Goal: Task Accomplishment & Management: Use online tool/utility

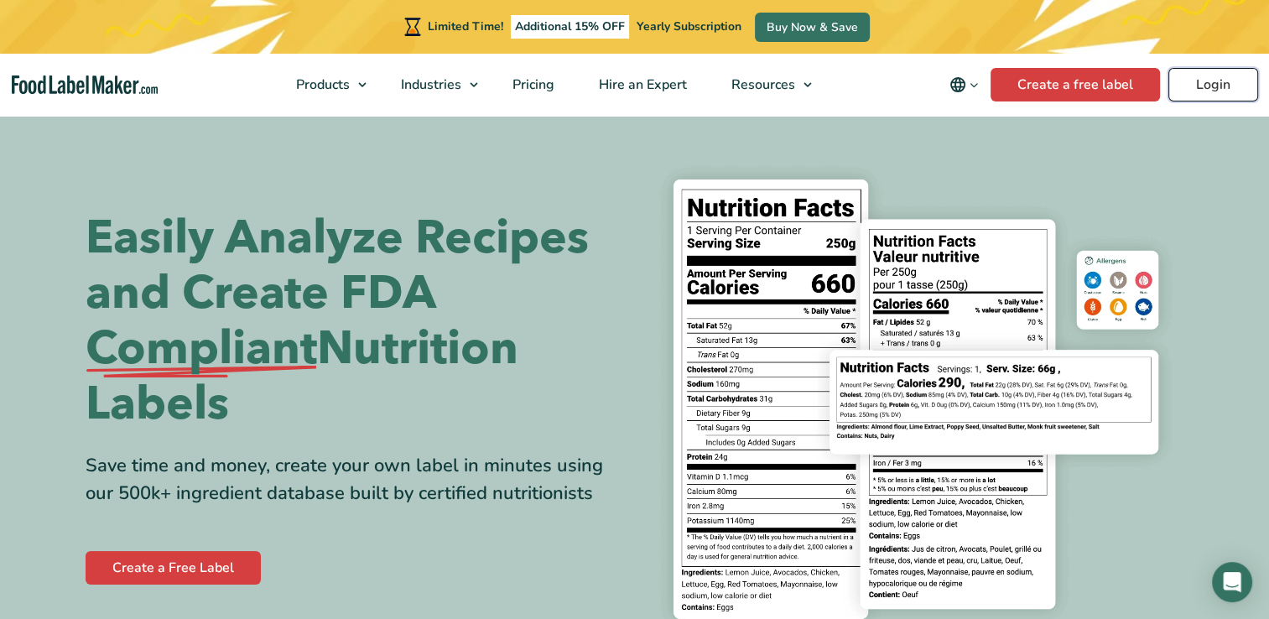
click at [1208, 85] on link "Login" at bounding box center [1214, 85] width 90 height 34
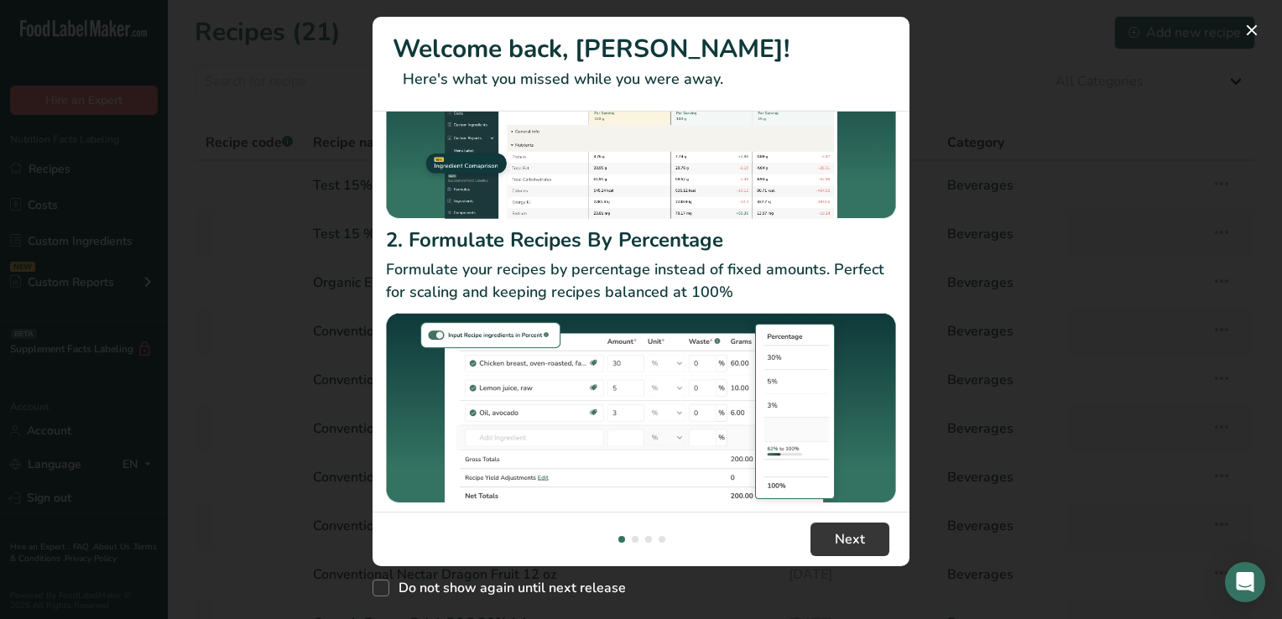
scroll to position [191, 0]
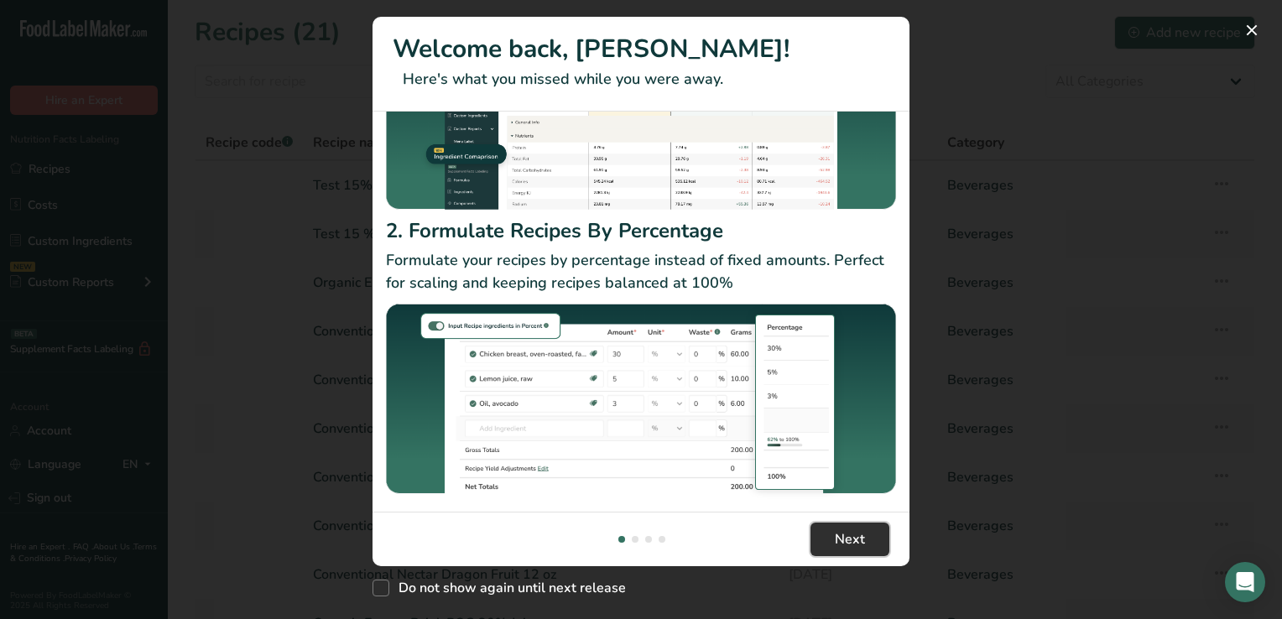
click at [855, 540] on span "Next" at bounding box center [850, 539] width 30 height 20
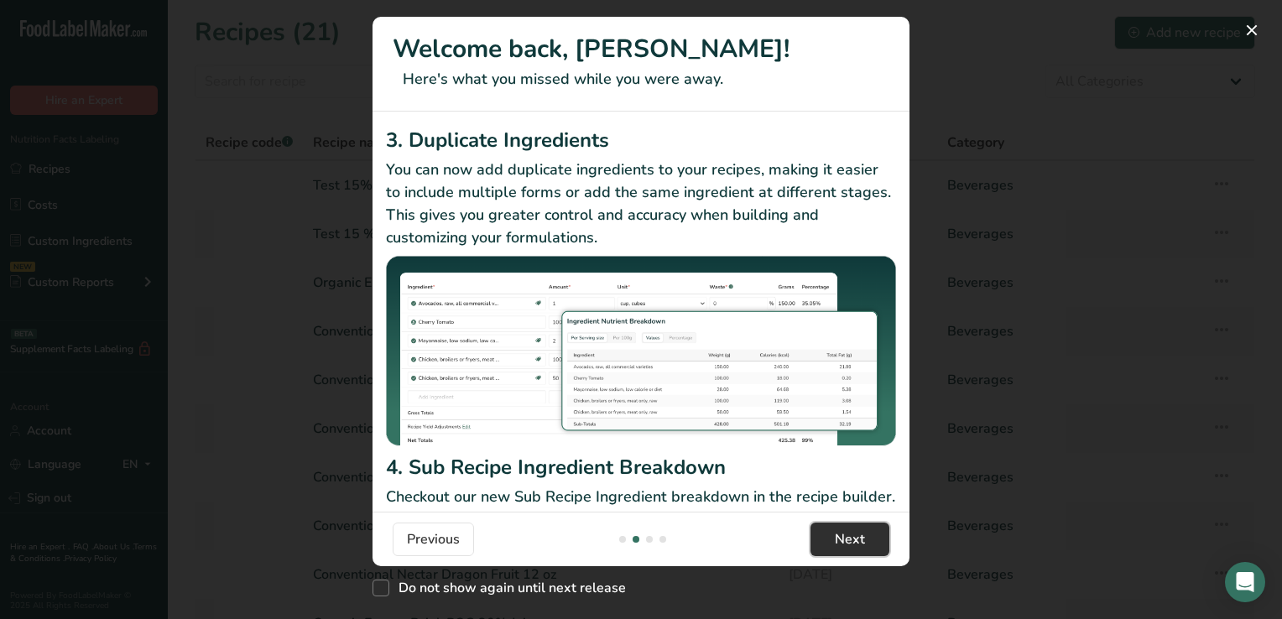
click at [855, 540] on span "Next" at bounding box center [850, 539] width 30 height 20
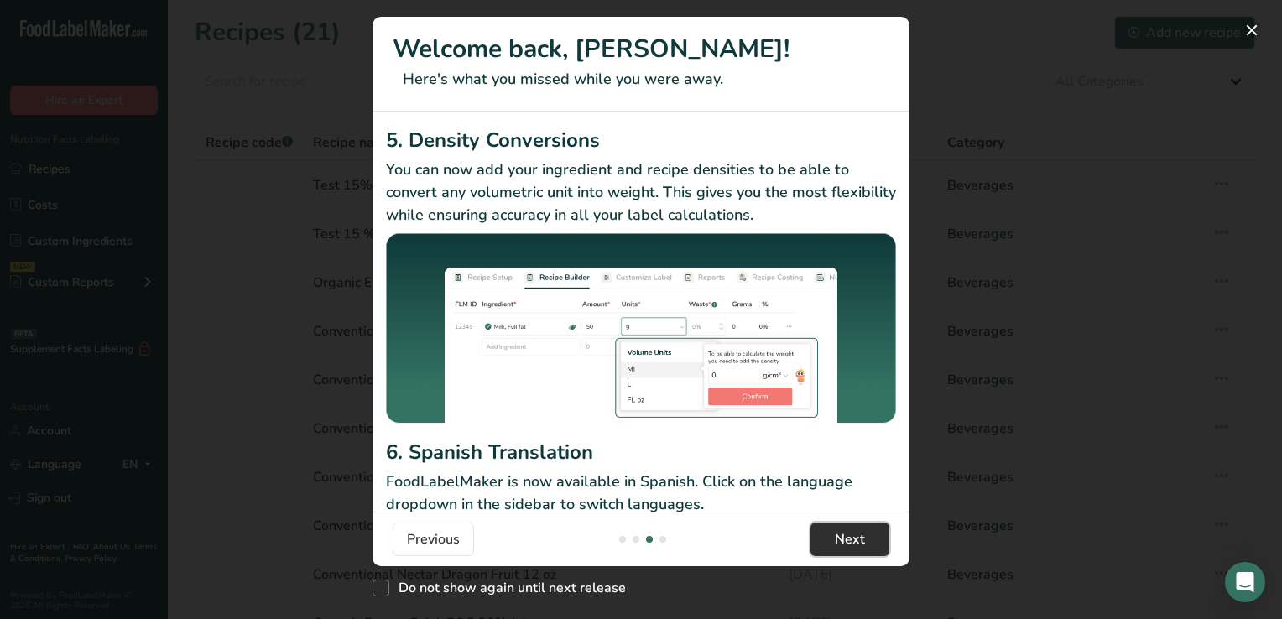
click at [855, 540] on span "Next" at bounding box center [850, 539] width 30 height 20
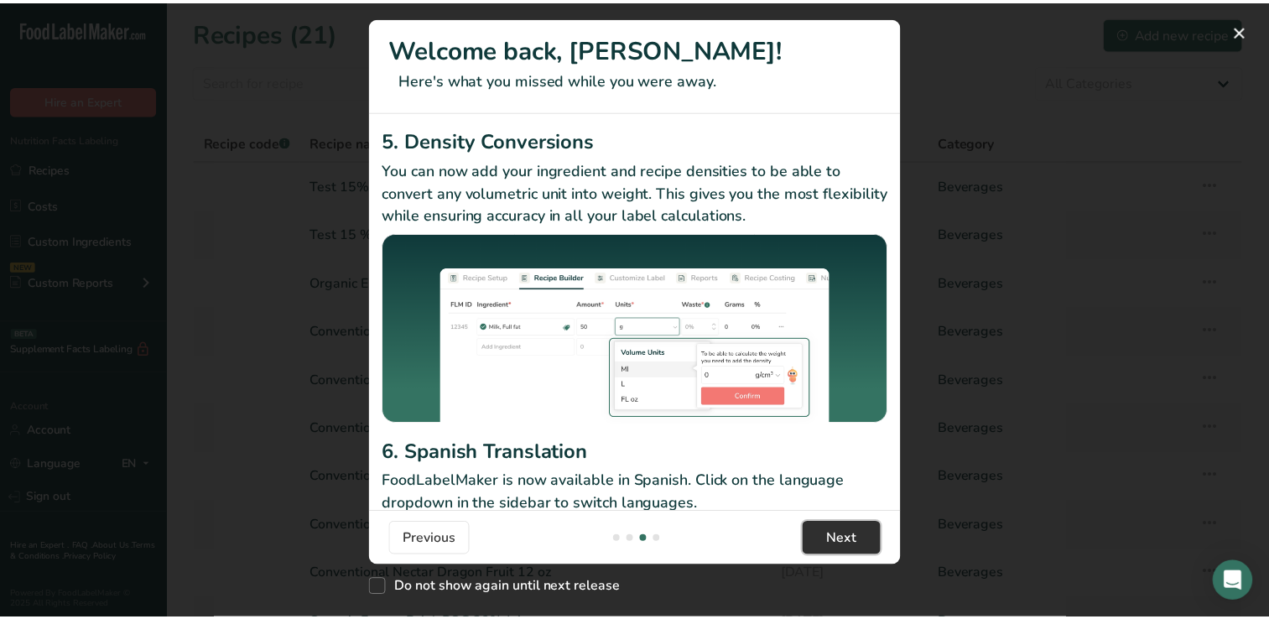
scroll to position [0, 1611]
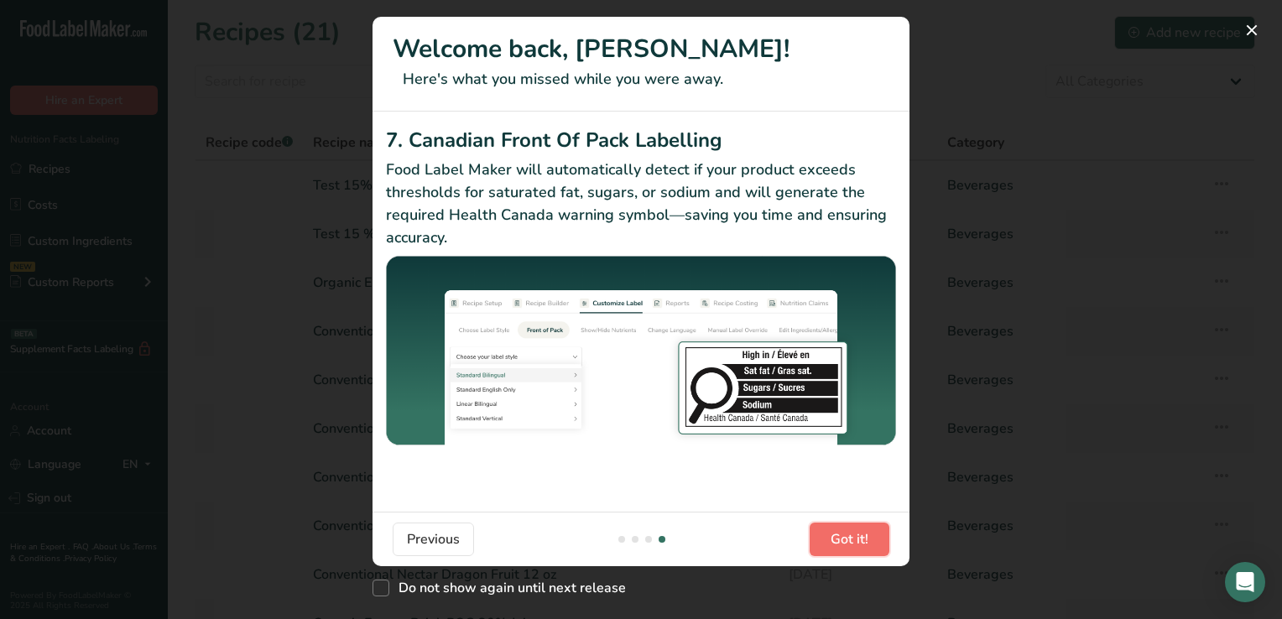
click at [854, 537] on span "Got it!" at bounding box center [850, 539] width 38 height 20
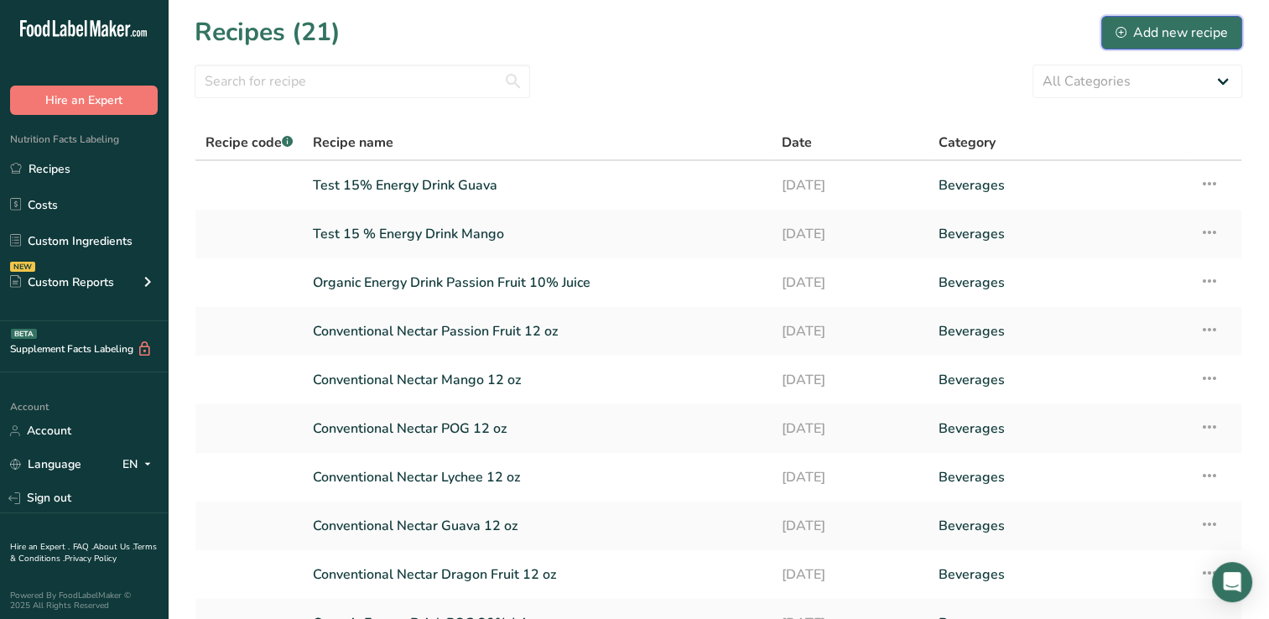
click at [1195, 32] on div "Add new recipe" at bounding box center [1172, 33] width 112 height 20
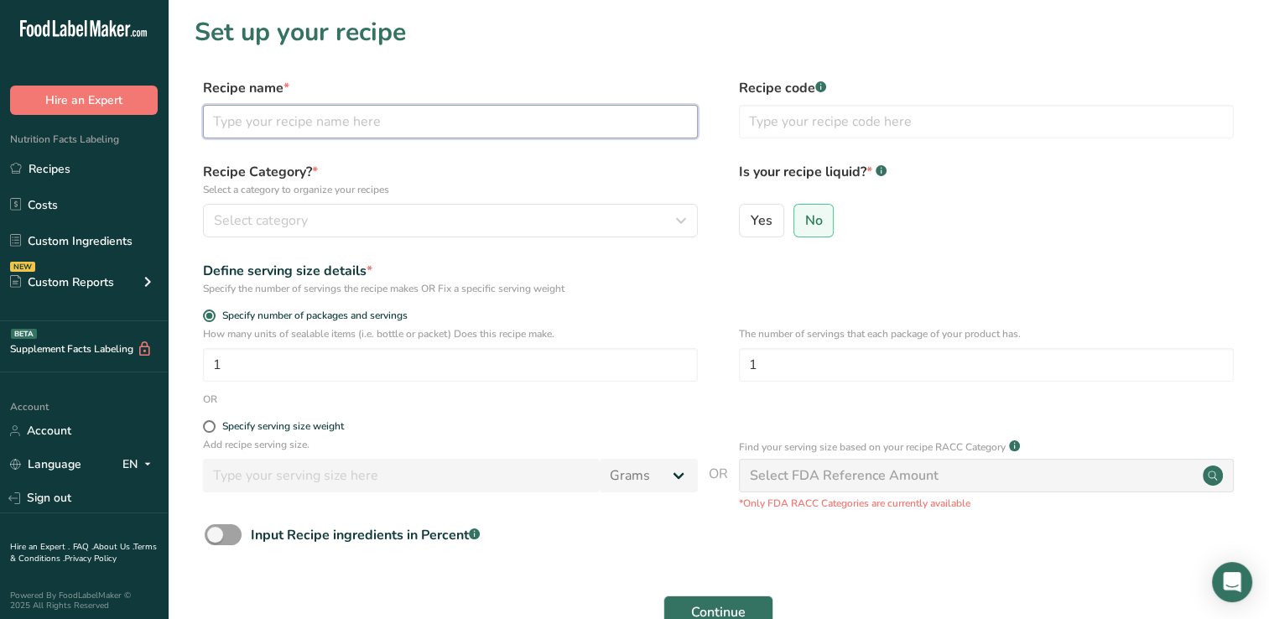
click at [236, 122] on input "text" at bounding box center [450, 122] width 495 height 34
type input "Mango Smoothie Test"
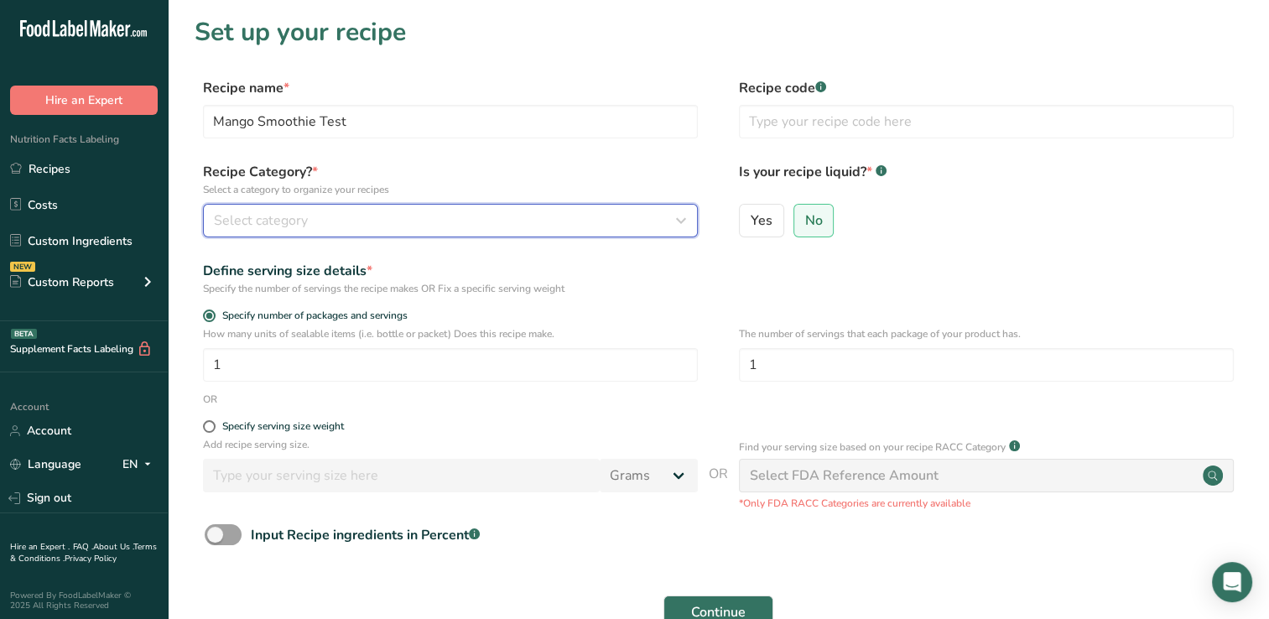
click at [679, 218] on icon "button" at bounding box center [681, 221] width 20 height 30
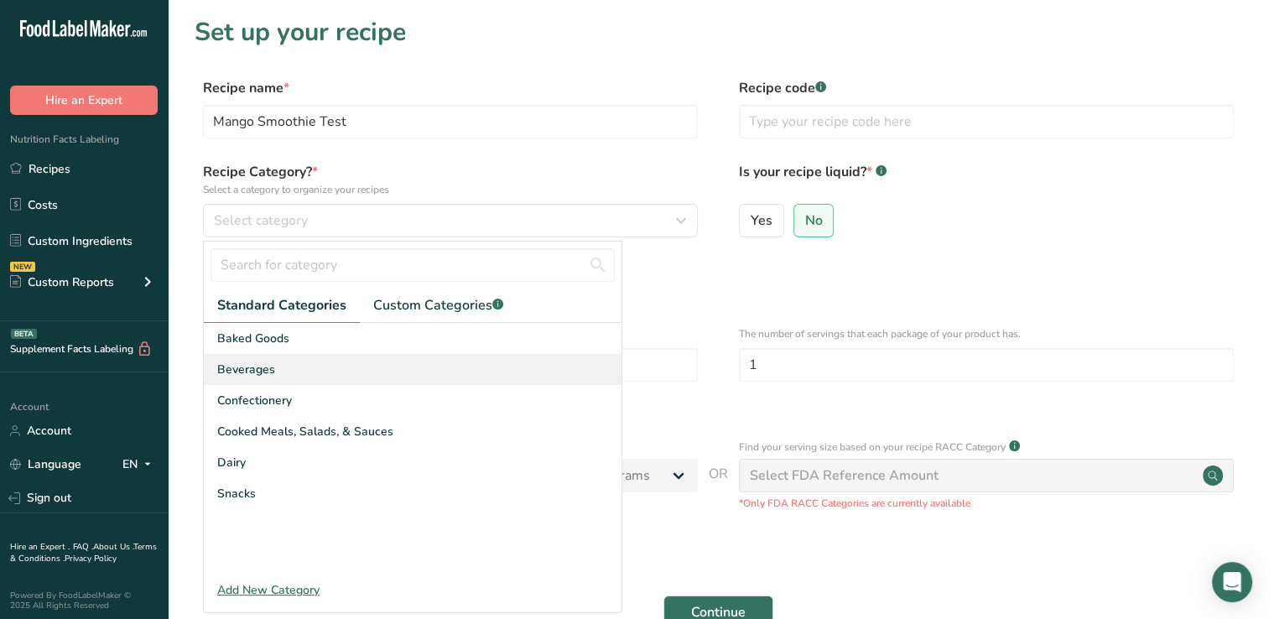
click at [258, 368] on span "Beverages" at bounding box center [246, 370] width 58 height 18
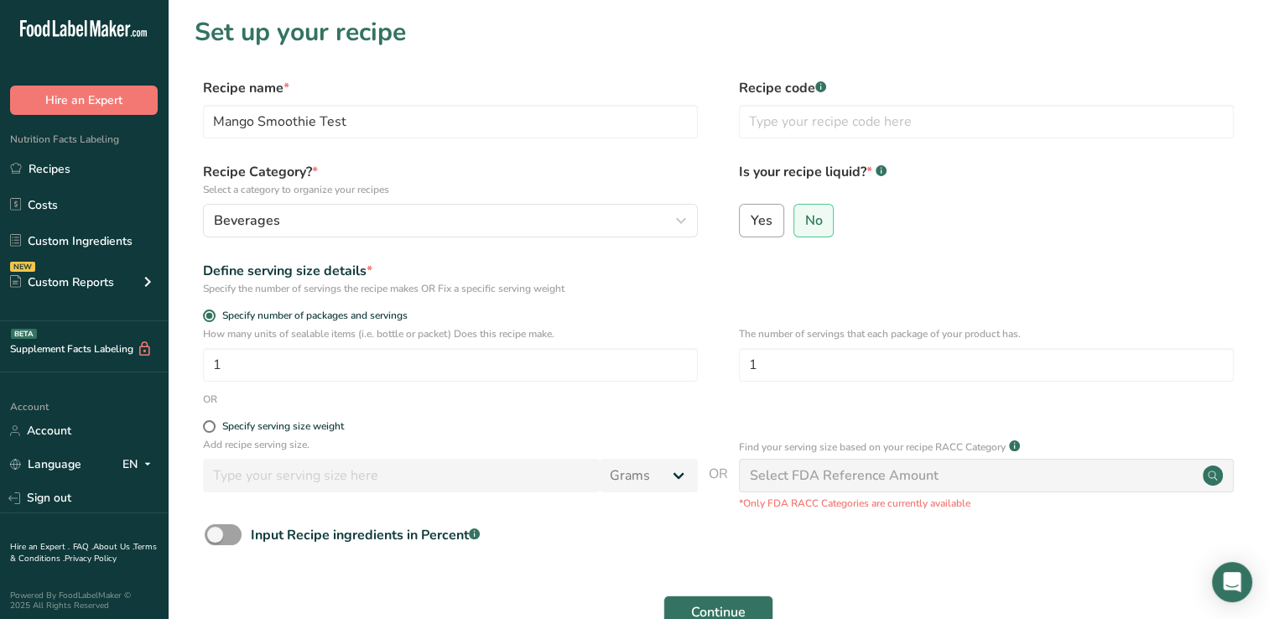
click at [769, 212] on span "Yes" at bounding box center [762, 220] width 22 height 17
click at [751, 215] on input "Yes" at bounding box center [745, 220] width 11 height 11
radio input "true"
radio input "false"
select select "22"
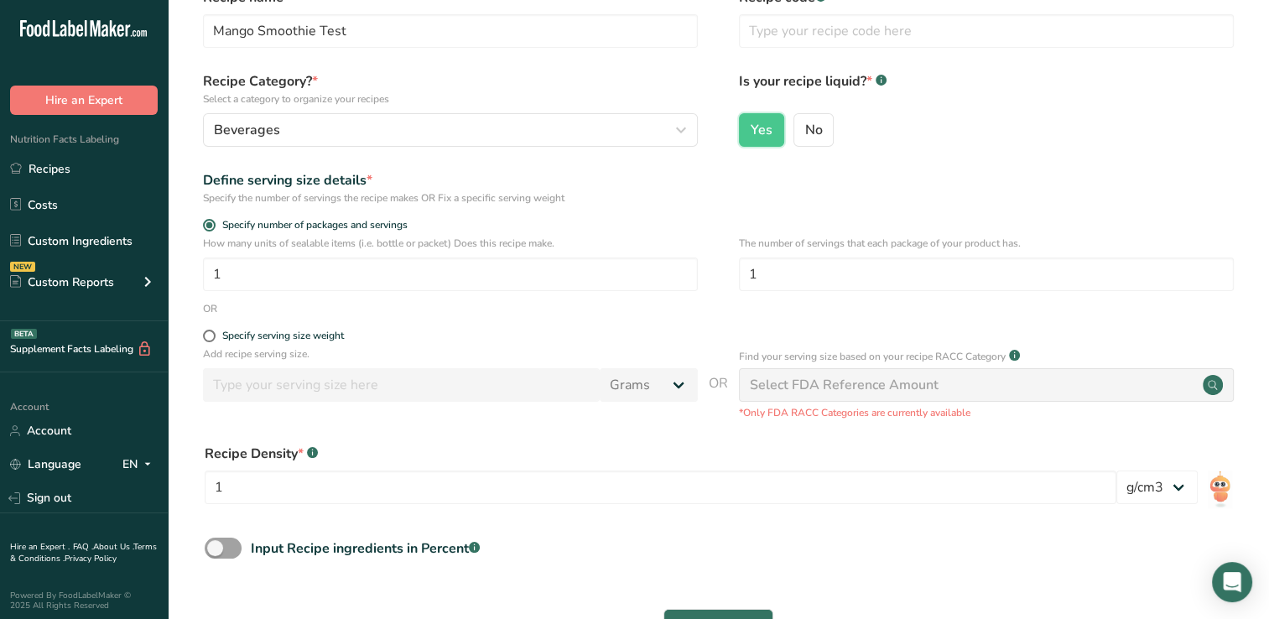
scroll to position [91, 0]
click at [208, 336] on span at bounding box center [209, 335] width 13 height 13
click at [208, 336] on input "Specify serving size weight" at bounding box center [208, 335] width 11 height 11
radio input "true"
radio input "false"
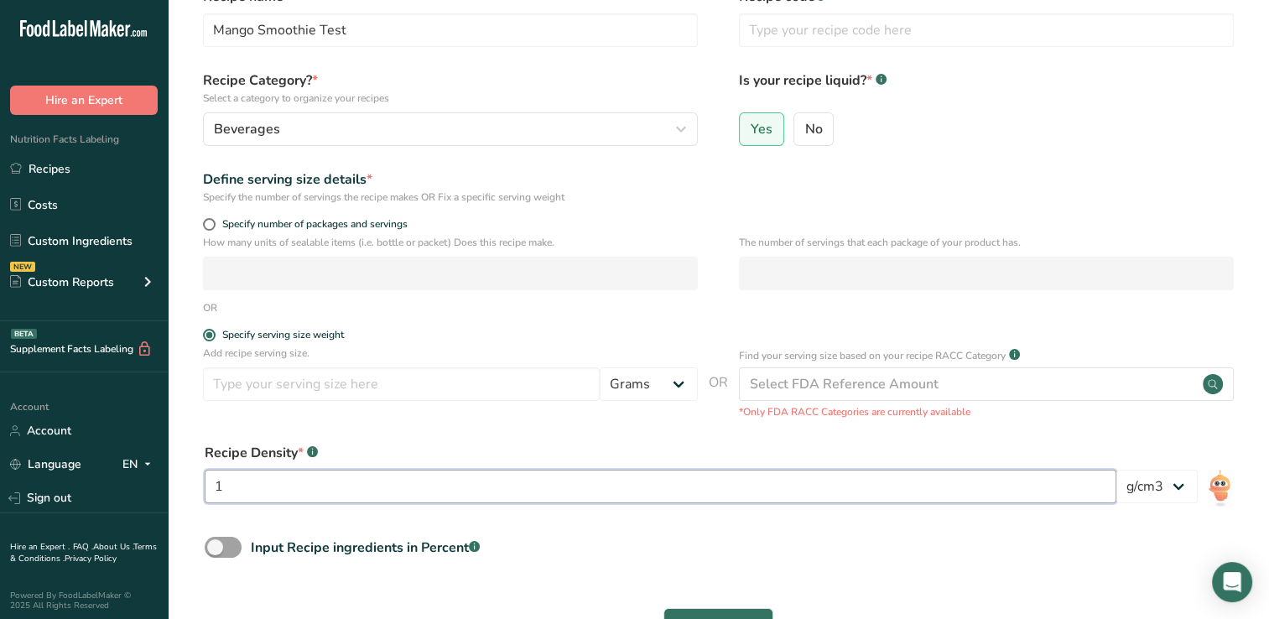
click at [228, 485] on input "1" at bounding box center [661, 487] width 912 height 34
click at [225, 384] on input "number" at bounding box center [401, 384] width 397 height 34
type input "250"
click at [679, 384] on select "Grams kg mg mcg lb oz l mL fl oz tbsp tsp cup qt gallon" at bounding box center [649, 384] width 98 height 34
select select "17"
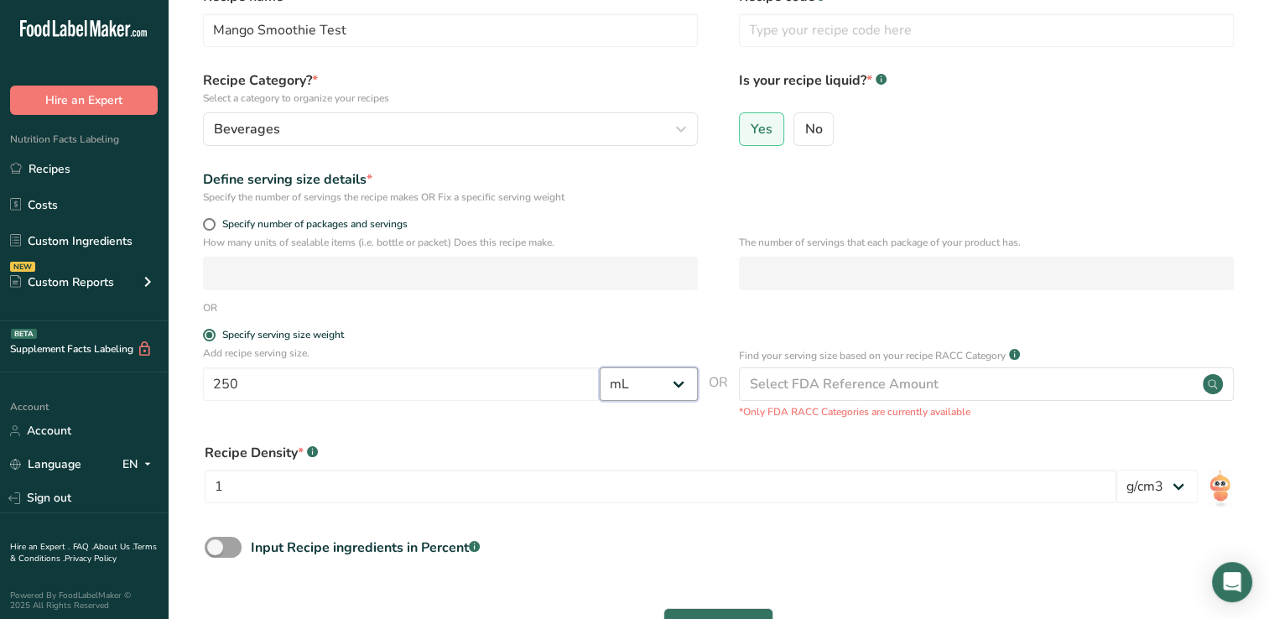
click at [600, 367] on select "Grams kg mg mcg lb oz l mL fl oz tbsp tsp cup qt gallon" at bounding box center [649, 384] width 98 height 34
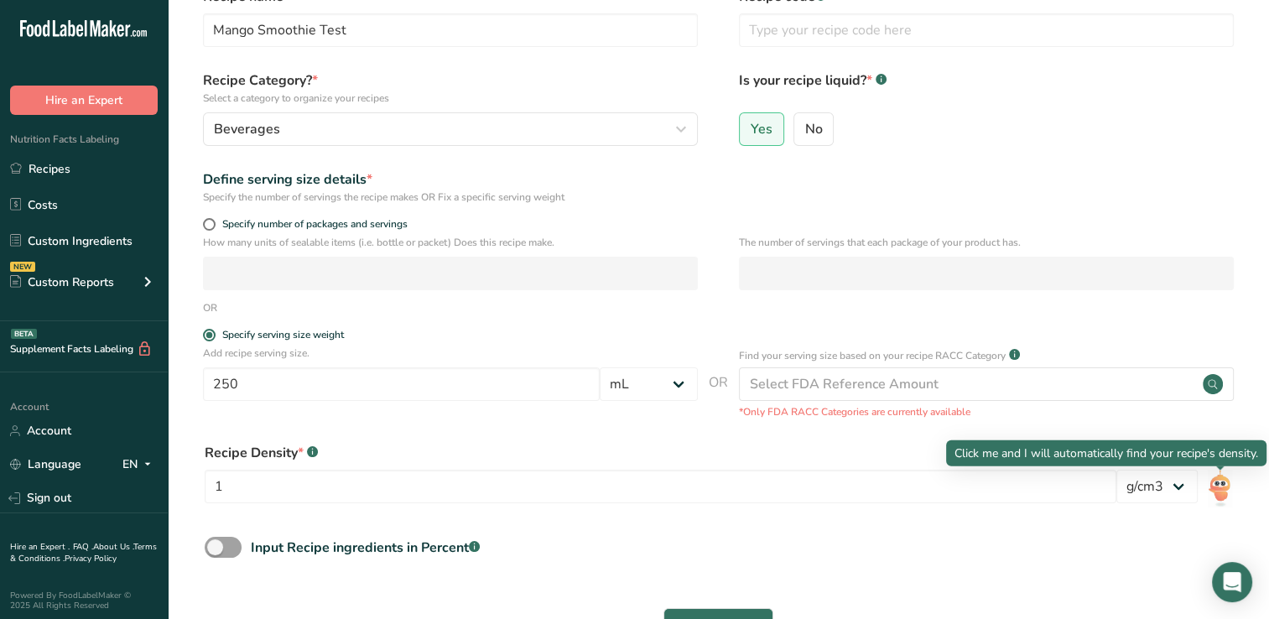
click at [1222, 485] on img at bounding box center [1220, 489] width 24 height 38
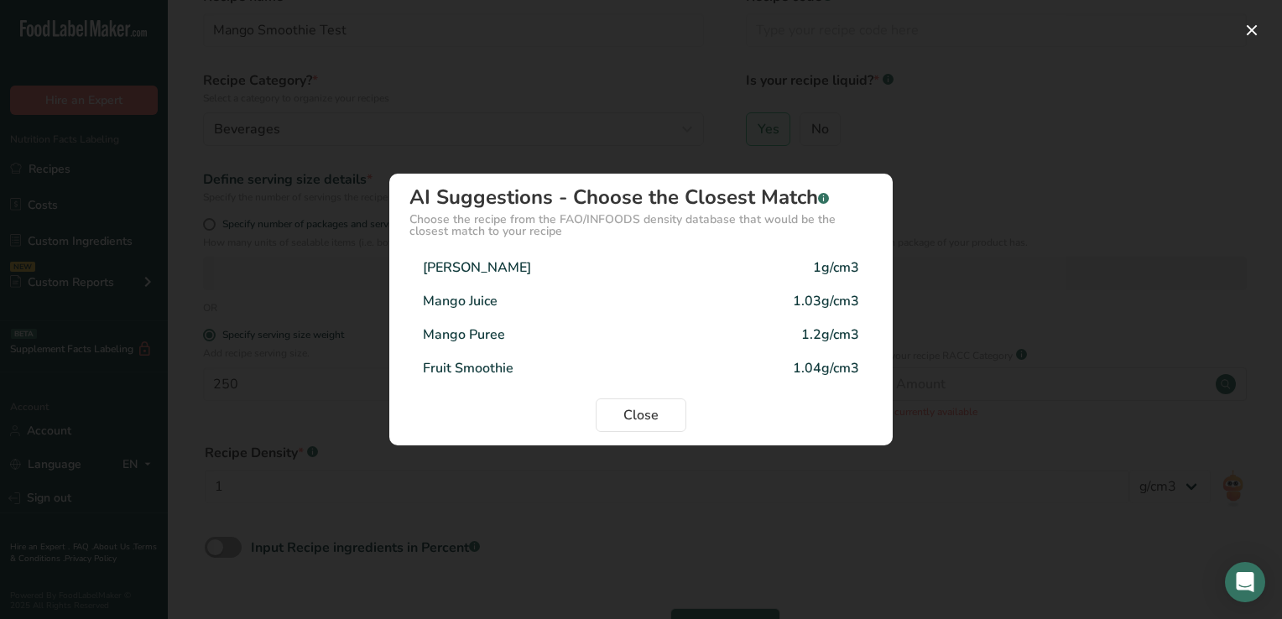
click at [486, 263] on div "Mango Smoothie" at bounding box center [477, 268] width 108 height 20
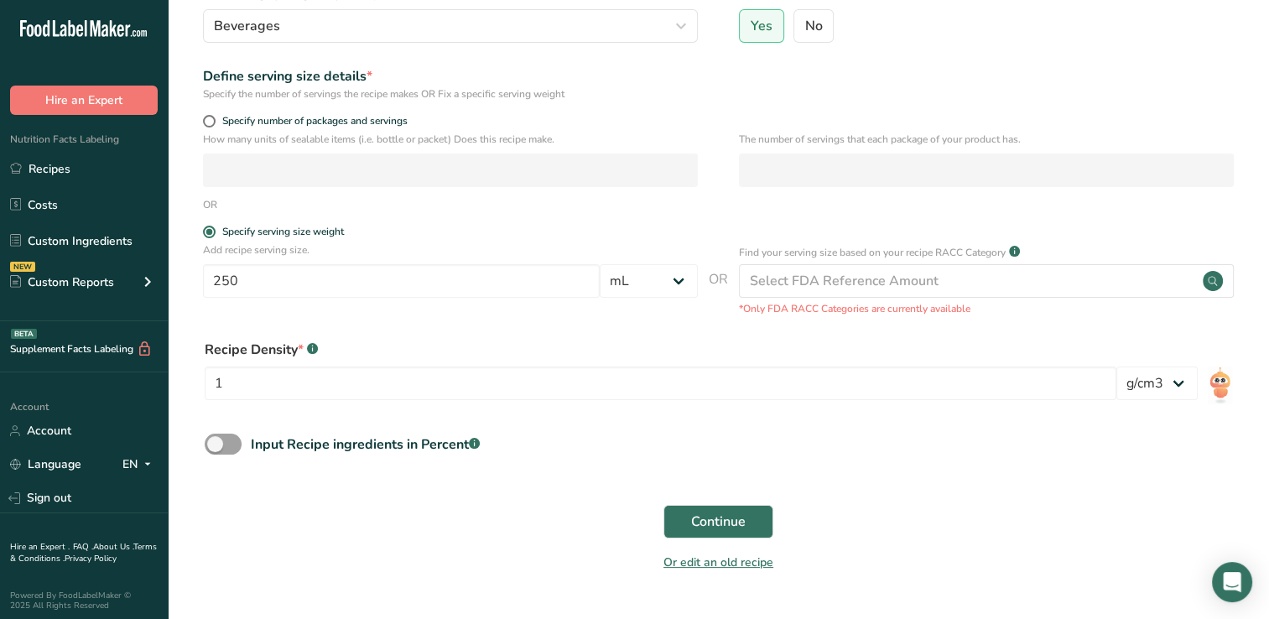
scroll to position [226, 0]
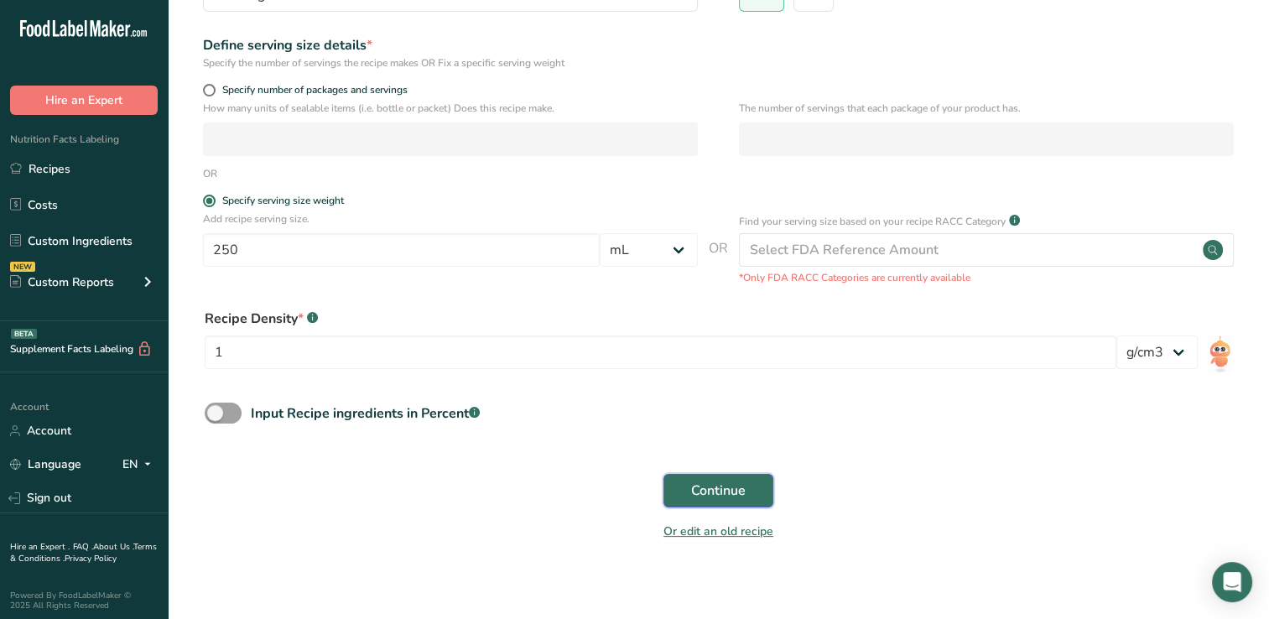
click at [751, 492] on button "Continue" at bounding box center [719, 491] width 110 height 34
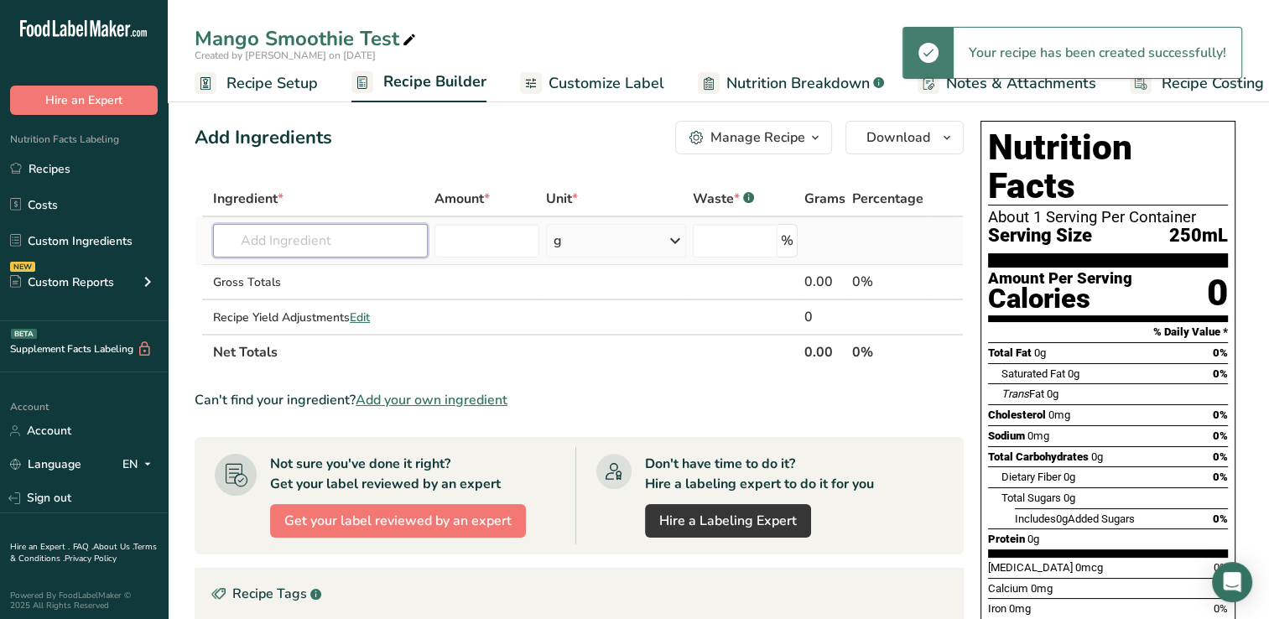
click at [242, 243] on input "text" at bounding box center [320, 241] width 215 height 34
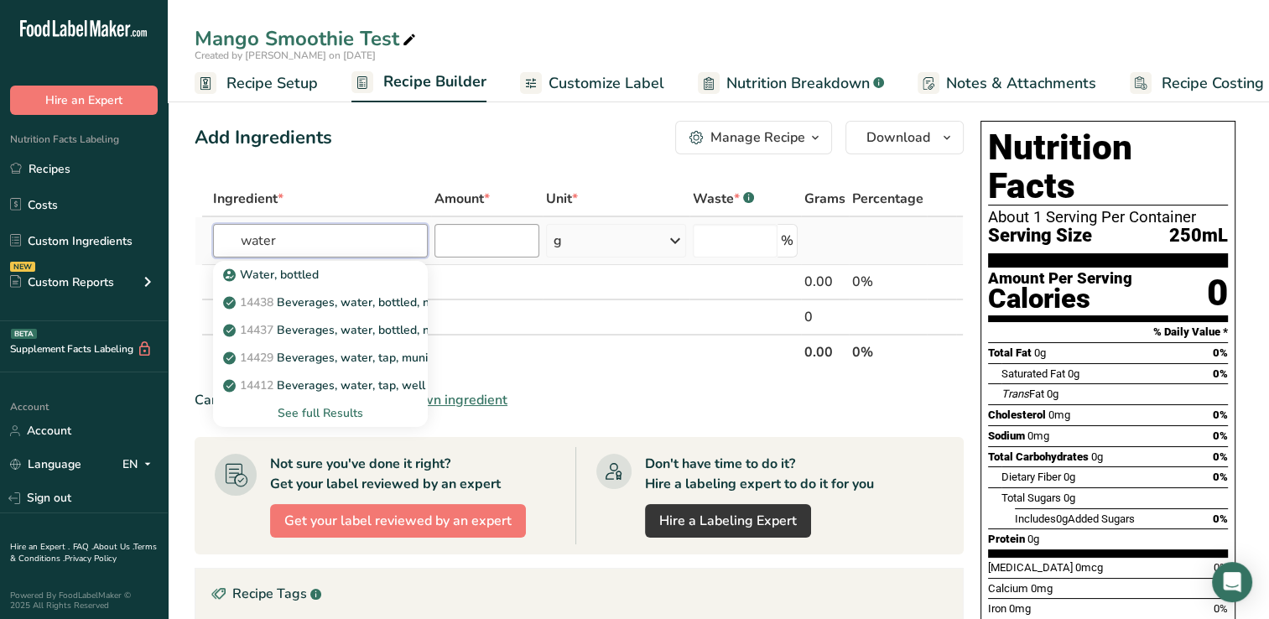
type input "water"
drag, startPoint x: 456, startPoint y: 240, endPoint x: 504, endPoint y: 177, distance: 79.0
click at [504, 177] on div "Add Ingredients Manage Recipe Delete Recipe Duplicate Recipe Scale Recipe Save …" at bounding box center [584, 548] width 779 height 868
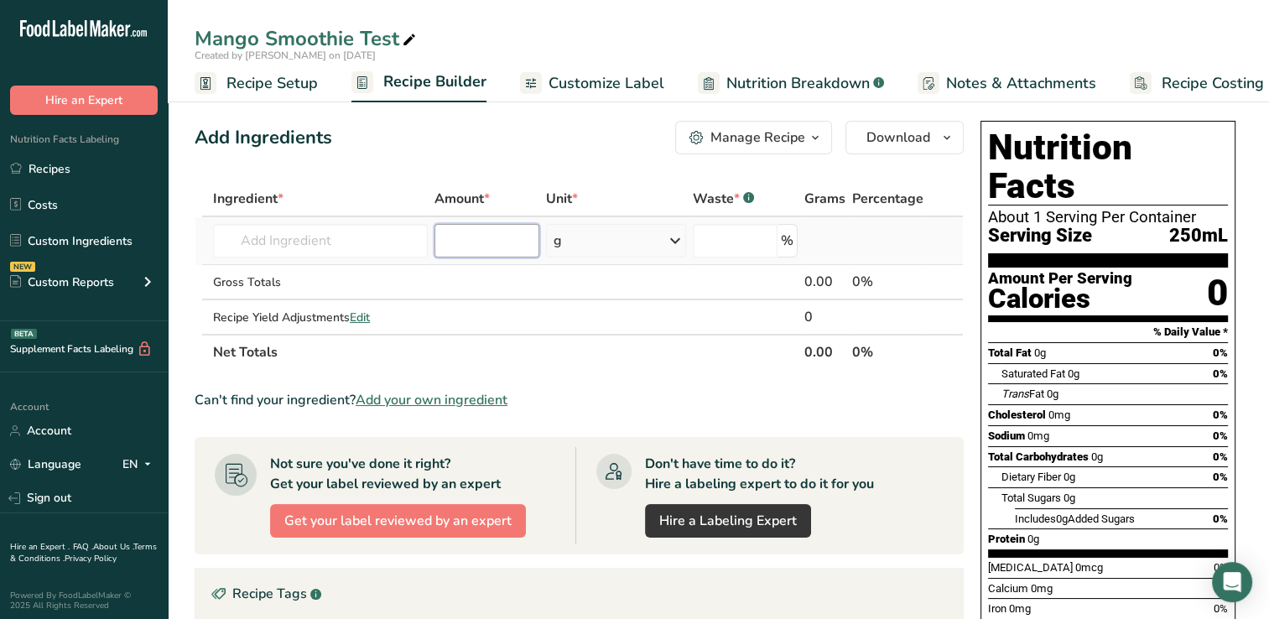
click at [456, 238] on input "number" at bounding box center [487, 241] width 105 height 34
type input "7570"
click at [254, 243] on input "text" at bounding box center [320, 241] width 215 height 34
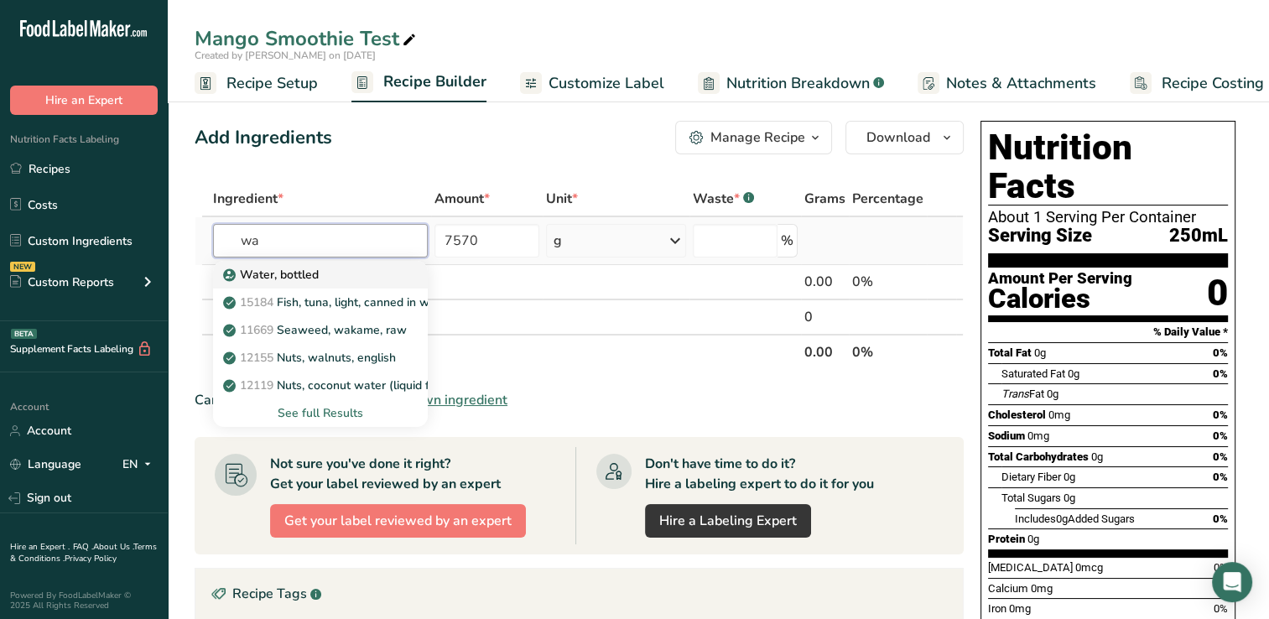
type input "wa"
click at [303, 274] on p "Water, bottled" at bounding box center [273, 275] width 92 height 18
type input "Water, bottled"
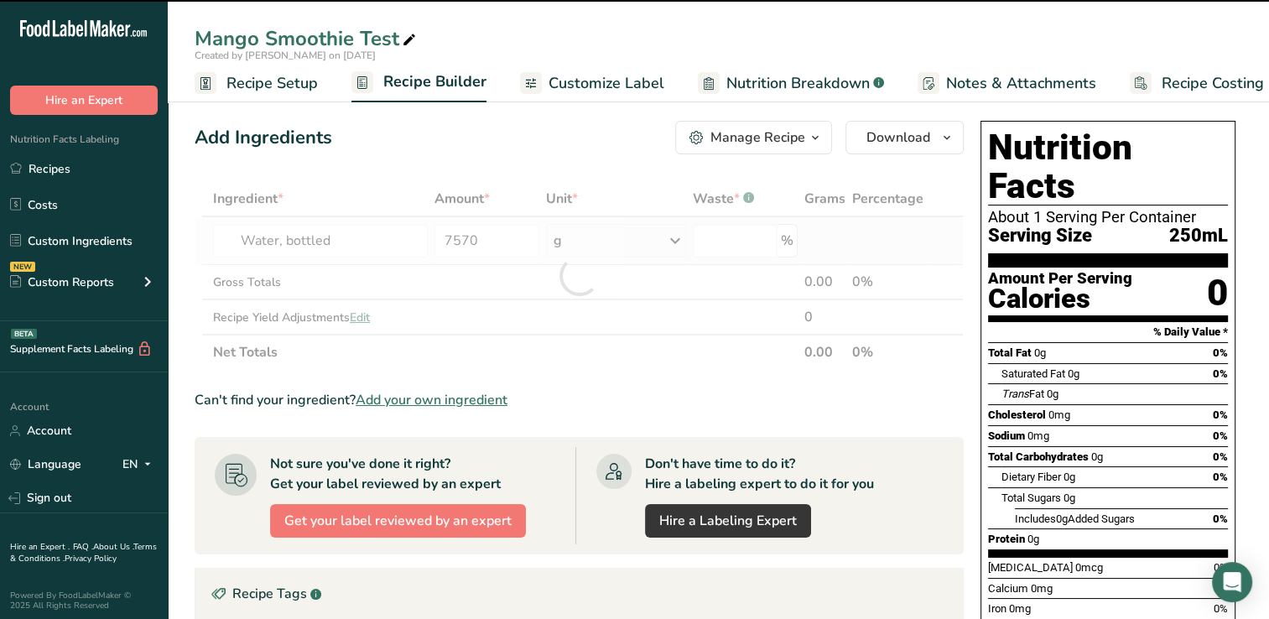
type input "0"
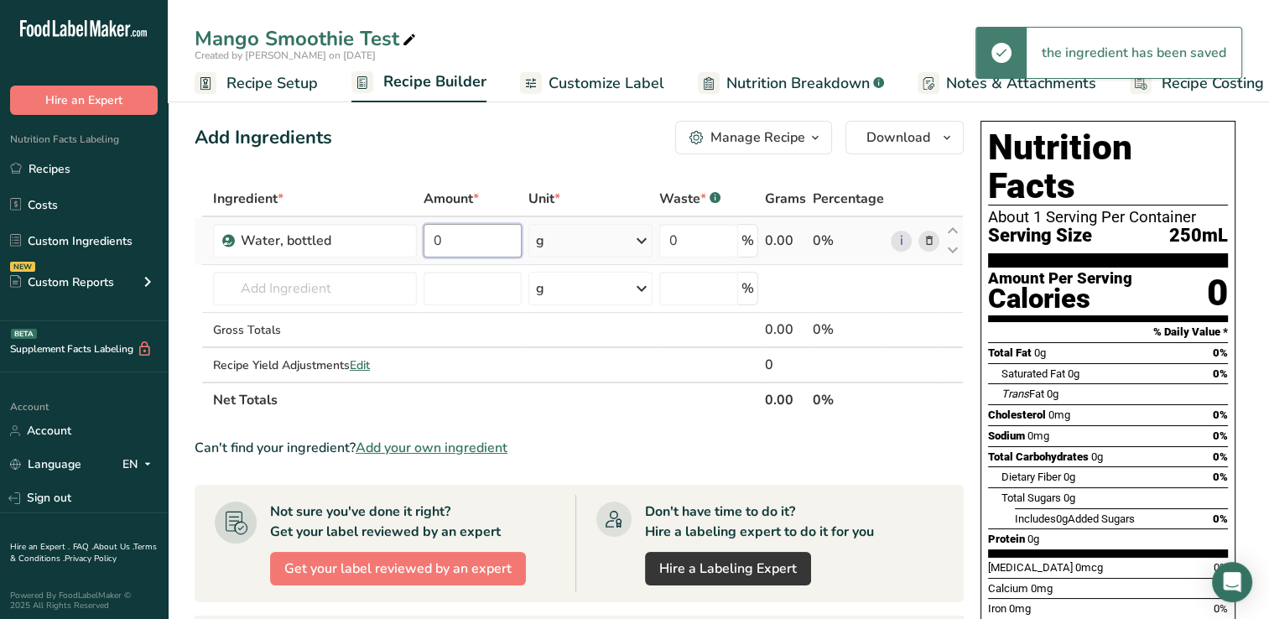
click at [470, 242] on input "0" at bounding box center [472, 241] width 97 height 34
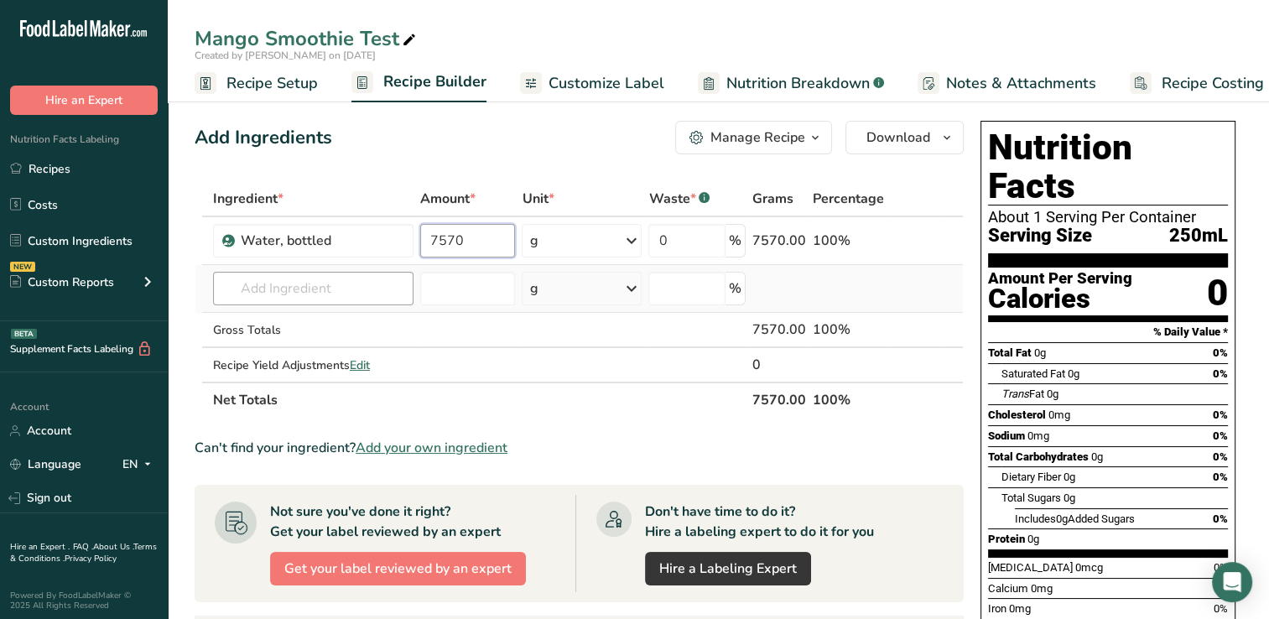
type input "7570"
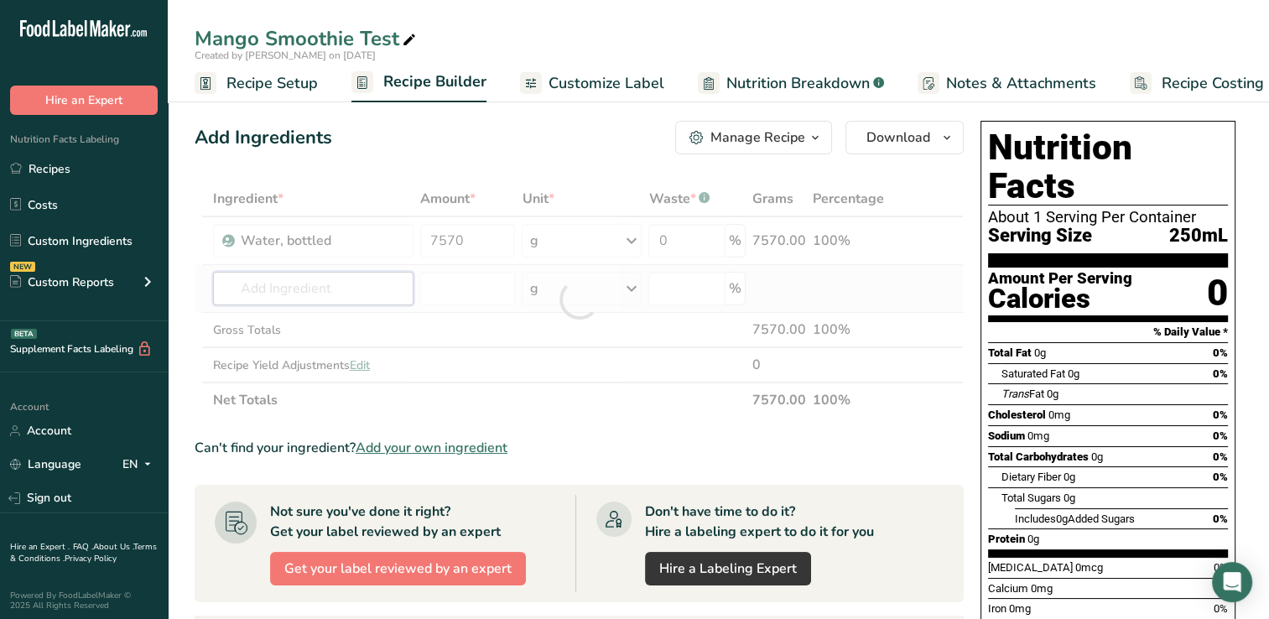
click at [237, 294] on div "Ingredient * Amount * Unit * Waste * .a-a{fill:#347362;}.b-a{fill:#fff;} Grams …" at bounding box center [579, 299] width 769 height 237
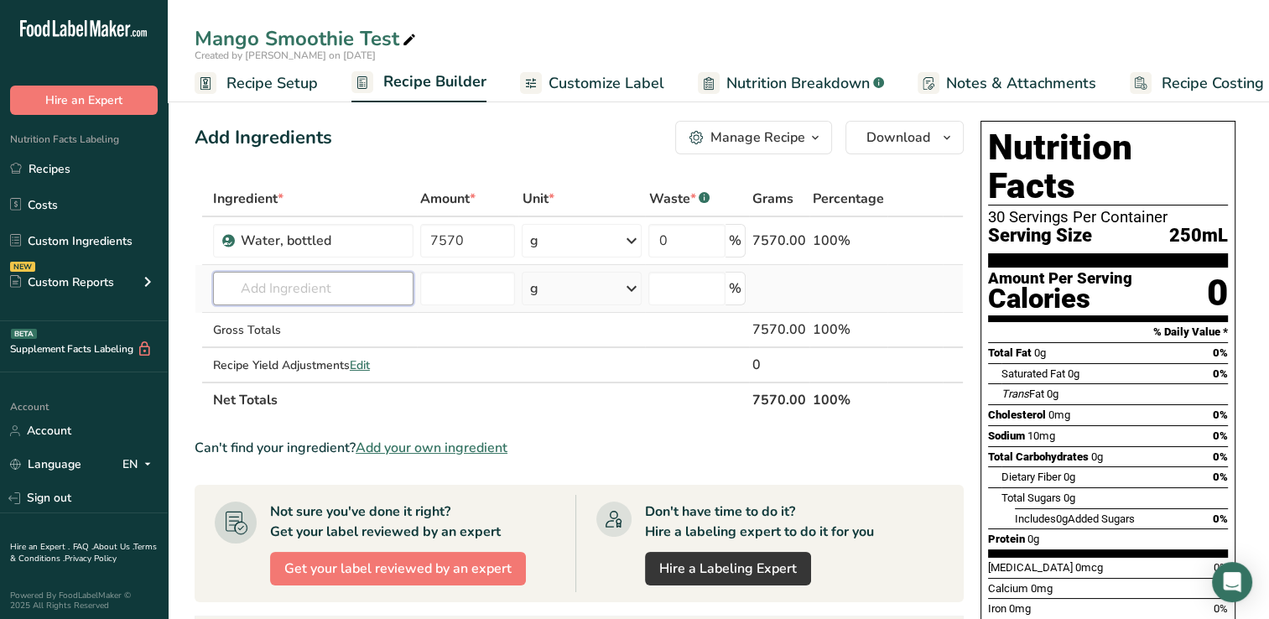
type input "T"
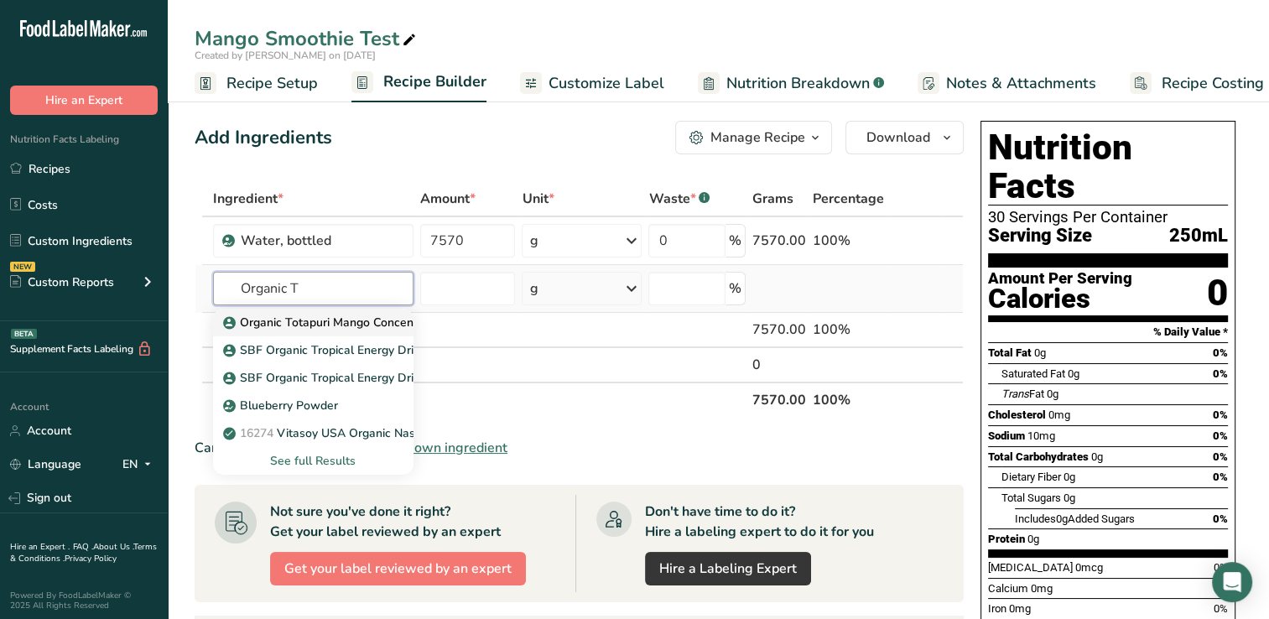
type input "Organic T"
click at [326, 318] on p "Organic Totapuri Mango Concentrate" at bounding box center [333, 323] width 213 height 18
type input "Organic Totapuri Mango Concentrate"
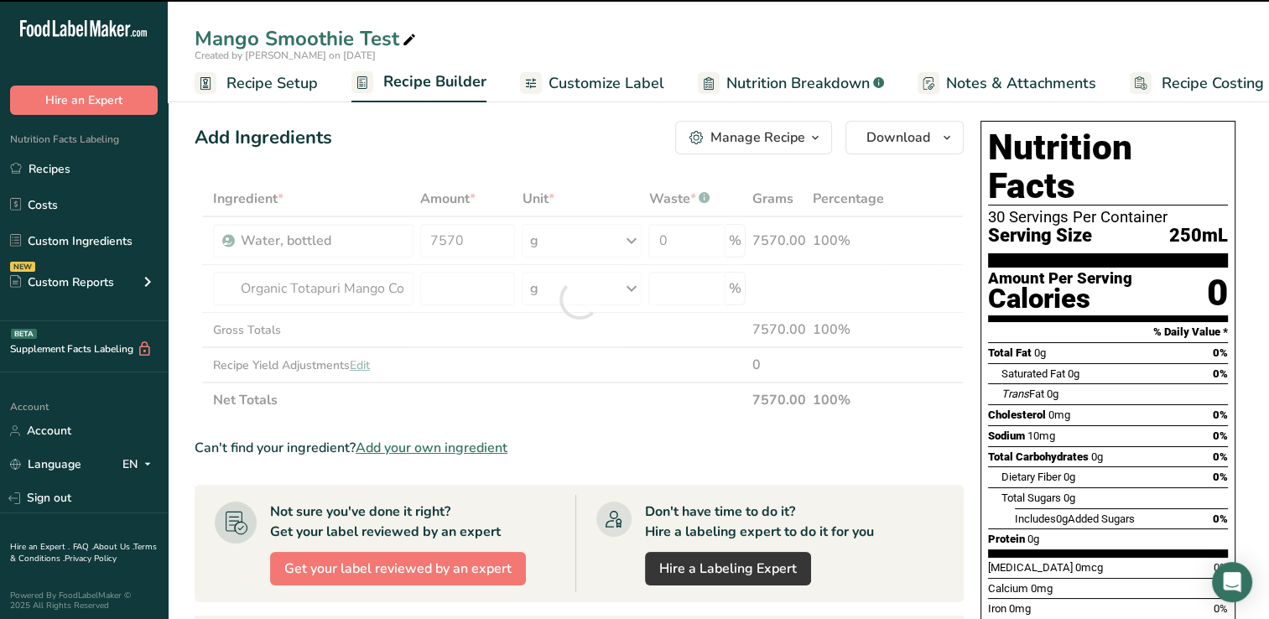
type input "0"
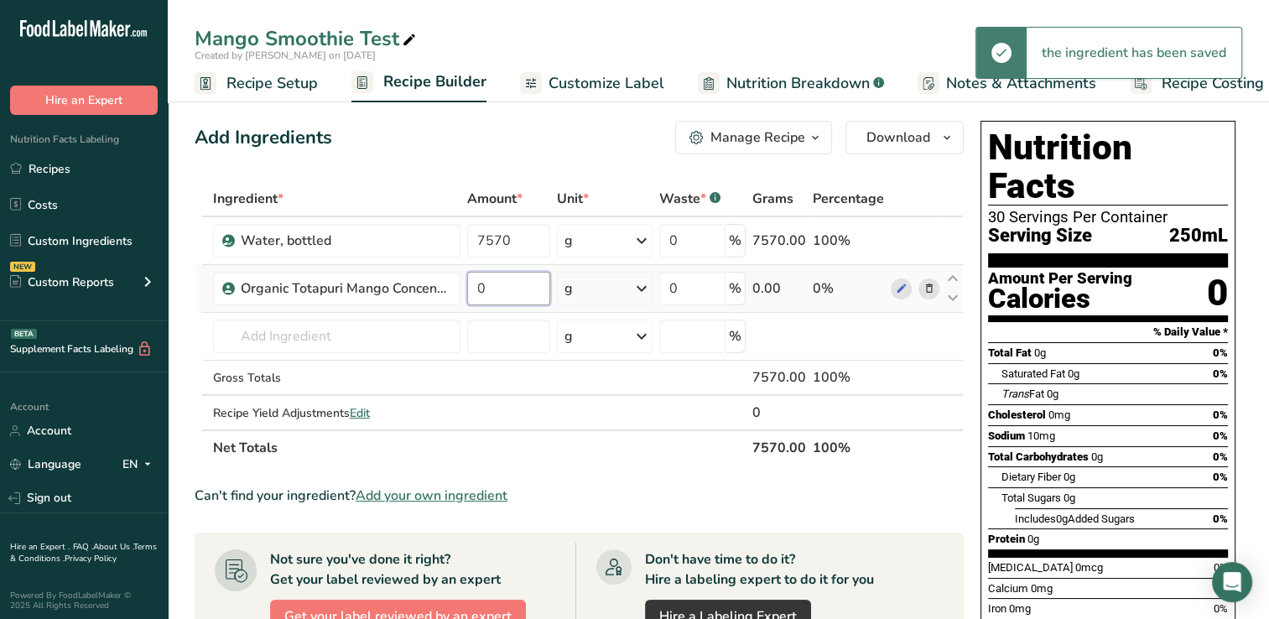
click at [499, 289] on input "0" at bounding box center [509, 289] width 84 height 34
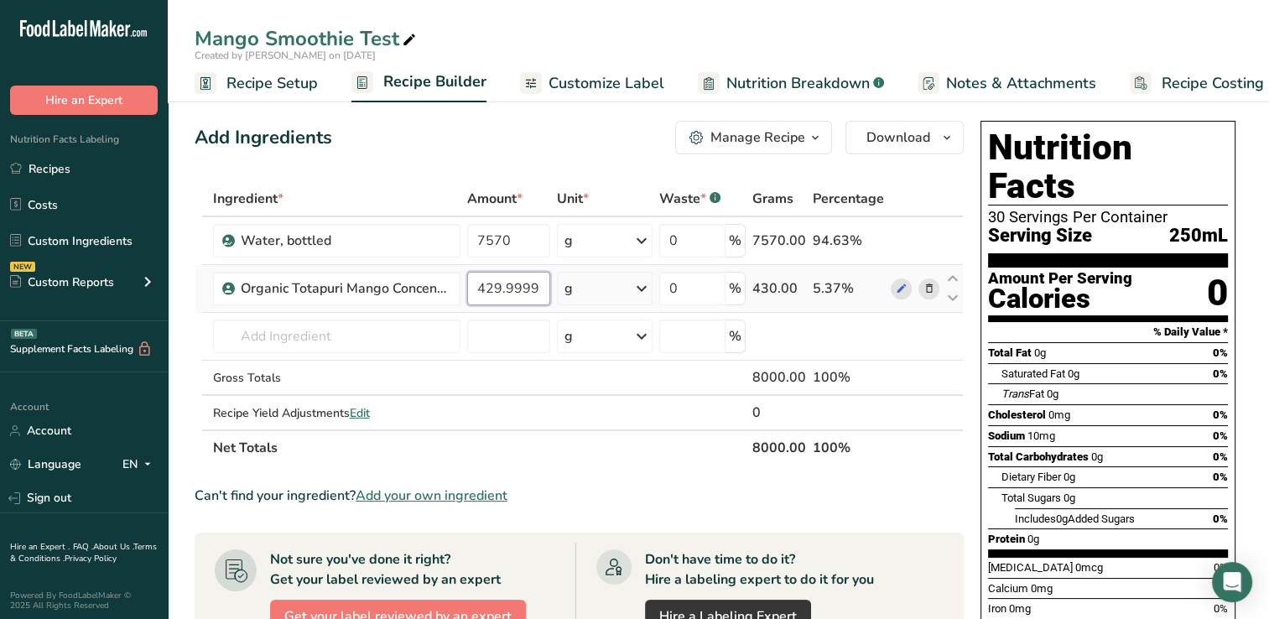
click at [540, 287] on input "429.999999" at bounding box center [509, 289] width 84 height 34
click at [540, 291] on input "429.999999" at bounding box center [509, 289] width 84 height 34
type input "9"
type input "430"
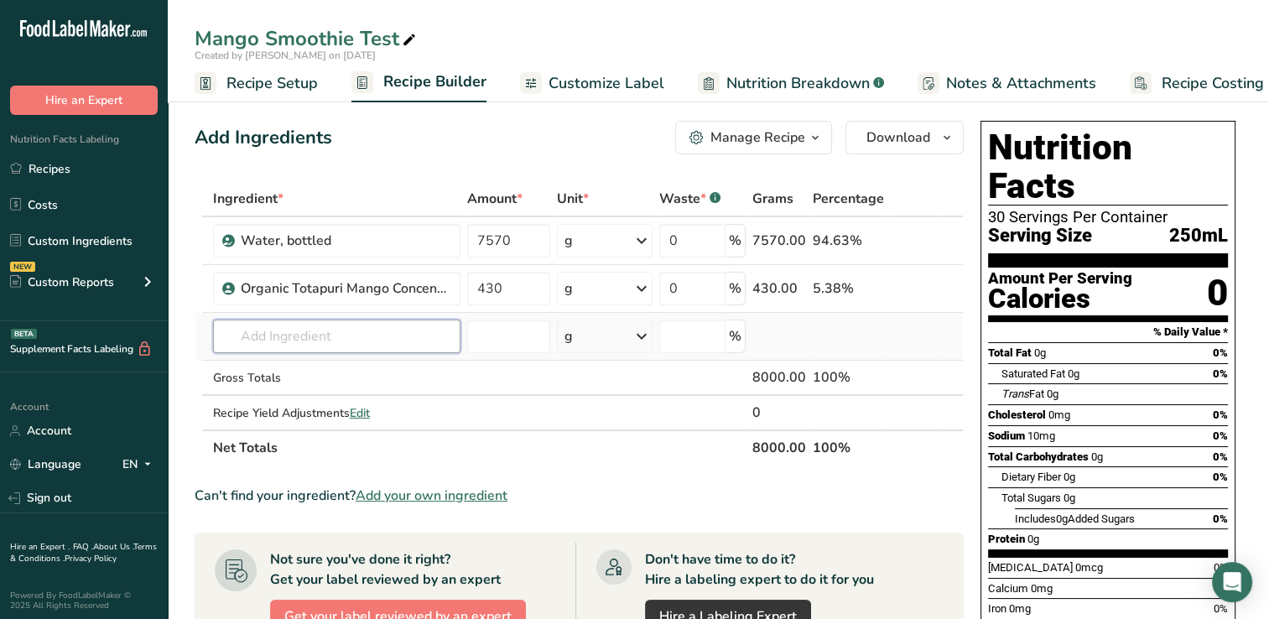
click at [252, 337] on div "Ingredient * Amount * Unit * Waste * .a-a{fill:#347362;}.b-a{fill:#fff;} Grams …" at bounding box center [579, 323] width 769 height 284
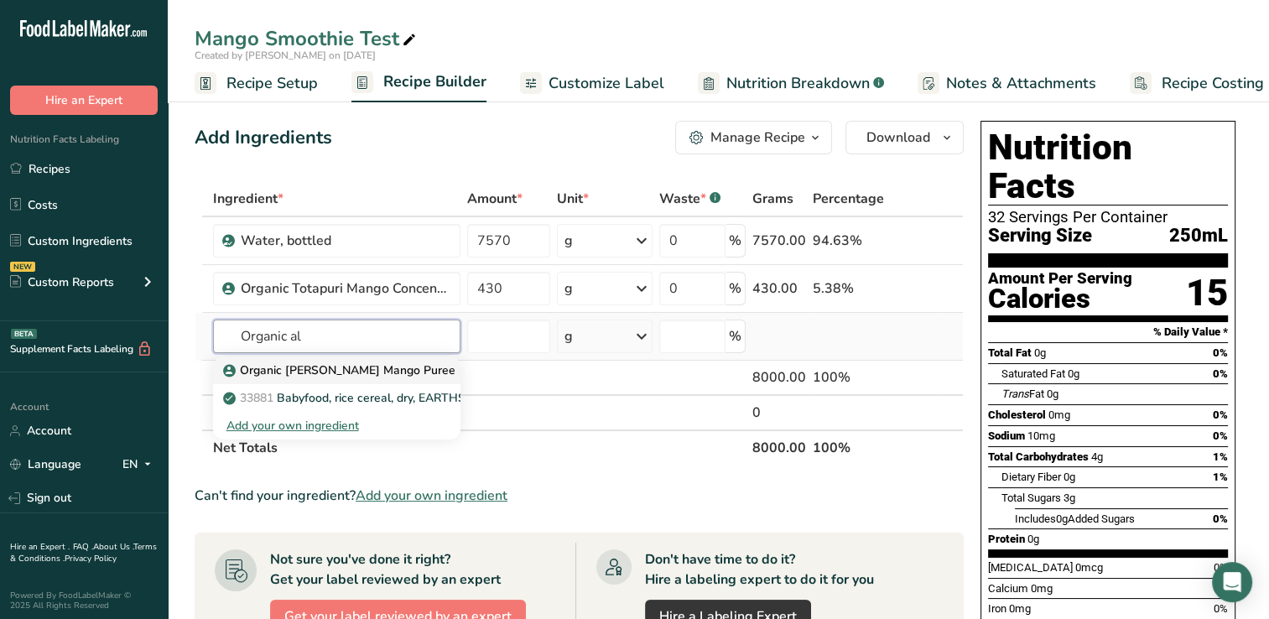
type input "Organic al"
click at [329, 368] on p "Organic [PERSON_NAME] Mango Puree" at bounding box center [341, 371] width 229 height 18
type input "Organic [PERSON_NAME] Mango Puree"
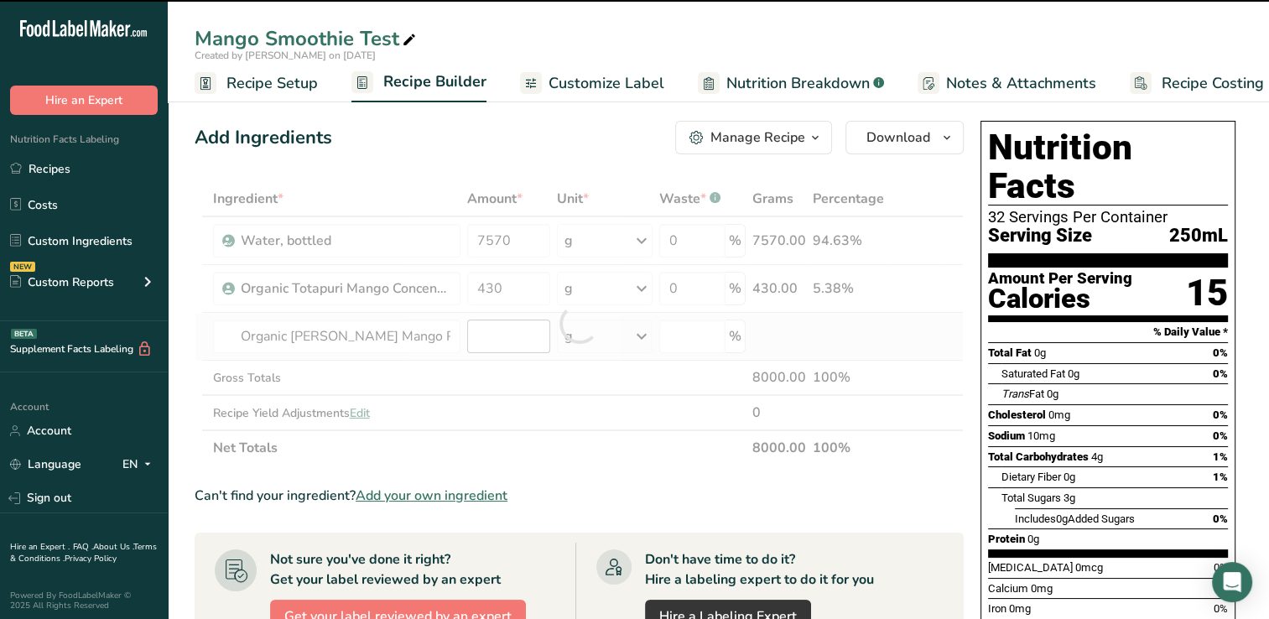
type input "0"
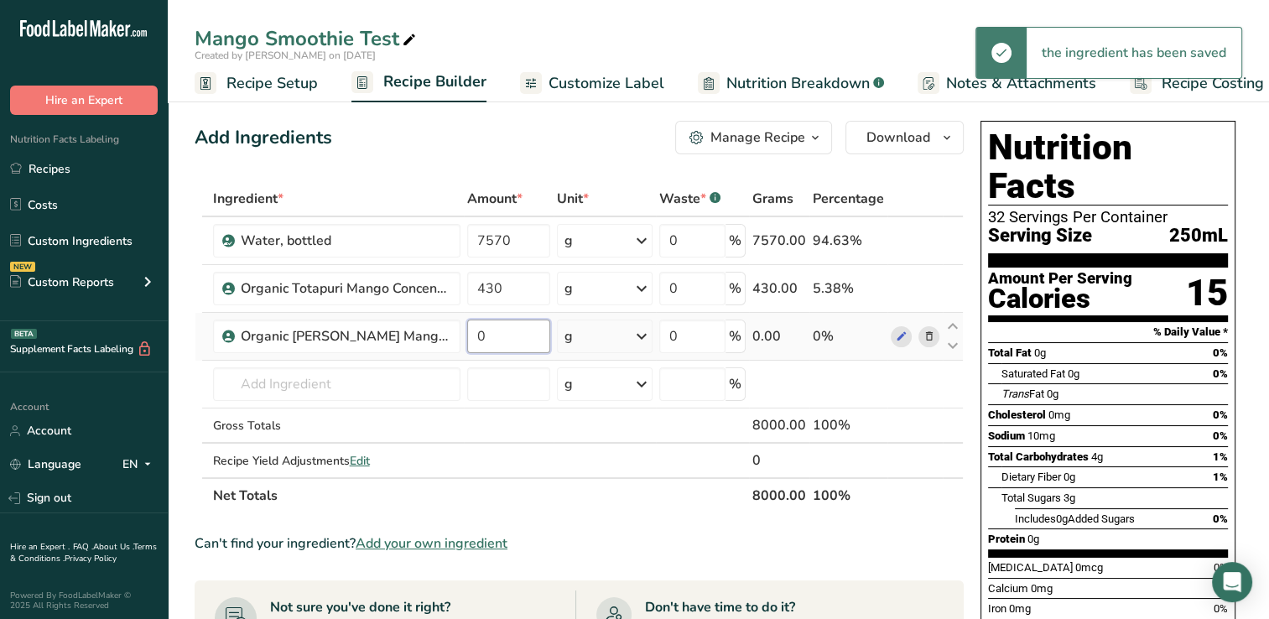
click at [484, 331] on input "0" at bounding box center [509, 337] width 84 height 34
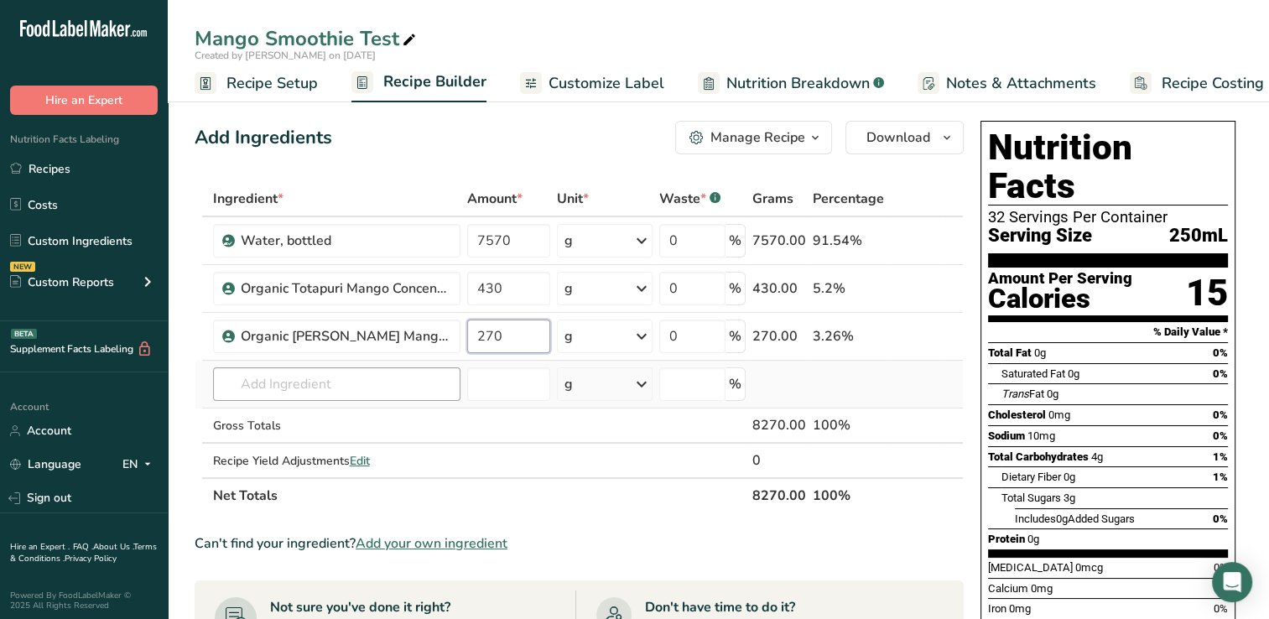
type input "270"
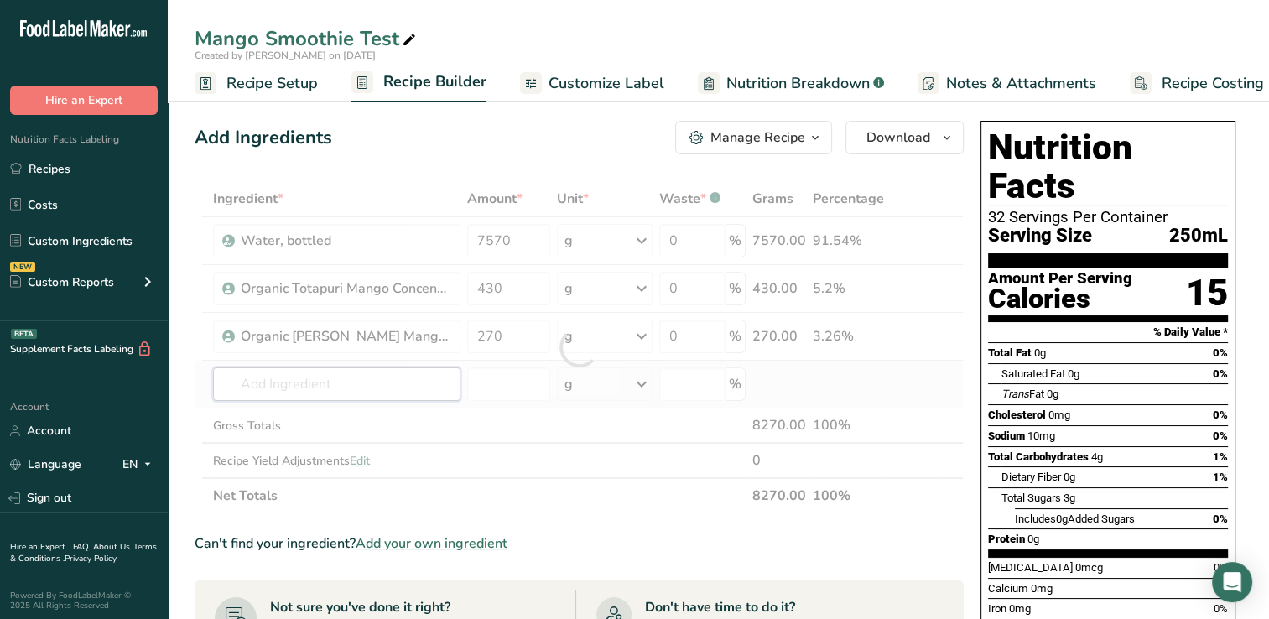
click at [262, 388] on div "Ingredient * Amount * Unit * Waste * .a-a{fill:#347362;}.b-a{fill:#fff;} Grams …" at bounding box center [579, 347] width 769 height 332
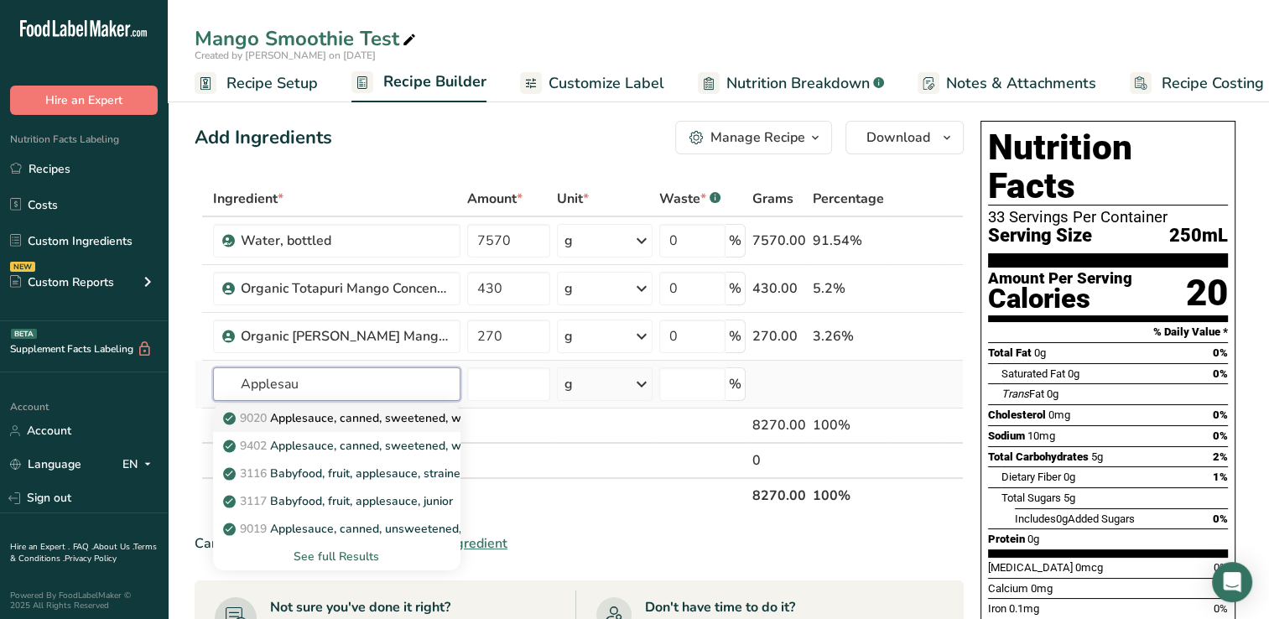
type input "Applesau"
click at [415, 414] on p "9020 Applesauce, canned, sweetened, without salt" at bounding box center [371, 418] width 289 height 18
type input "Applesauce, canned, sweetened, without salt"
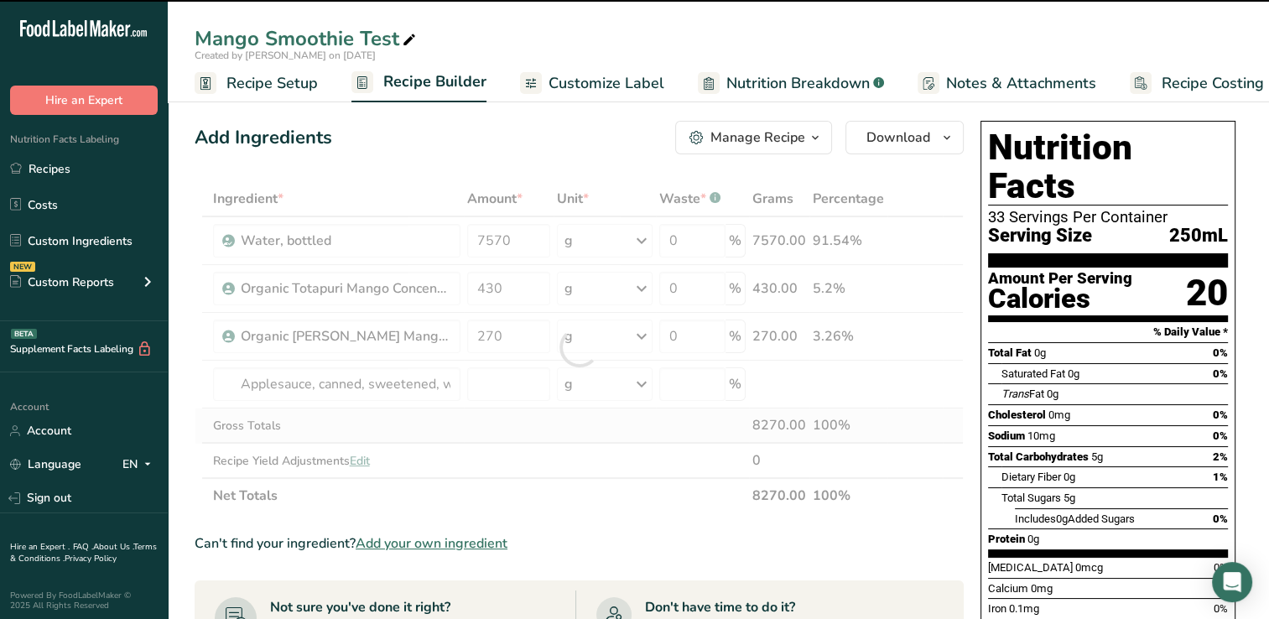
type input "0"
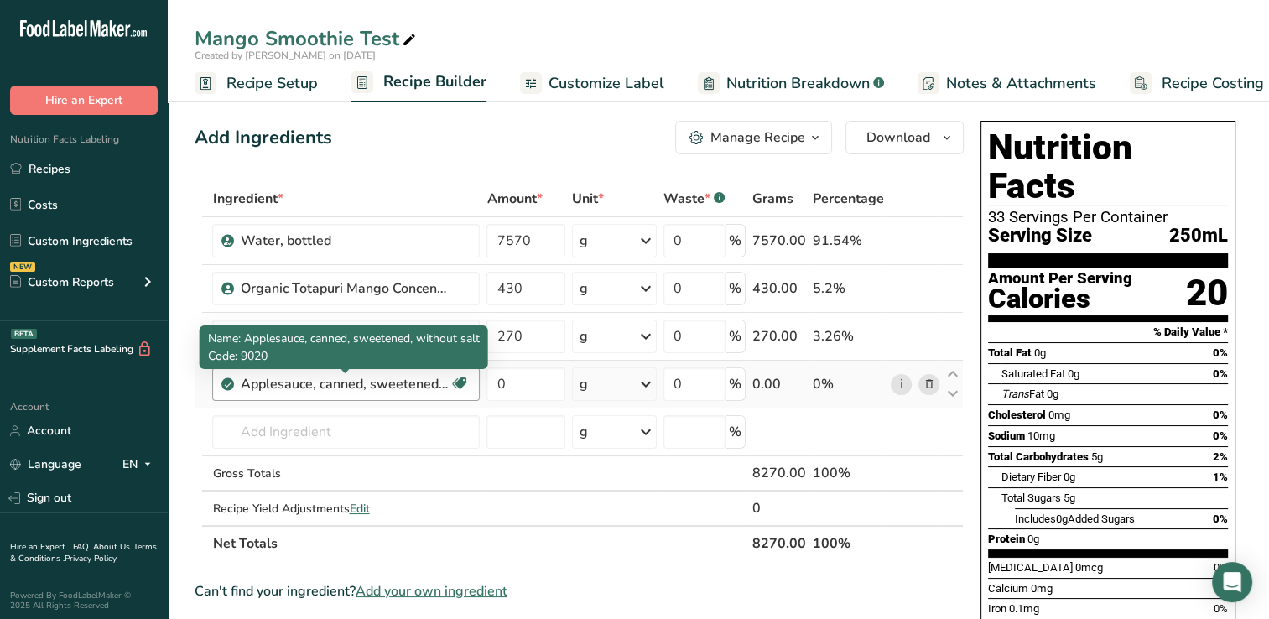
click at [442, 384] on div "Applesauce, canned, sweetened, without salt" at bounding box center [345, 384] width 210 height 20
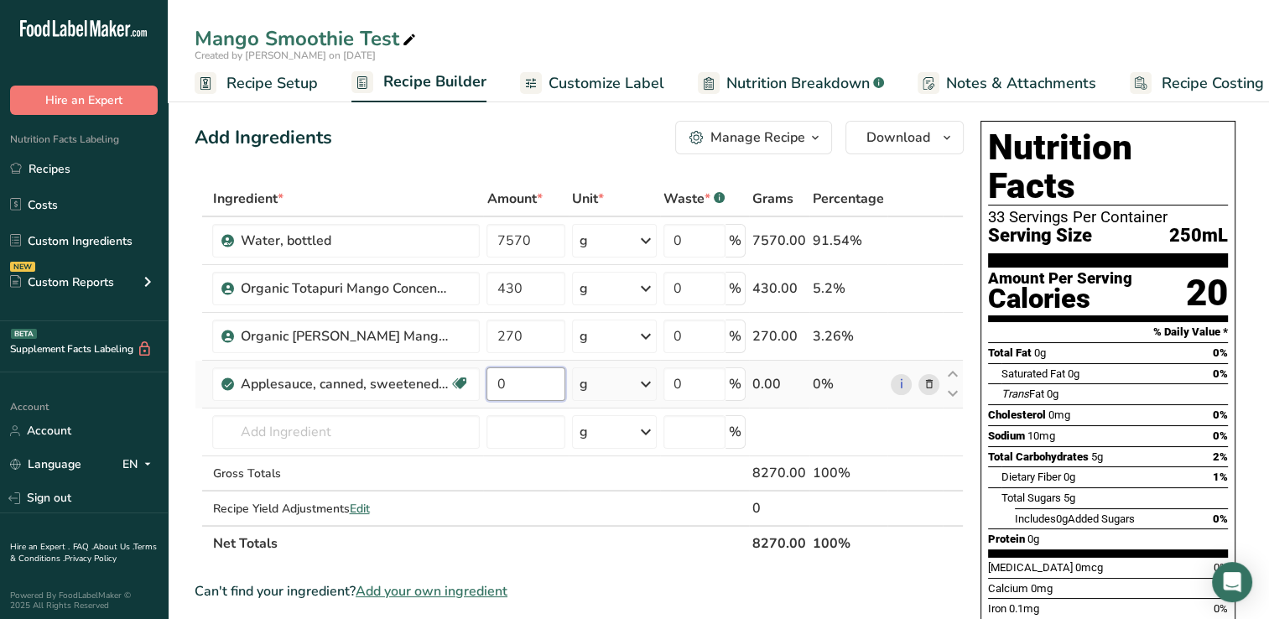
click at [518, 388] on input "0" at bounding box center [526, 384] width 79 height 34
type input "350"
click at [616, 432] on div "Ingredient * Amount * Unit * Waste * .a-a{fill:#347362;}.b-a{fill:#fff;} Grams …" at bounding box center [579, 371] width 769 height 380
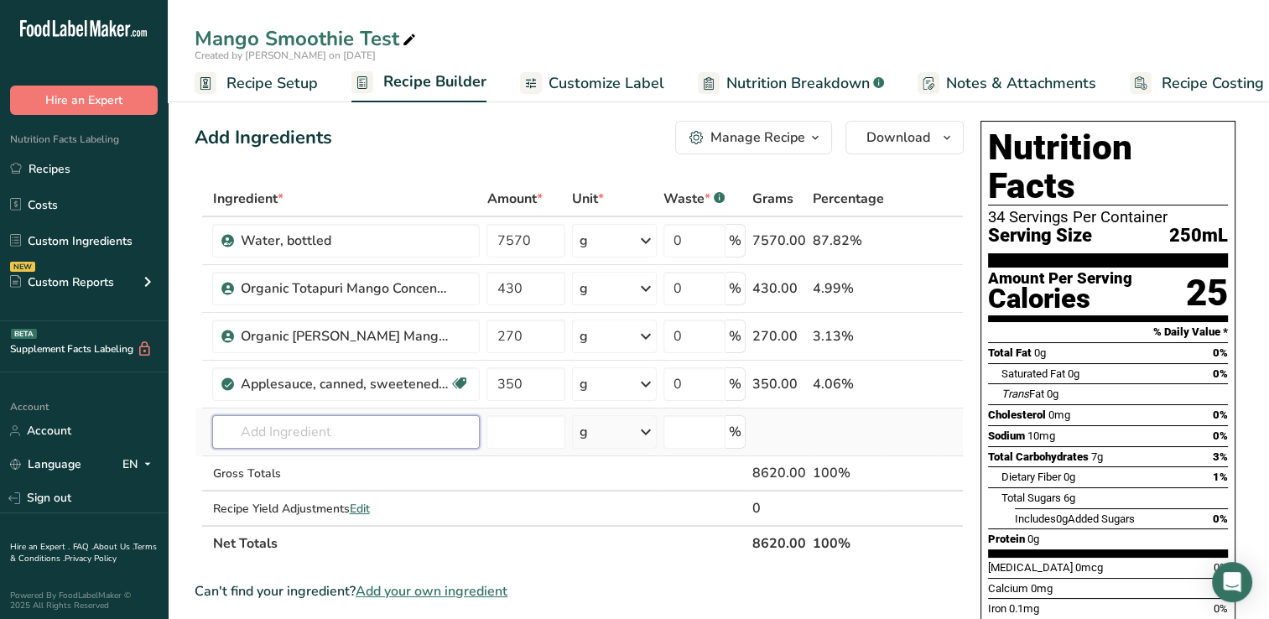
click at [242, 430] on input "text" at bounding box center [346, 432] width 268 height 34
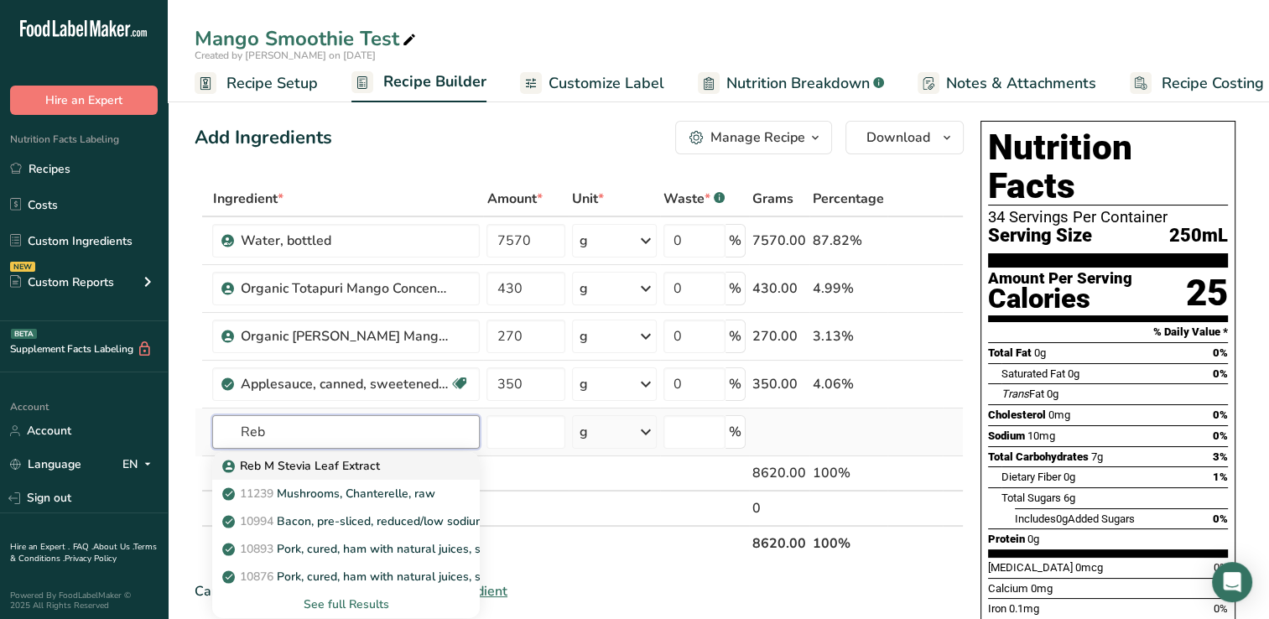
type input "Reb"
click at [396, 463] on div "Reb M Stevia Leaf Extract" at bounding box center [333, 466] width 214 height 18
type input "Reb M Stevia Leaf Extract"
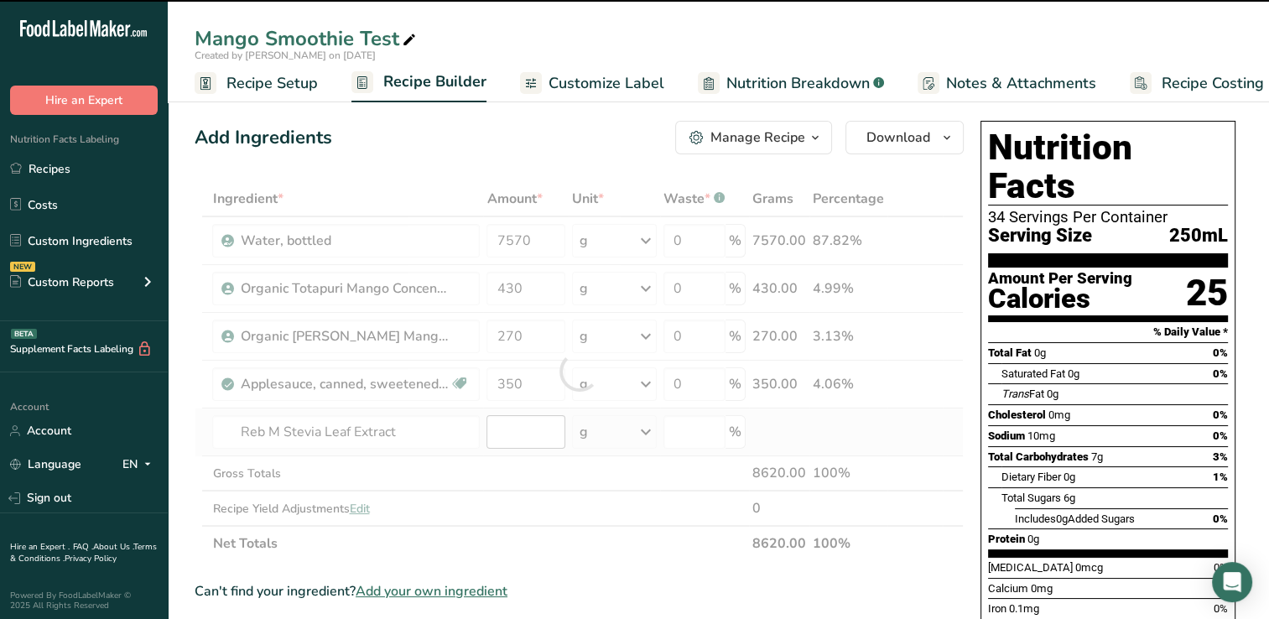
type input "0"
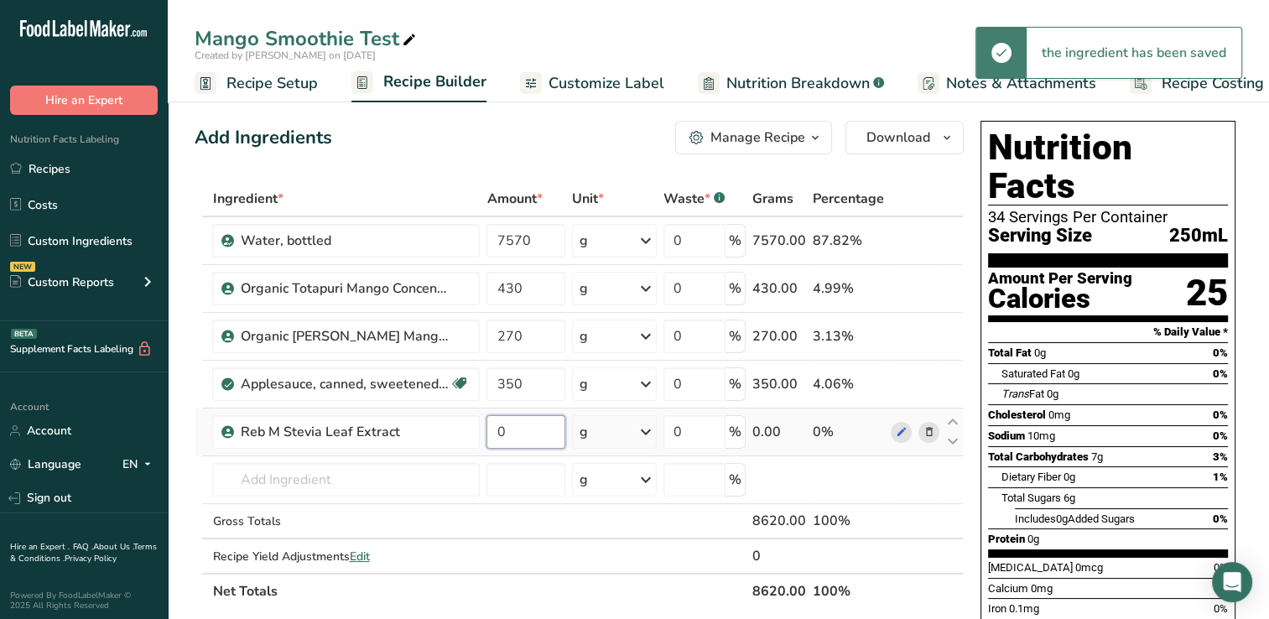
click at [524, 432] on input "0" at bounding box center [526, 432] width 79 height 34
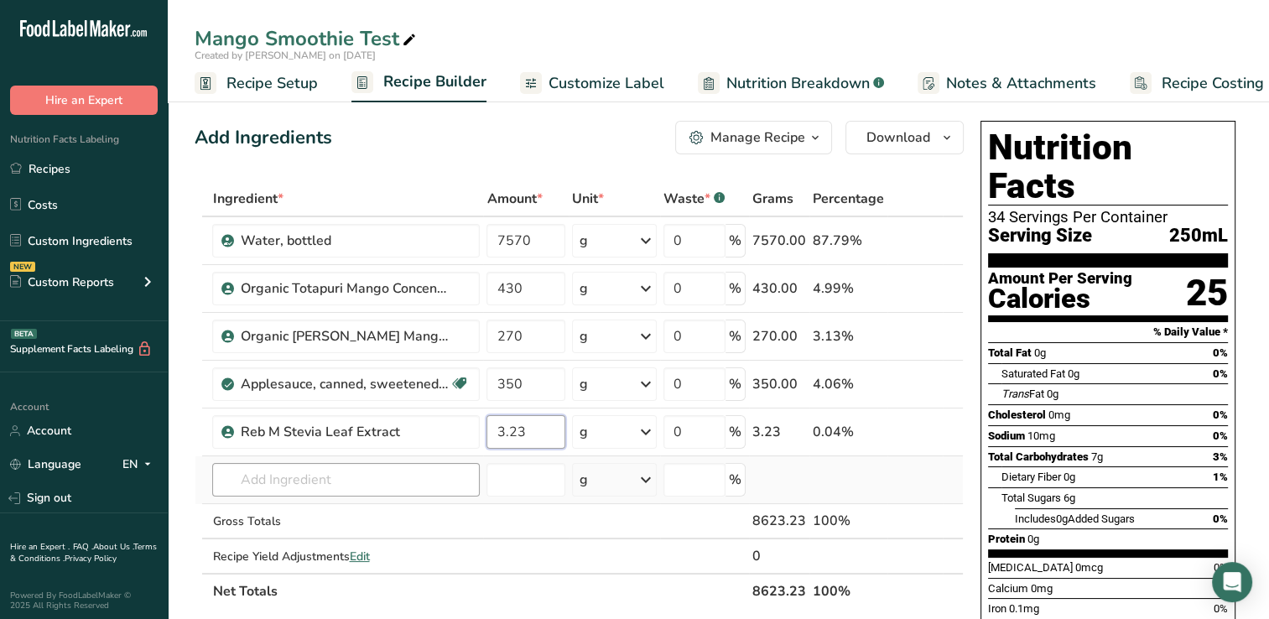
type input "3.23"
click at [259, 480] on div "Ingredient * Amount * Unit * Waste * .a-a{fill:#347362;}.b-a{fill:#fff;} Grams …" at bounding box center [579, 395] width 769 height 428
click at [525, 487] on input "number" at bounding box center [526, 480] width 79 height 34
drag, startPoint x: 525, startPoint y: 487, endPoint x: 256, endPoint y: 475, distance: 269.6
click at [256, 475] on tr "Reb M Stevia Leaf Extract 11239 Mushrooms, Chanterelle, raw 10994 Bacon, pre-sl…" at bounding box center [579, 480] width 768 height 48
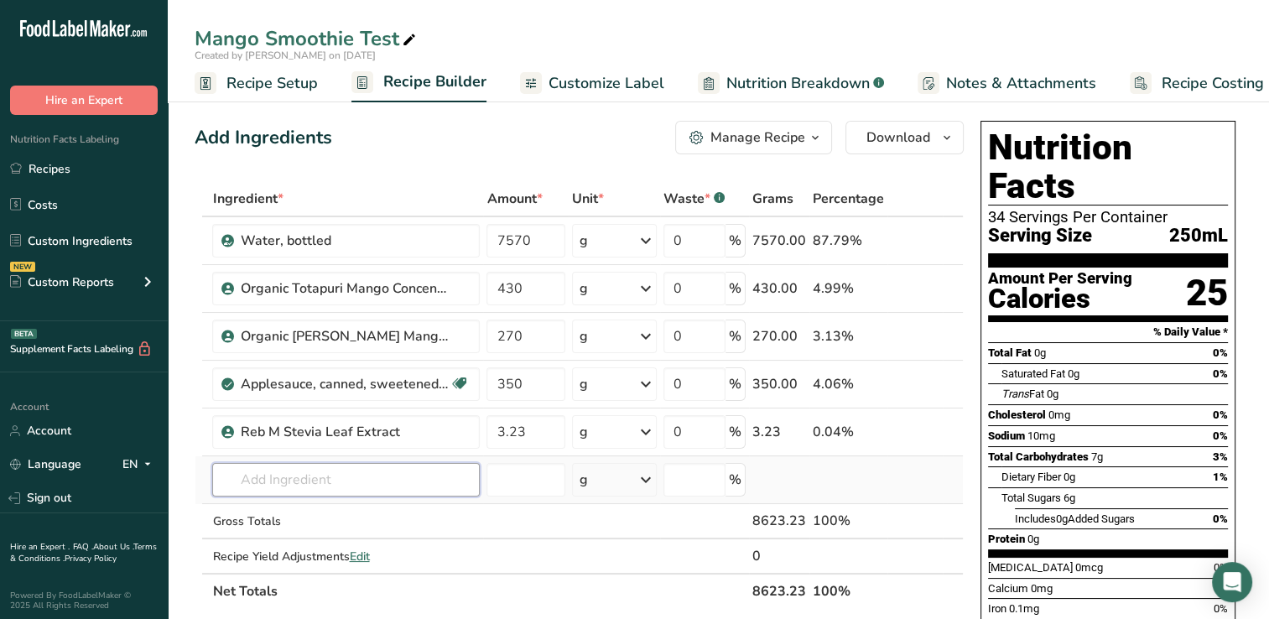
click at [256, 475] on input "text" at bounding box center [346, 480] width 268 height 34
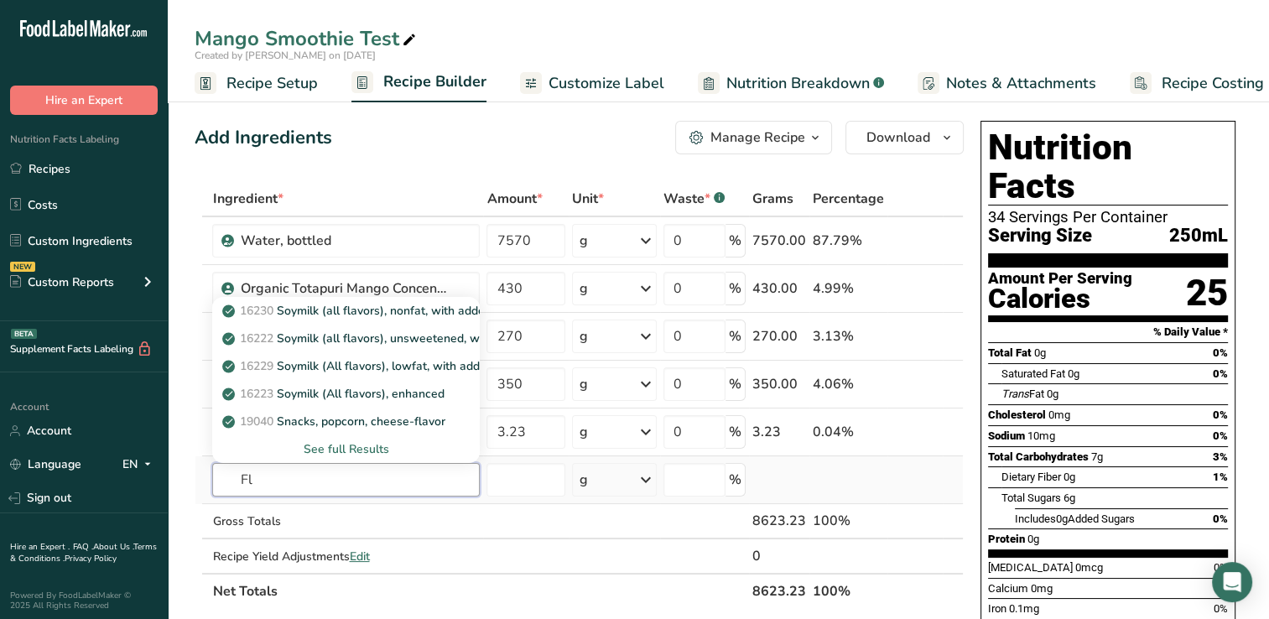
type input "F"
type input "O"
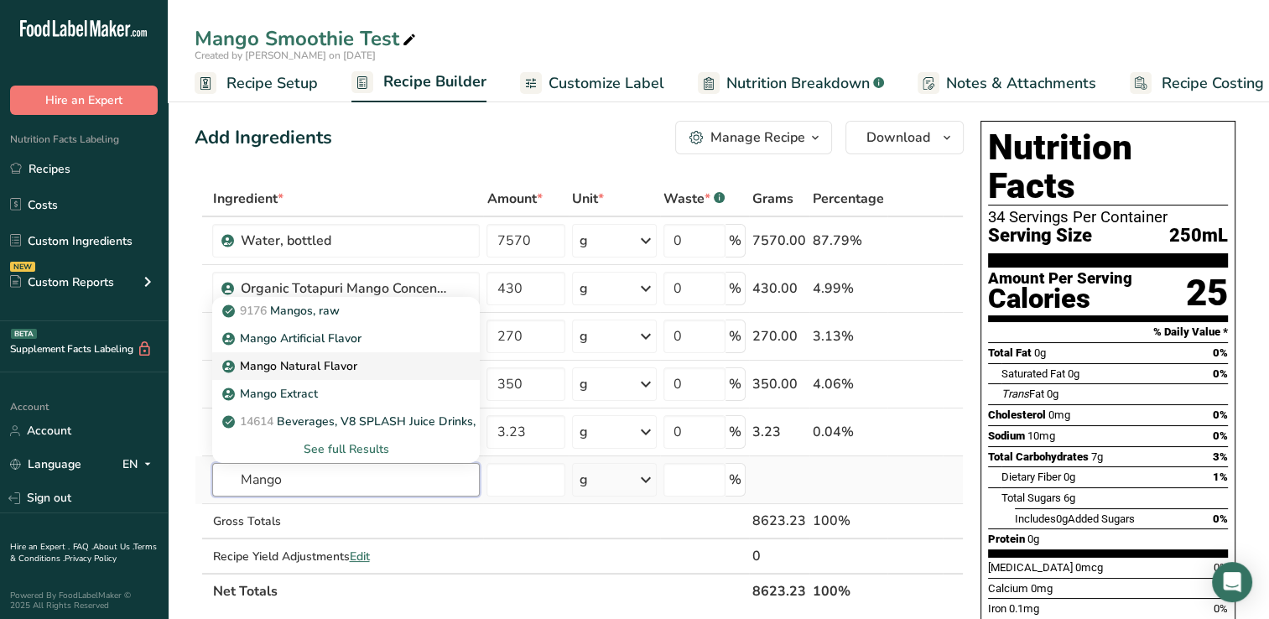
type input "Mango"
click at [310, 362] on p "Mango Natural Flavor" at bounding box center [291, 366] width 131 height 18
type input "Mango Natural Flavor"
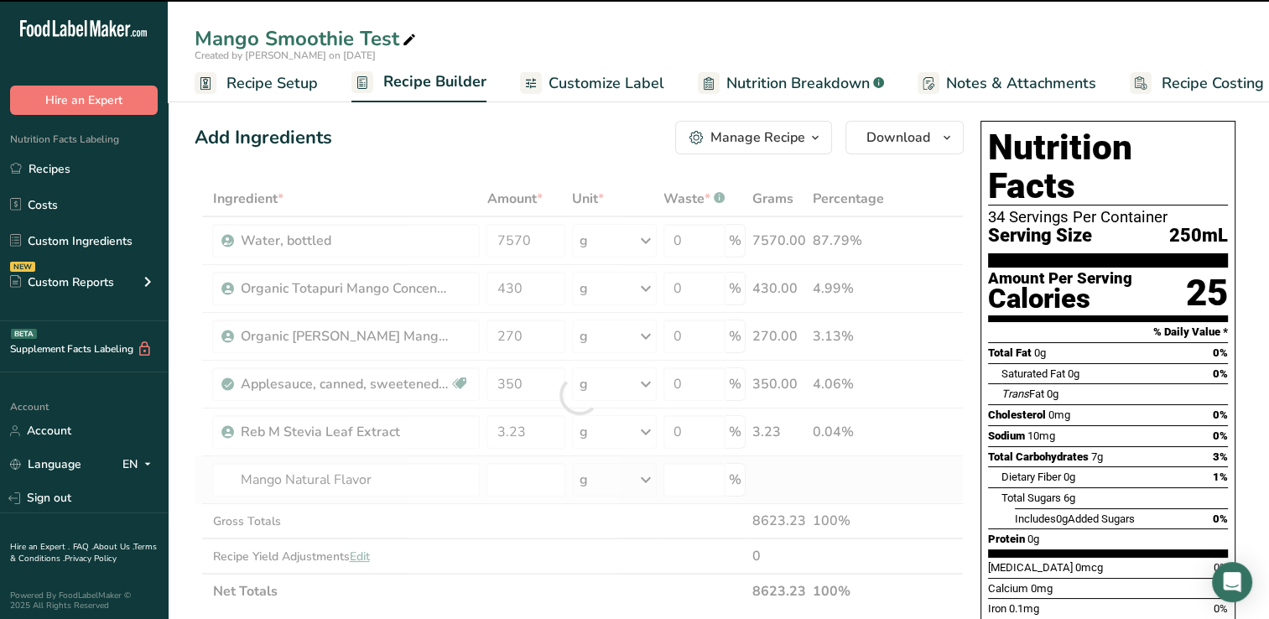
type input "0"
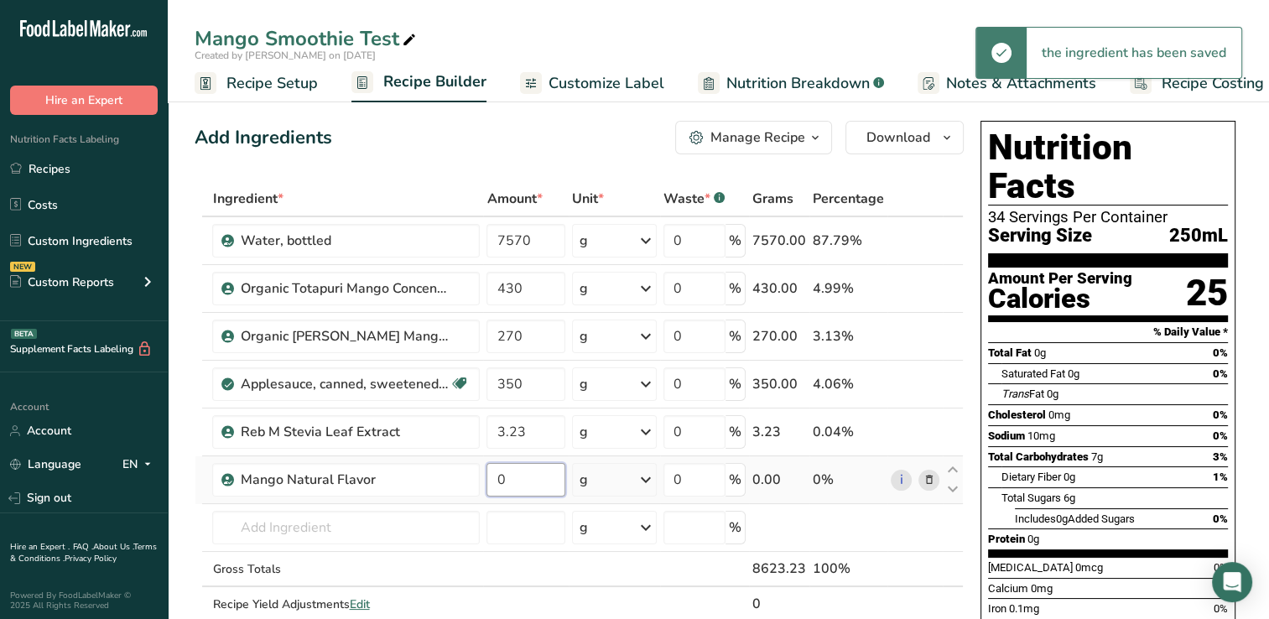
click at [522, 482] on input "0" at bounding box center [526, 480] width 79 height 34
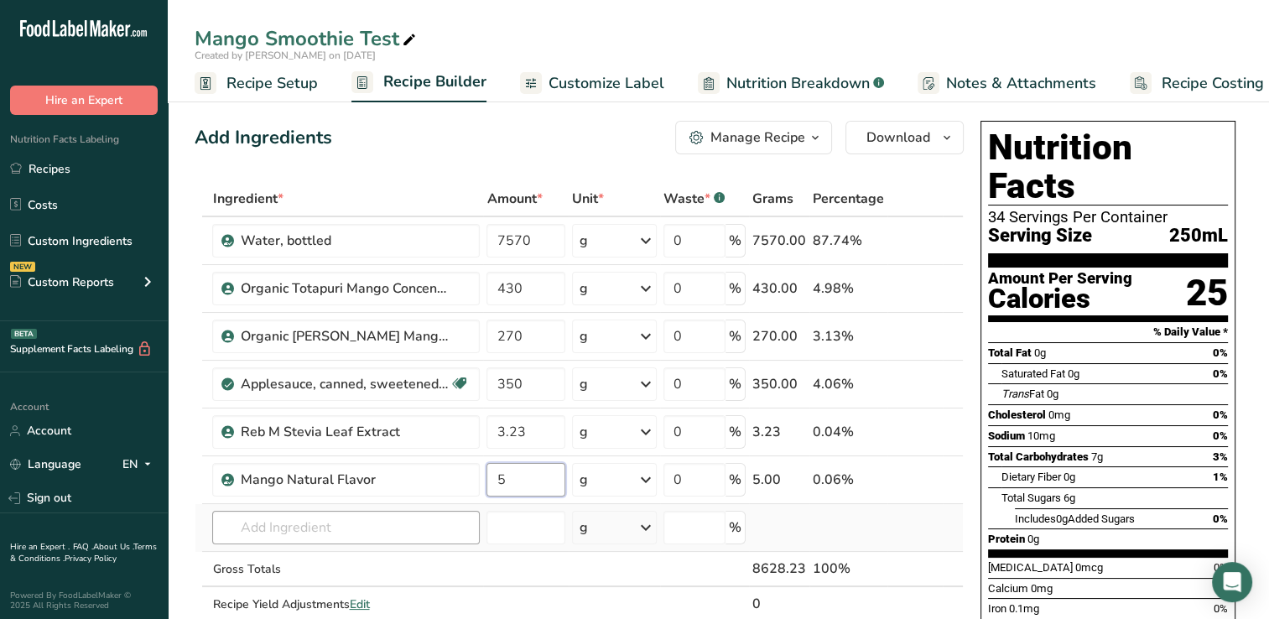
type input "5"
click at [253, 526] on div "Ingredient * Amount * Unit * Waste * .a-a{fill:#347362;}.b-a{fill:#fff;} Grams …" at bounding box center [579, 419] width 769 height 476
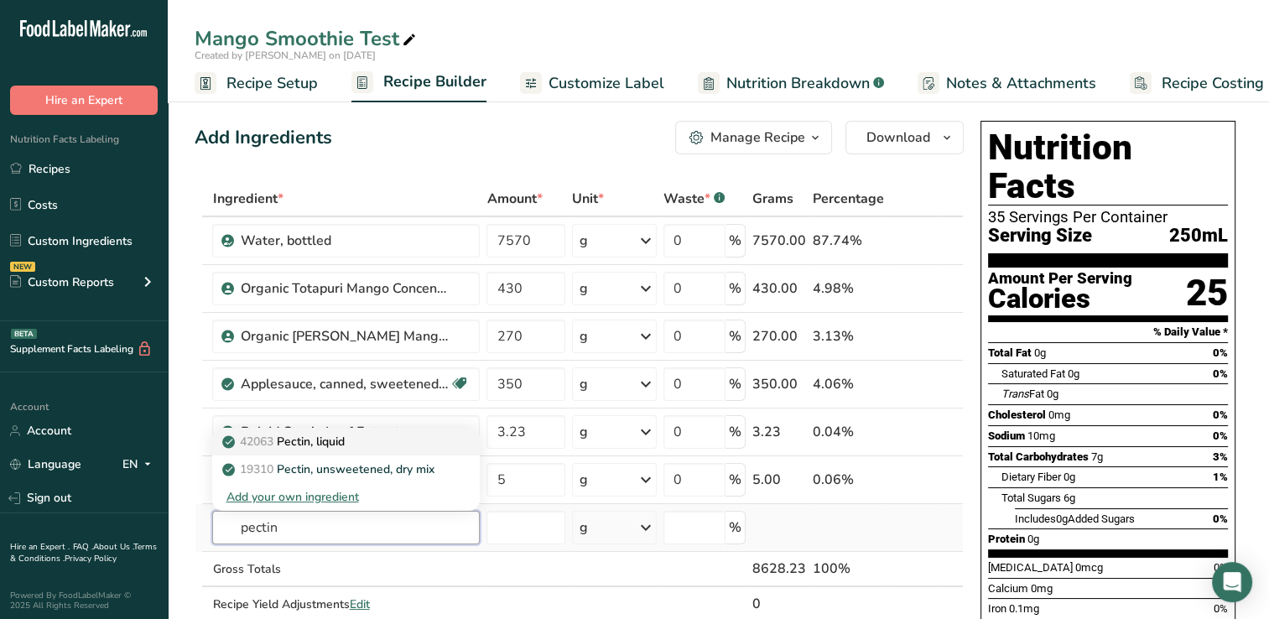
type input "pectin"
click at [336, 437] on p "42063 Pectin, liquid" at bounding box center [285, 442] width 118 height 18
type input "Pectin, liquid"
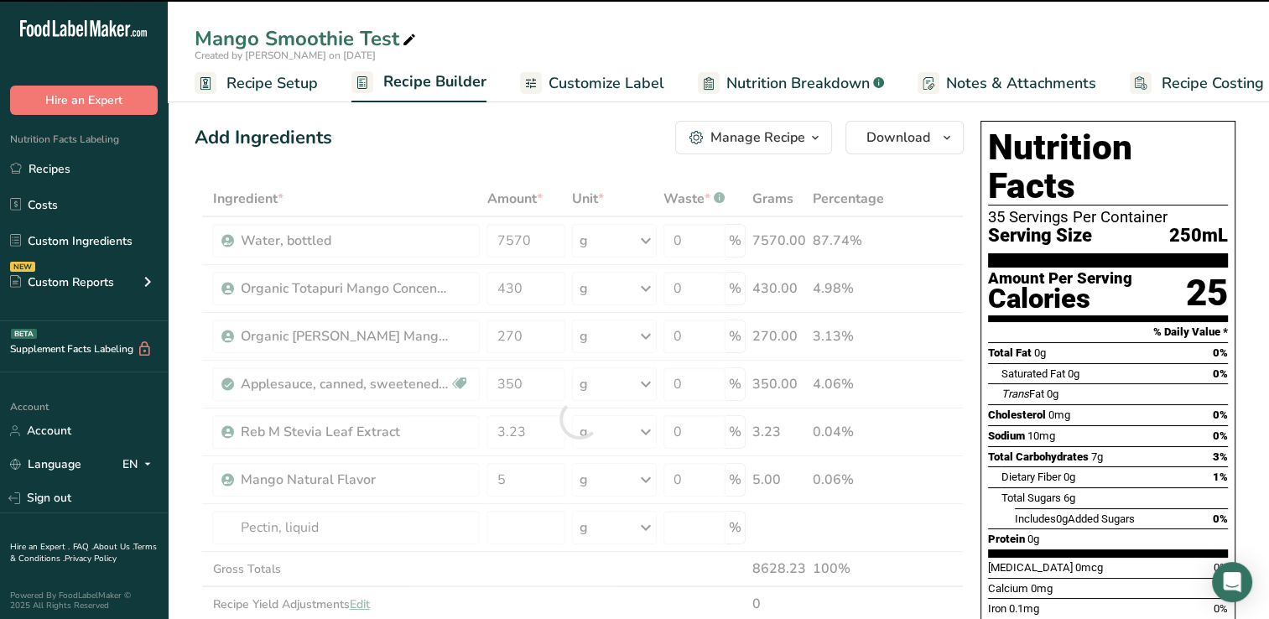
type input "0"
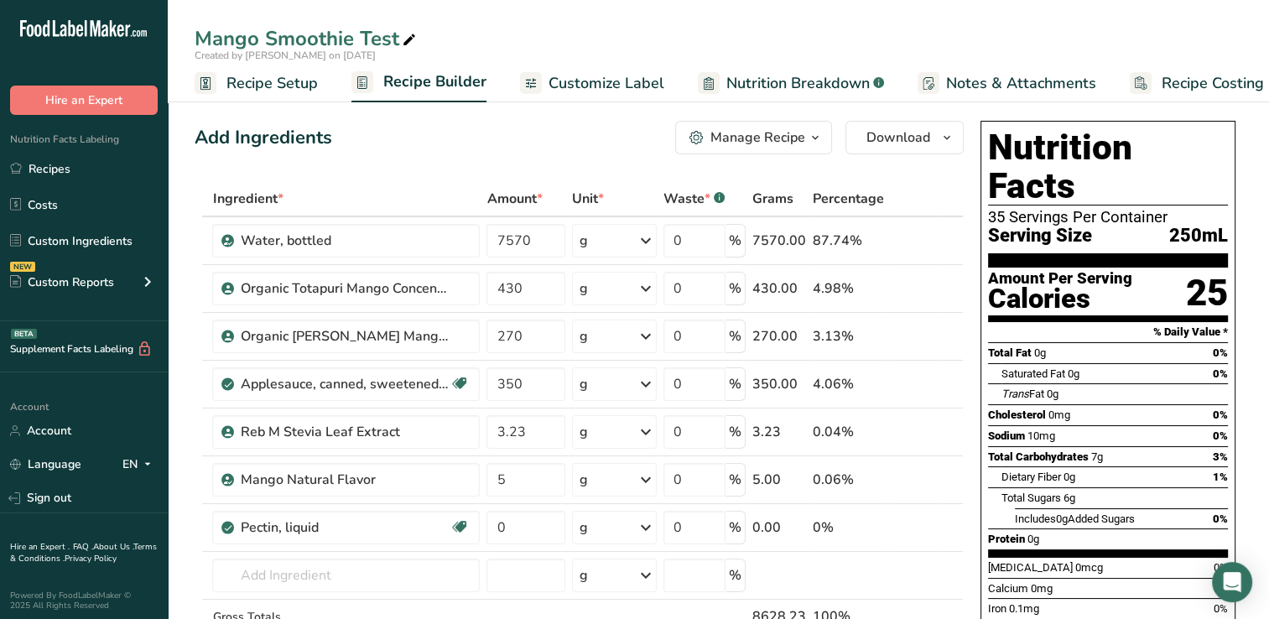
drag, startPoint x: 520, startPoint y: 529, endPoint x: 384, endPoint y: 149, distance: 404.4
click at [384, 149] on div "Add Ingredients Manage Recipe Delete Recipe Duplicate Recipe Scale Recipe Save …" at bounding box center [579, 138] width 769 height 34
click at [509, 526] on input "0" at bounding box center [526, 528] width 79 height 34
type input "10"
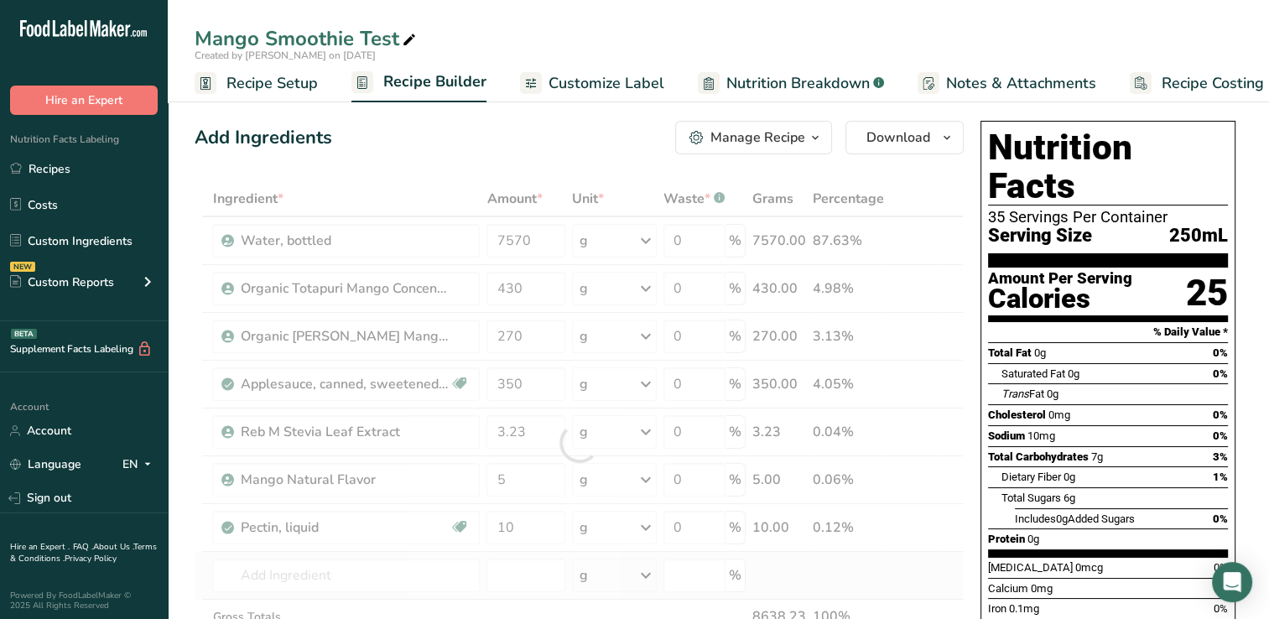
click at [800, 569] on div "Ingredient * Amount * Unit * Waste * .a-a{fill:#347362;}.b-a{fill:#fff;} Grams …" at bounding box center [579, 443] width 769 height 524
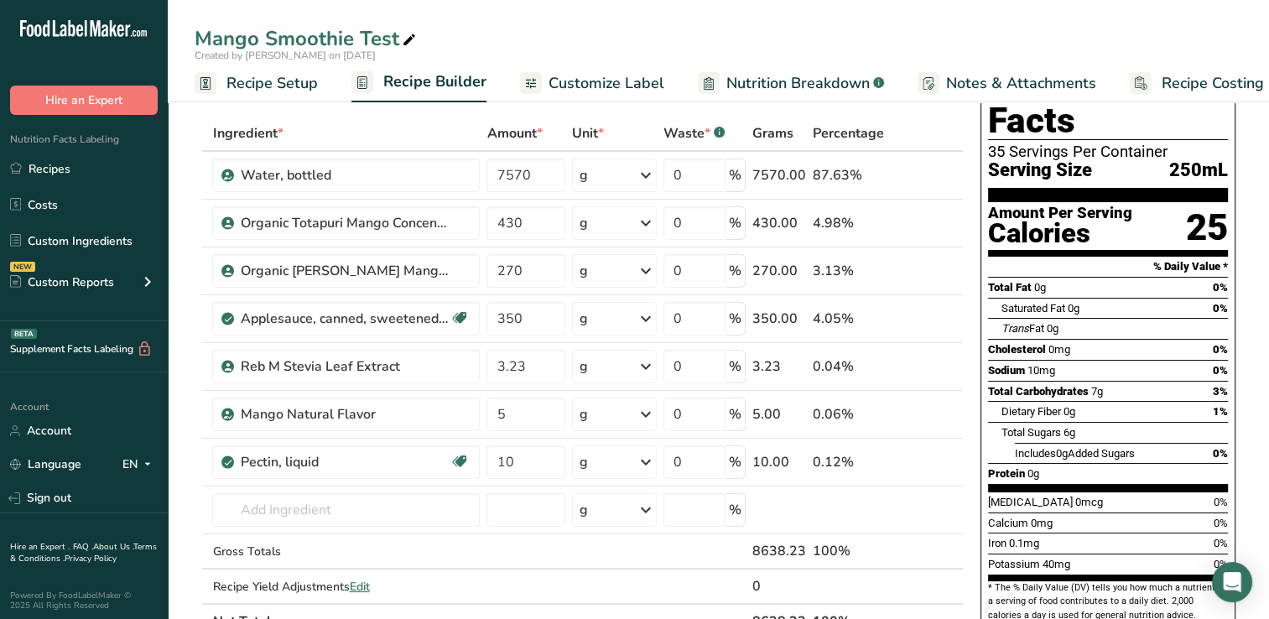
scroll to position [64, 0]
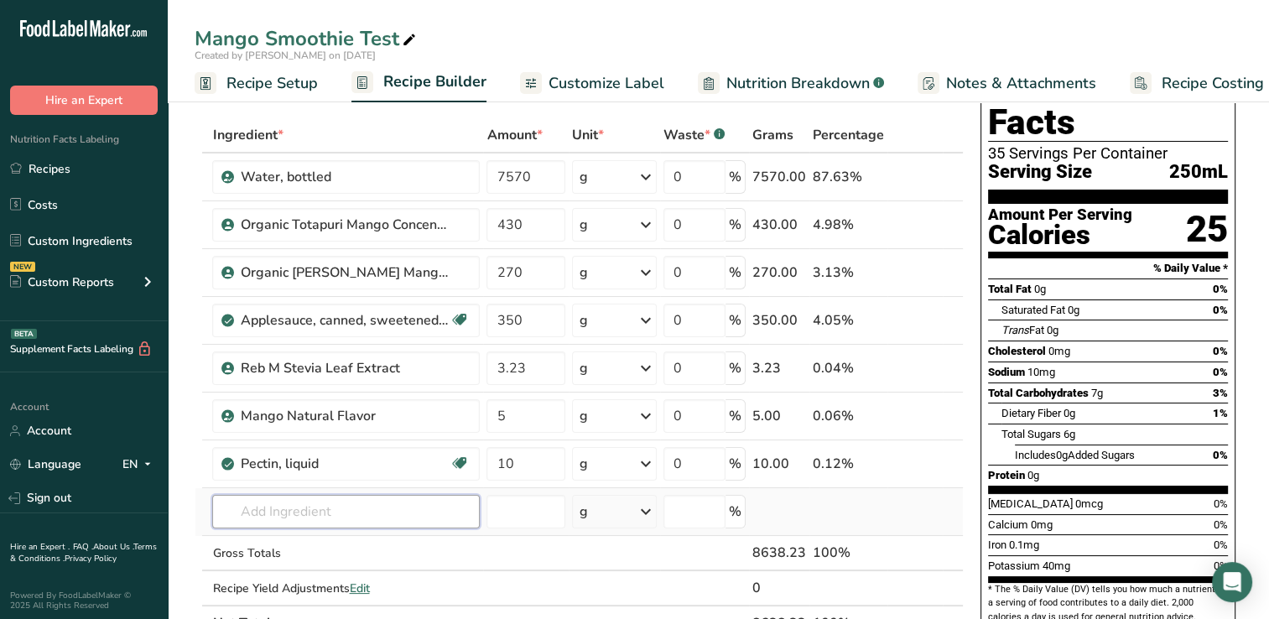
click at [248, 512] on input "text" at bounding box center [346, 512] width 268 height 34
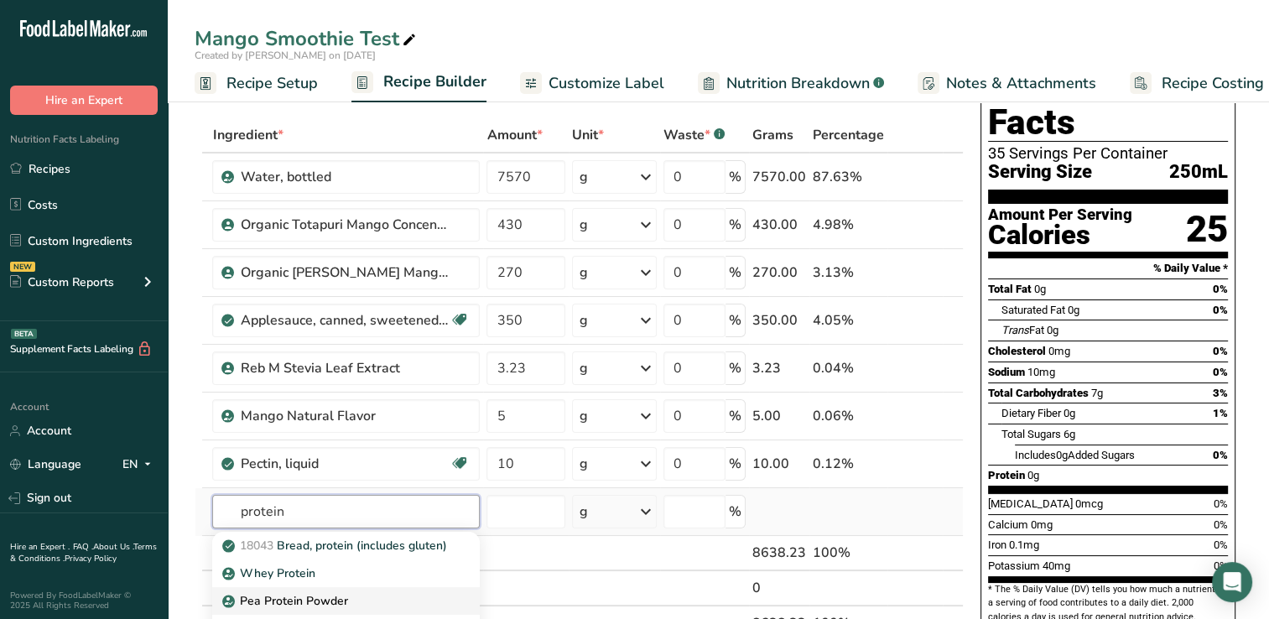
type input "protein"
click at [271, 595] on p "Pea Protein Powder" at bounding box center [287, 601] width 122 height 18
type input "Pea Protein Powder"
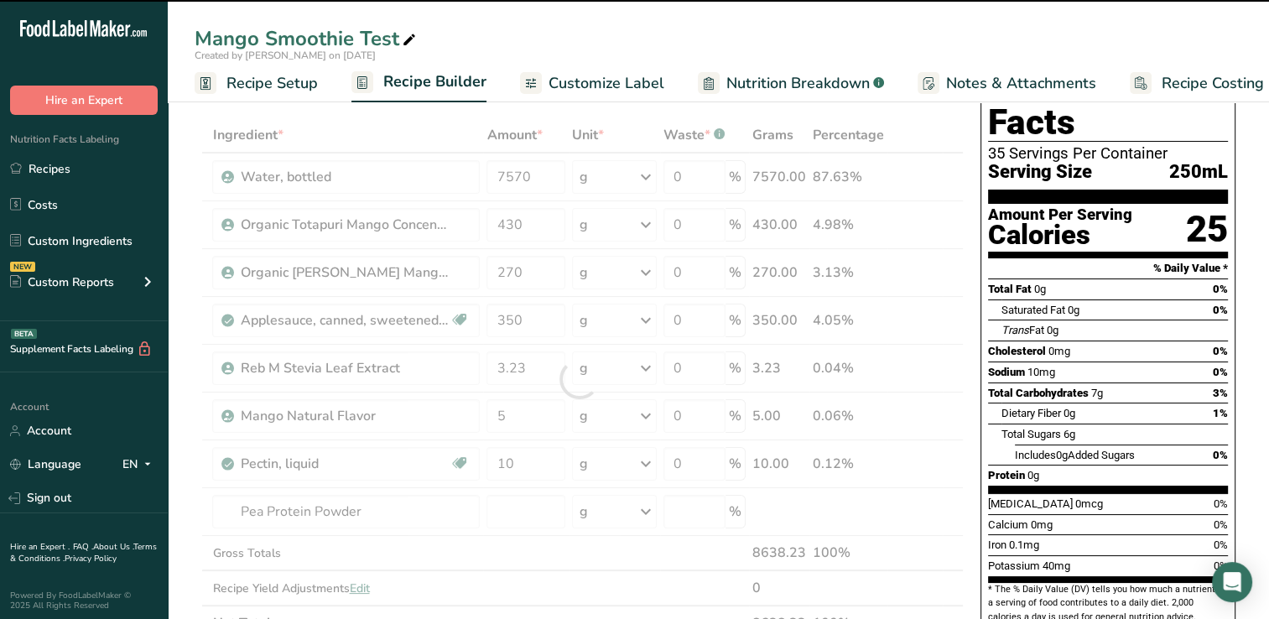
type input "0"
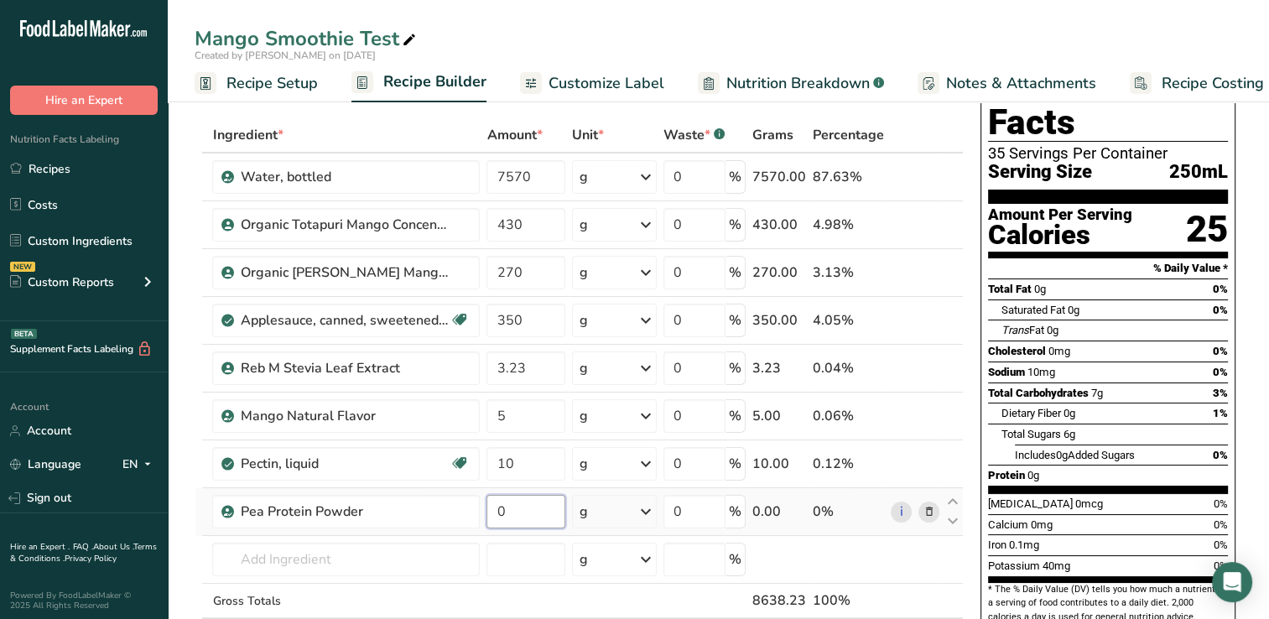
click at [506, 508] on input "0" at bounding box center [526, 512] width 79 height 34
type input "25"
click at [857, 558] on div "Ingredient * Amount * Unit * Waste * .a-a{fill:#347362;}.b-a{fill:#fff;} Grams …" at bounding box center [579, 402] width 769 height 571
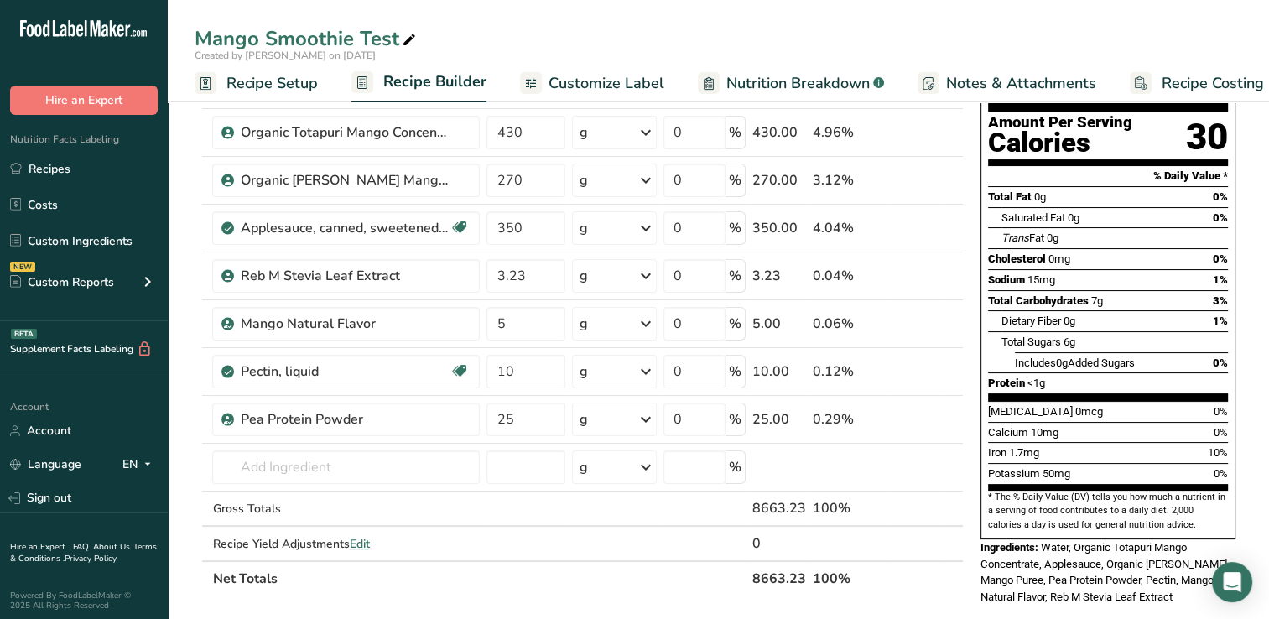
scroll to position [0, 0]
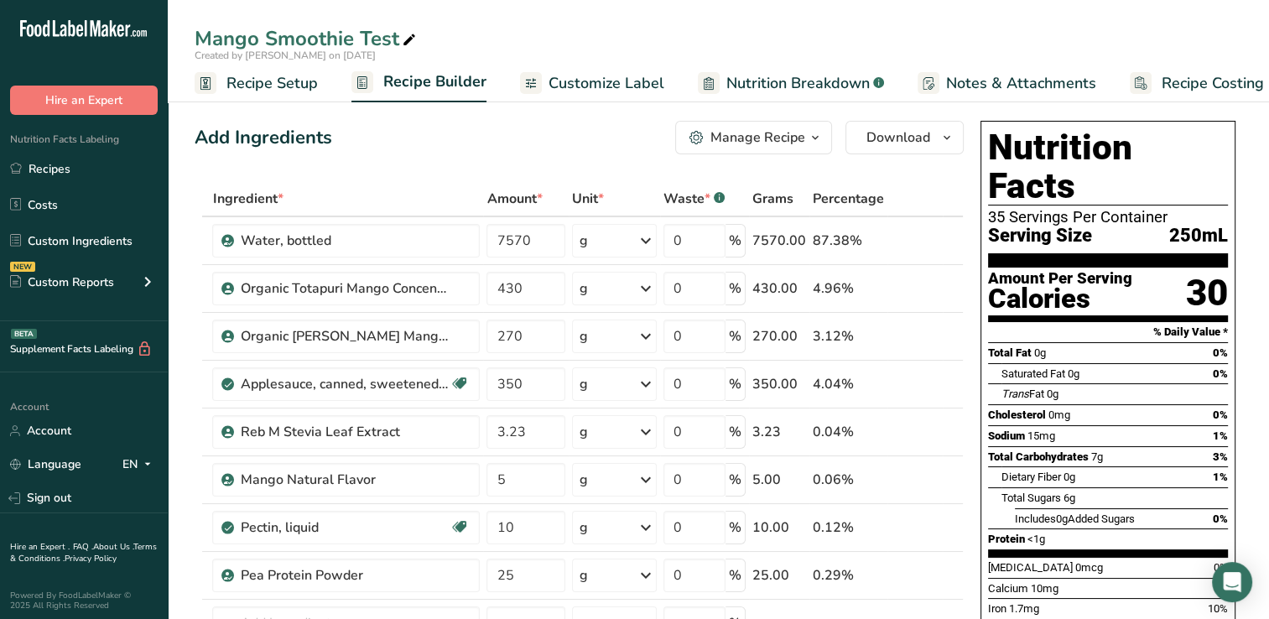
click at [791, 135] on div "Manage Recipe" at bounding box center [758, 138] width 95 height 20
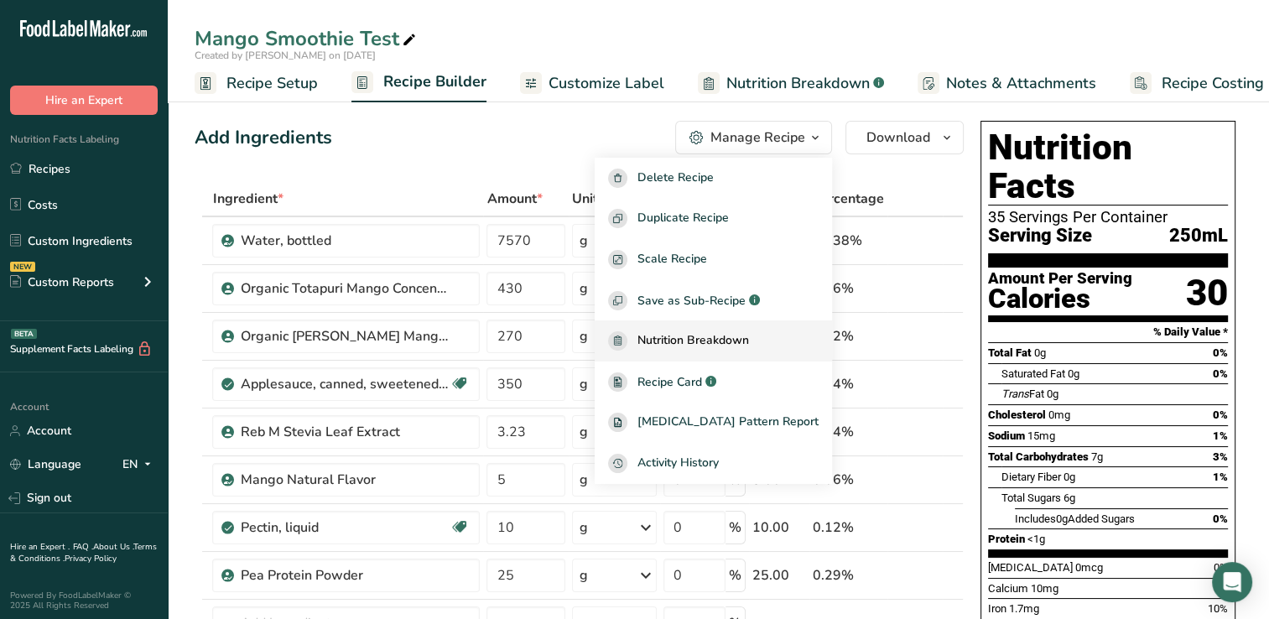
click at [733, 335] on span "Nutrition Breakdown" at bounding box center [694, 340] width 112 height 19
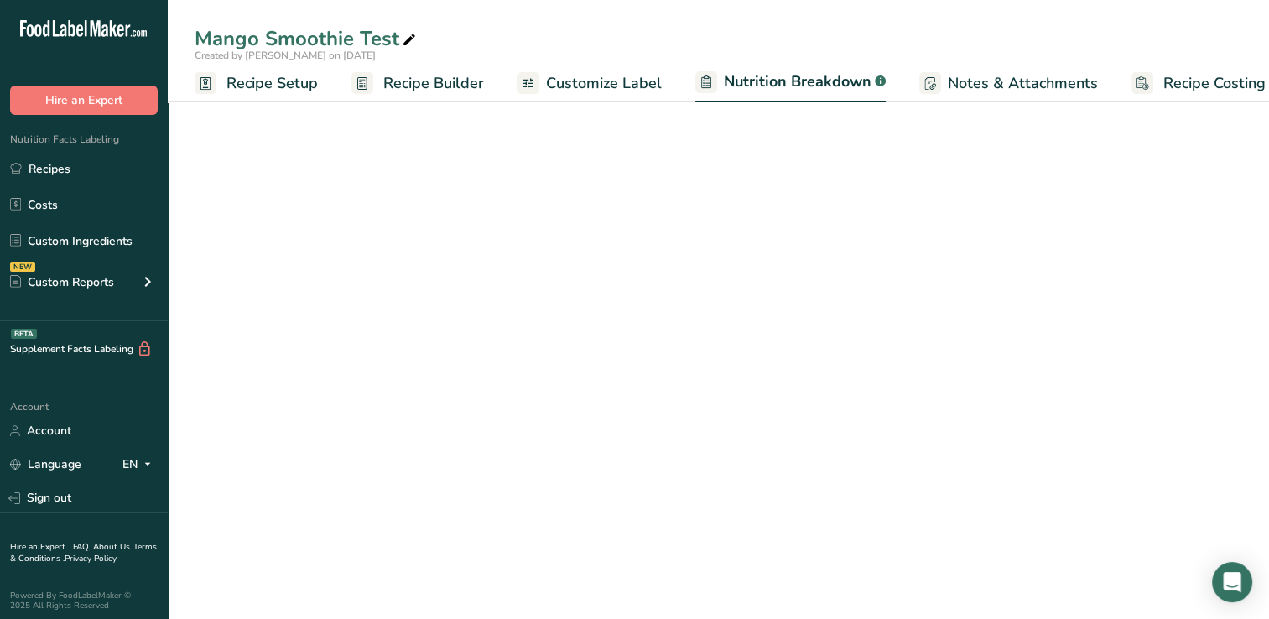
select select "Calories"
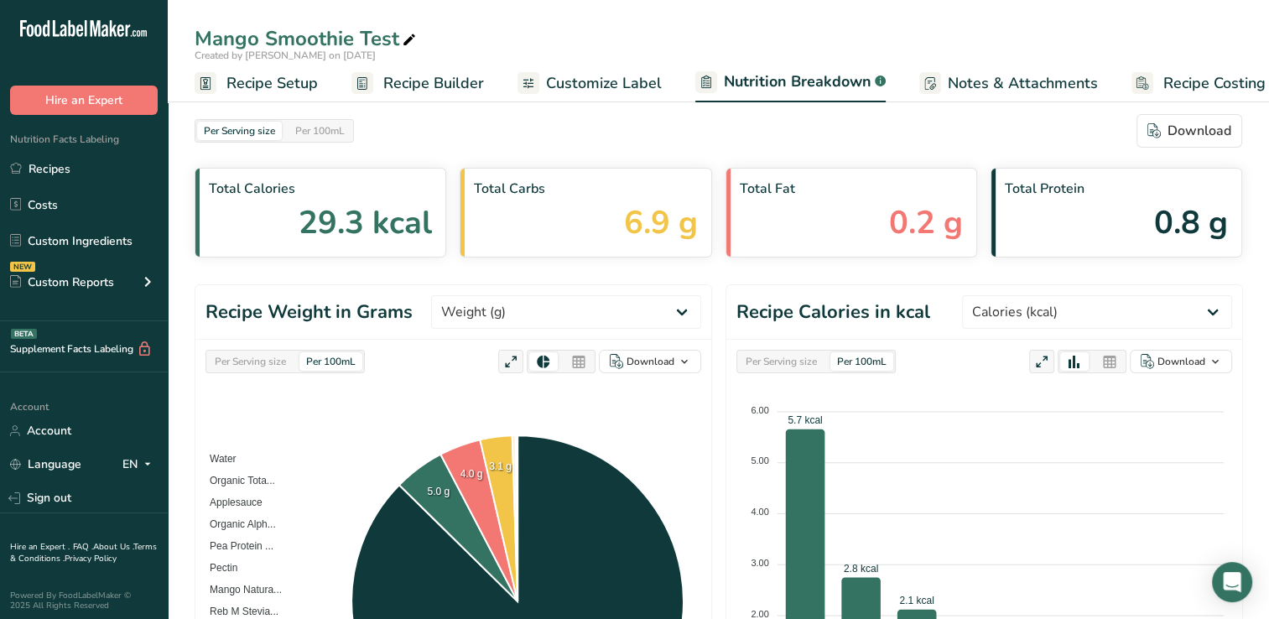
click at [258, 81] on span "Recipe Setup" at bounding box center [272, 83] width 91 height 23
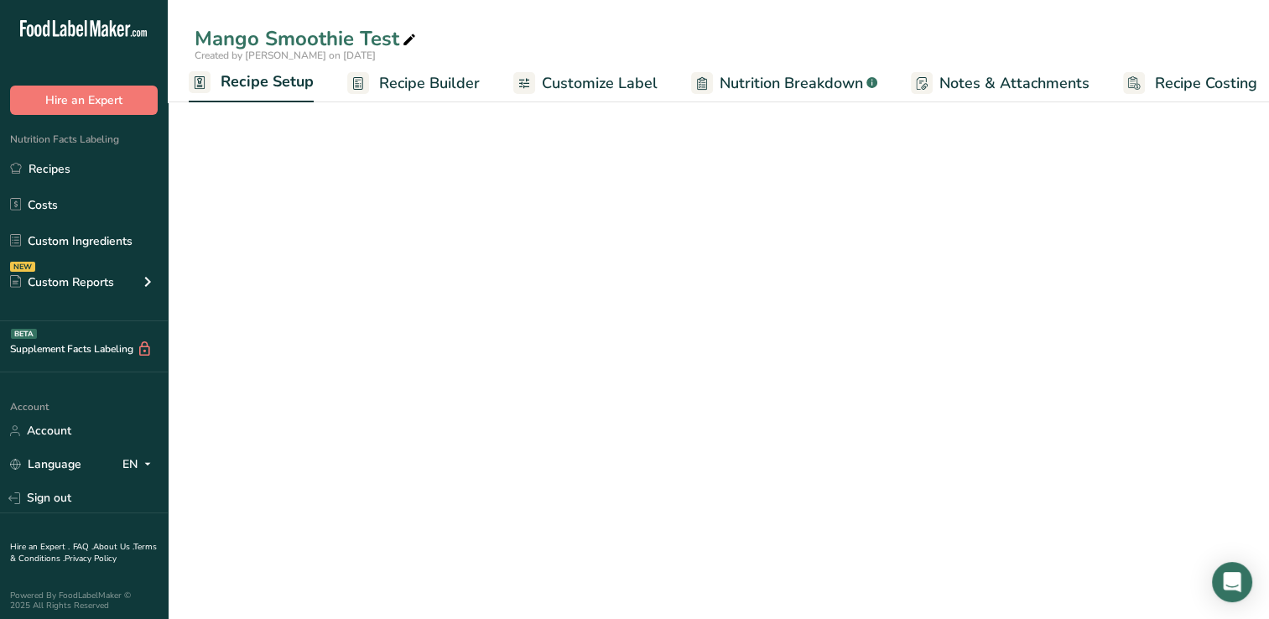
select select "17"
select select "22"
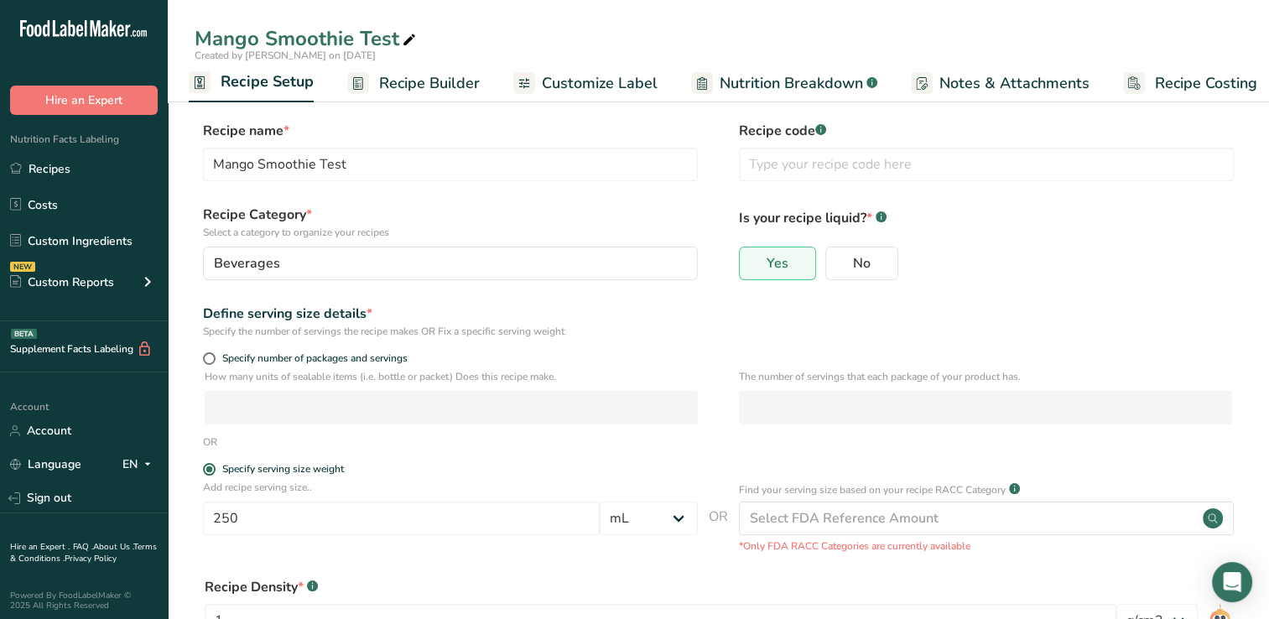
drag, startPoint x: 413, startPoint y: 80, endPoint x: 652, endPoint y: 232, distance: 283.7
drag, startPoint x: 652, startPoint y: 232, endPoint x: 420, endPoint y: 80, distance: 278.1
click at [420, 80] on span "Recipe Builder" at bounding box center [429, 83] width 101 height 23
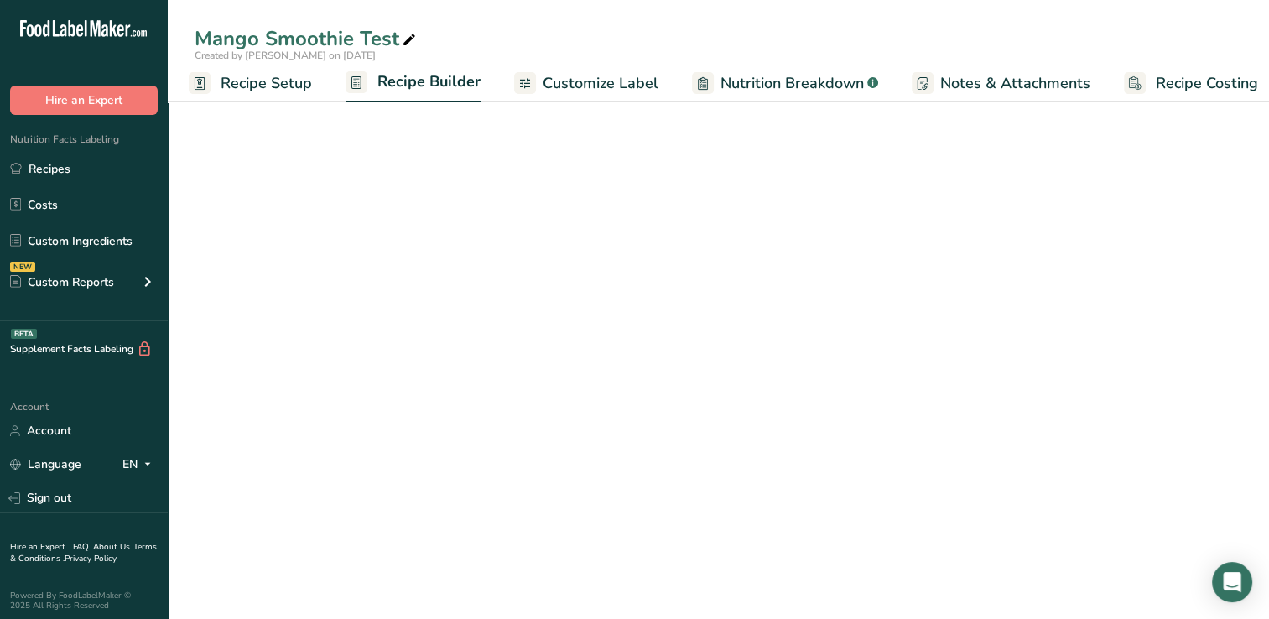
scroll to position [0, 21]
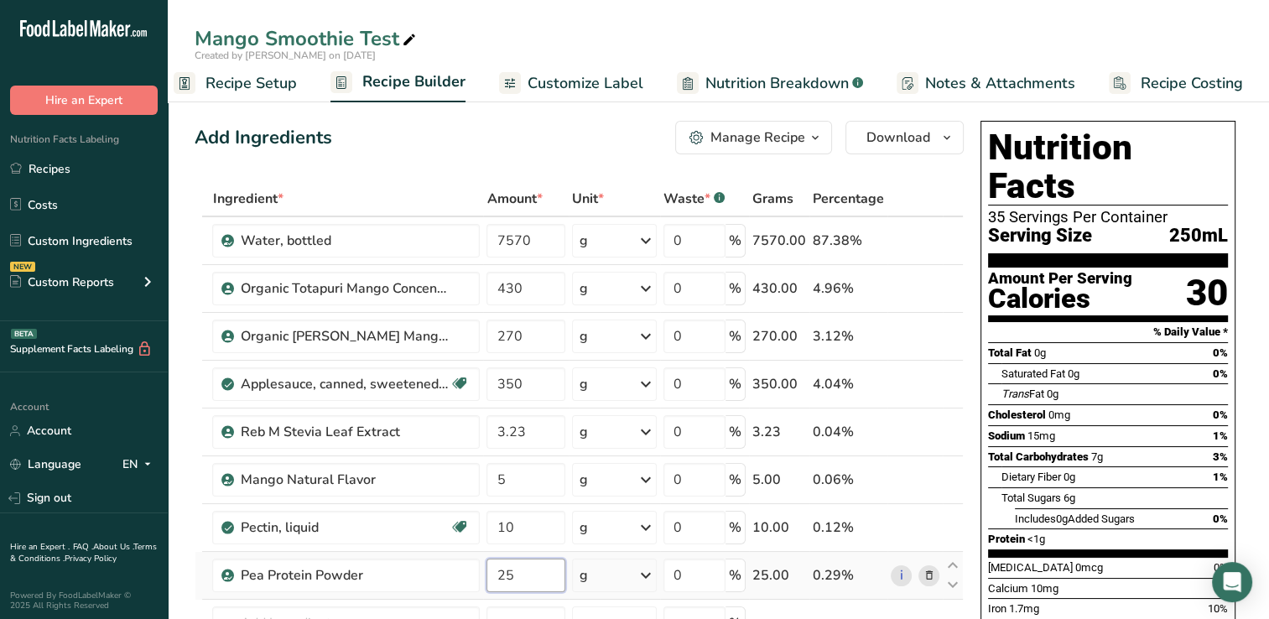
drag, startPoint x: 513, startPoint y: 574, endPoint x: 532, endPoint y: 578, distance: 19.7
click at [532, 578] on input "25" at bounding box center [526, 576] width 79 height 34
type input "2"
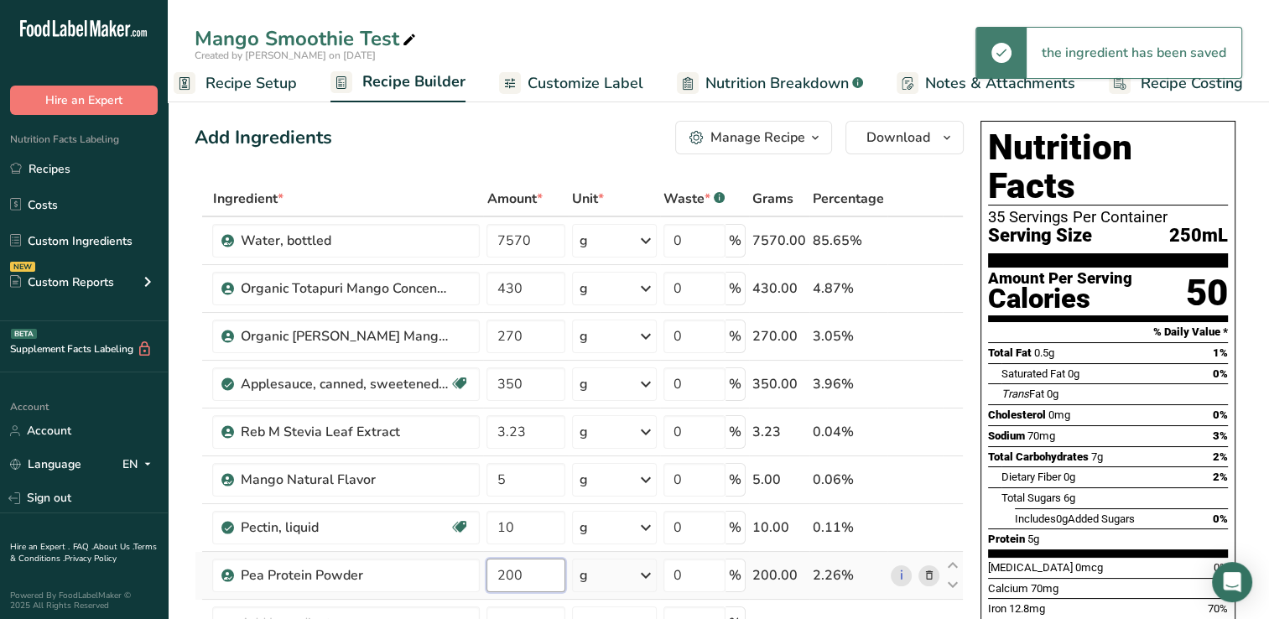
drag, startPoint x: 519, startPoint y: 574, endPoint x: 535, endPoint y: 571, distance: 16.1
click at [535, 571] on input "200" at bounding box center [526, 576] width 79 height 34
type input "2"
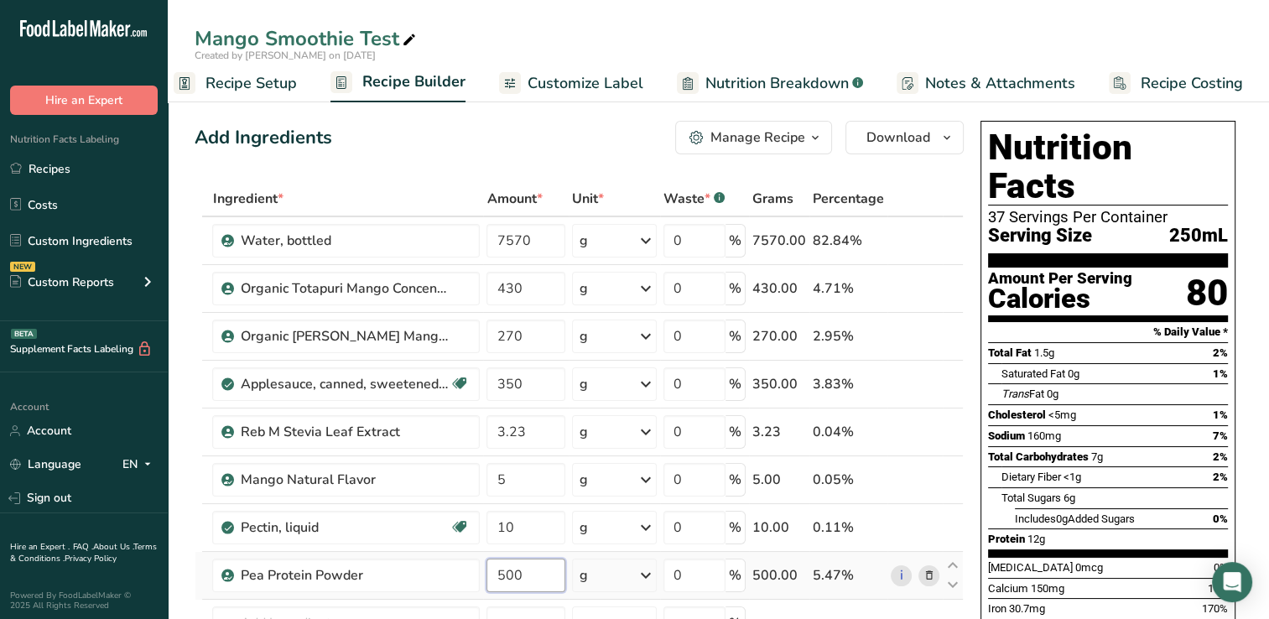
drag, startPoint x: 815, startPoint y: 421, endPoint x: 549, endPoint y: 576, distance: 308.0
click at [774, 599] on div "Ingredient * Amount * Unit * Waste * .a-a{fill:#347362;}.b-a{fill:#fff;} Grams …" at bounding box center [579, 466] width 769 height 571
click at [539, 569] on input "500" at bounding box center [526, 576] width 79 height 34
type input "5"
type input "1000"
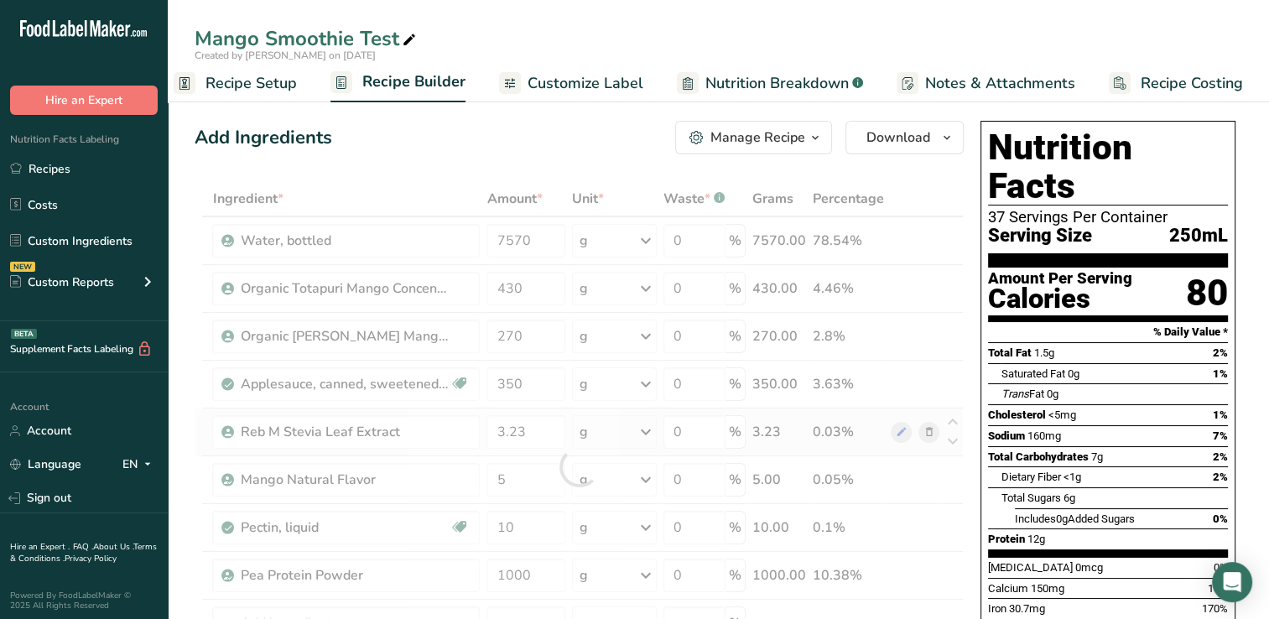
click at [873, 440] on div "Ingredient * Amount * Unit * Waste * .a-a{fill:#347362;}.b-a{fill:#fff;} Grams …" at bounding box center [579, 466] width 769 height 571
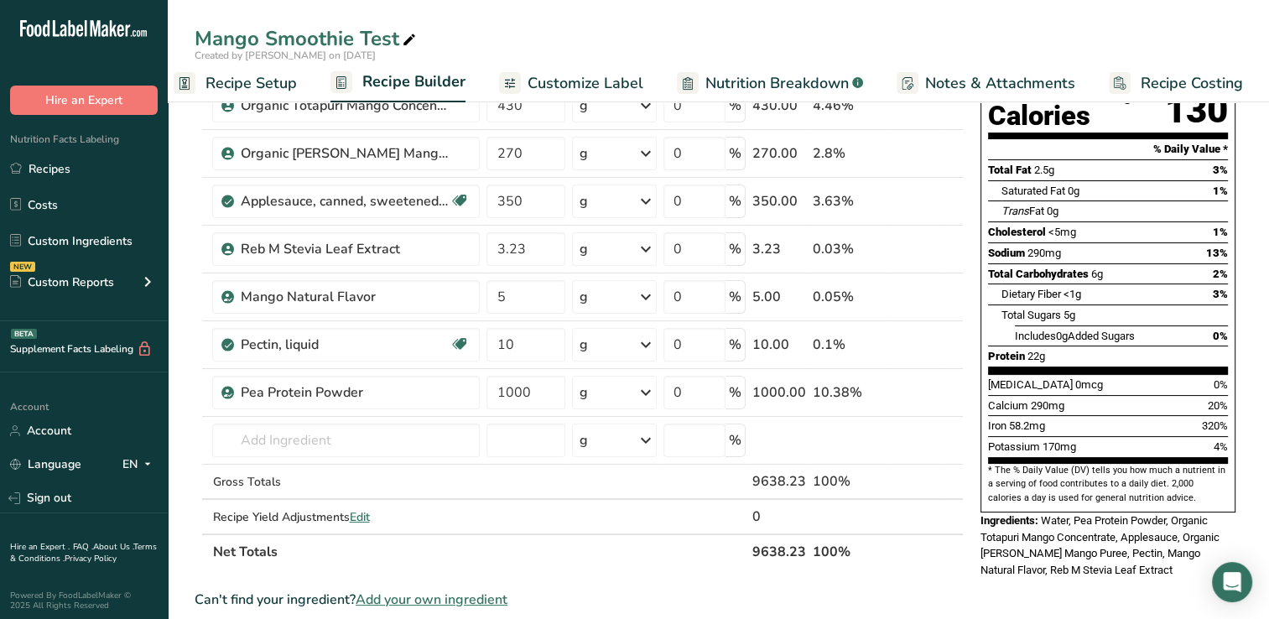
scroll to position [0, 0]
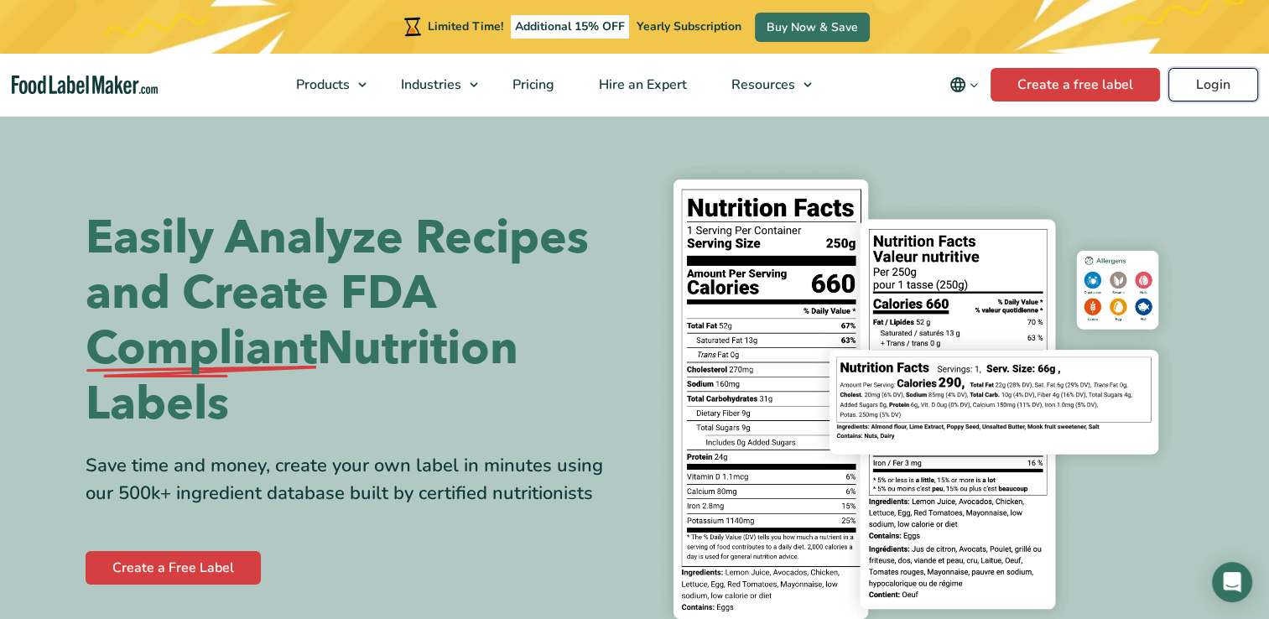
click at [1205, 82] on link "Login" at bounding box center [1214, 85] width 90 height 34
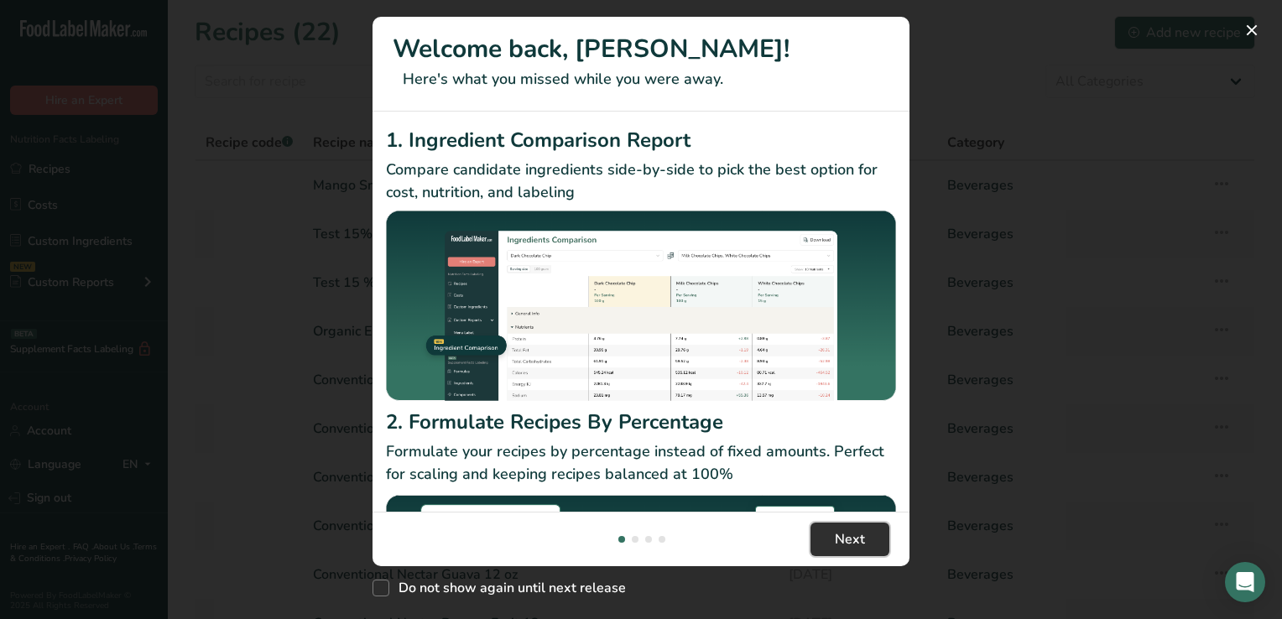
click at [863, 535] on span "Next" at bounding box center [850, 539] width 30 height 20
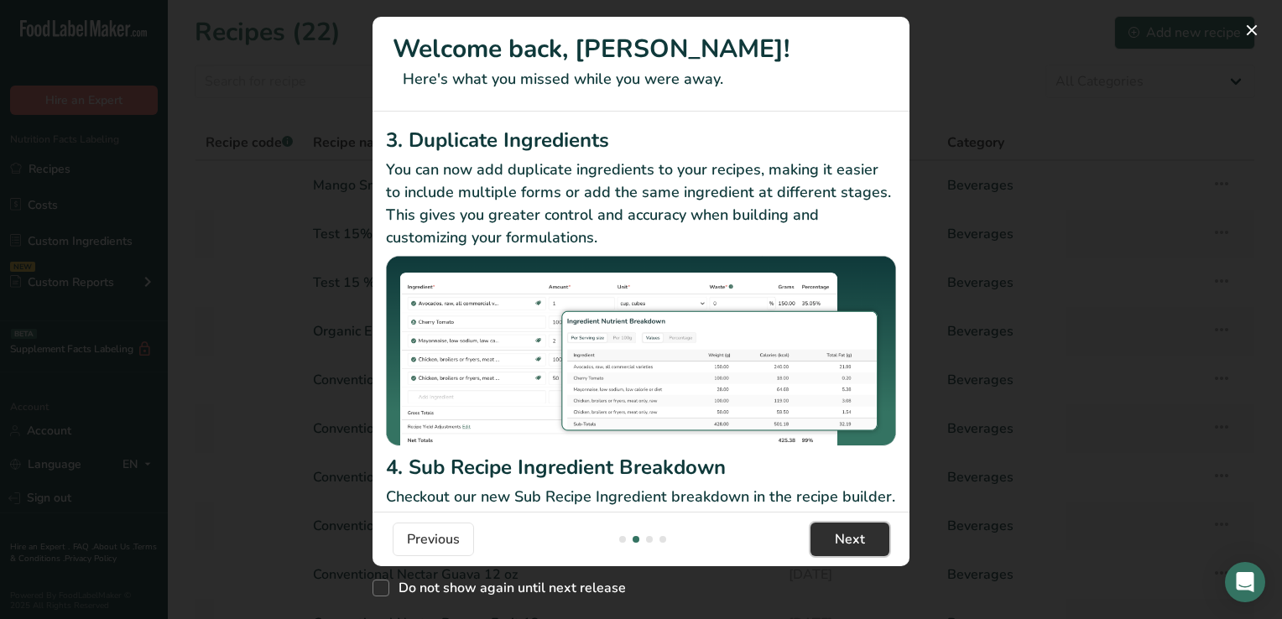
click at [863, 535] on span "Next" at bounding box center [850, 539] width 30 height 20
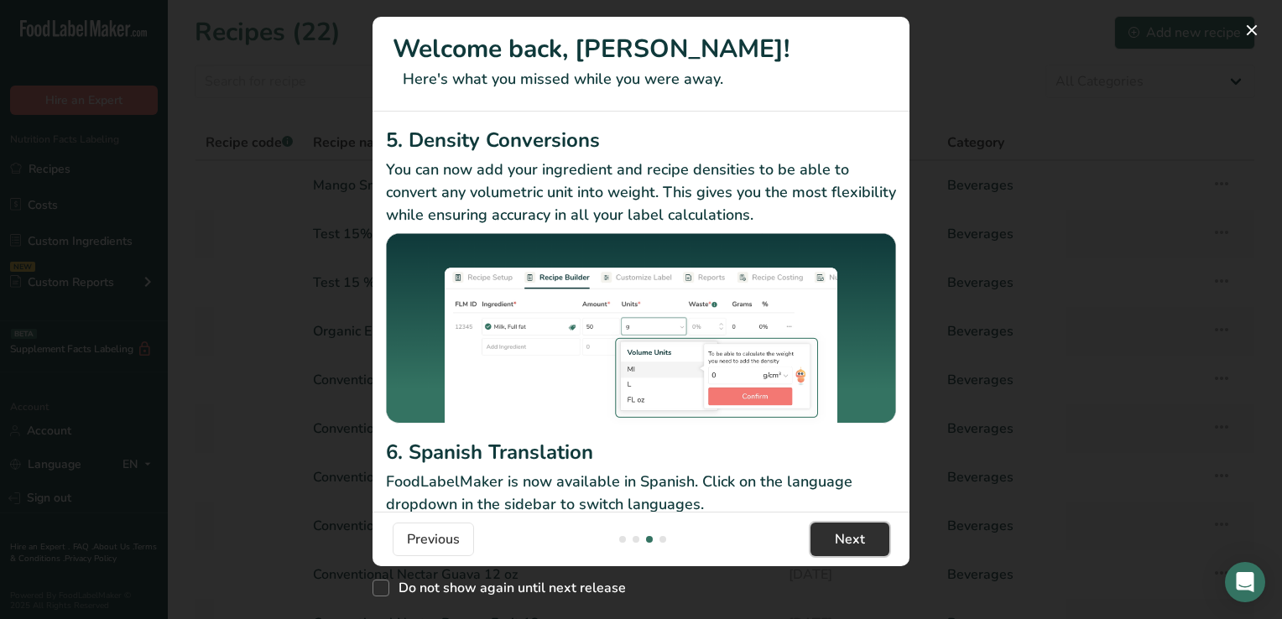
click at [863, 535] on span "Next" at bounding box center [850, 539] width 30 height 20
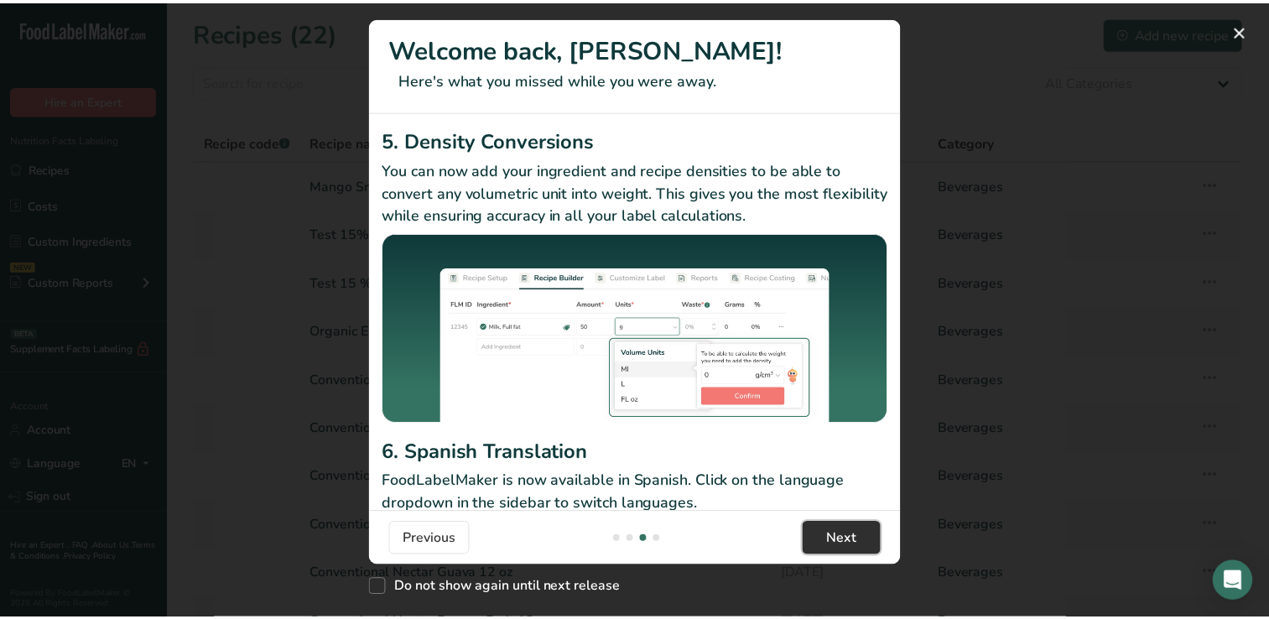
scroll to position [0, 1611]
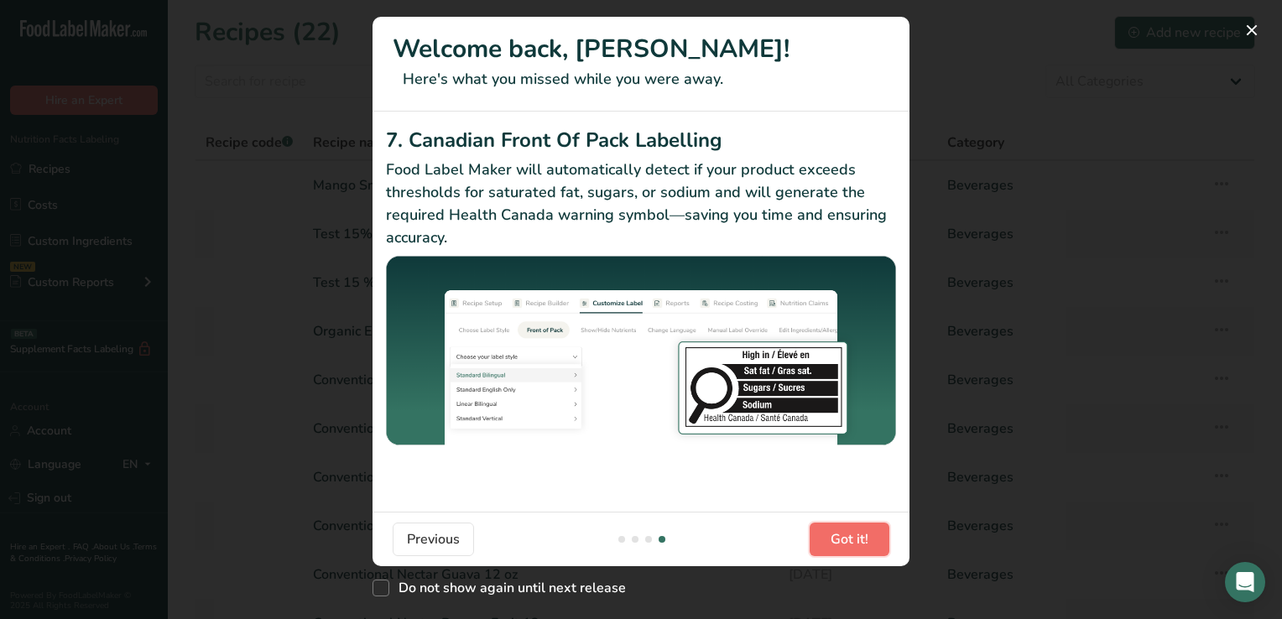
click at [863, 535] on span "Got it!" at bounding box center [850, 539] width 38 height 20
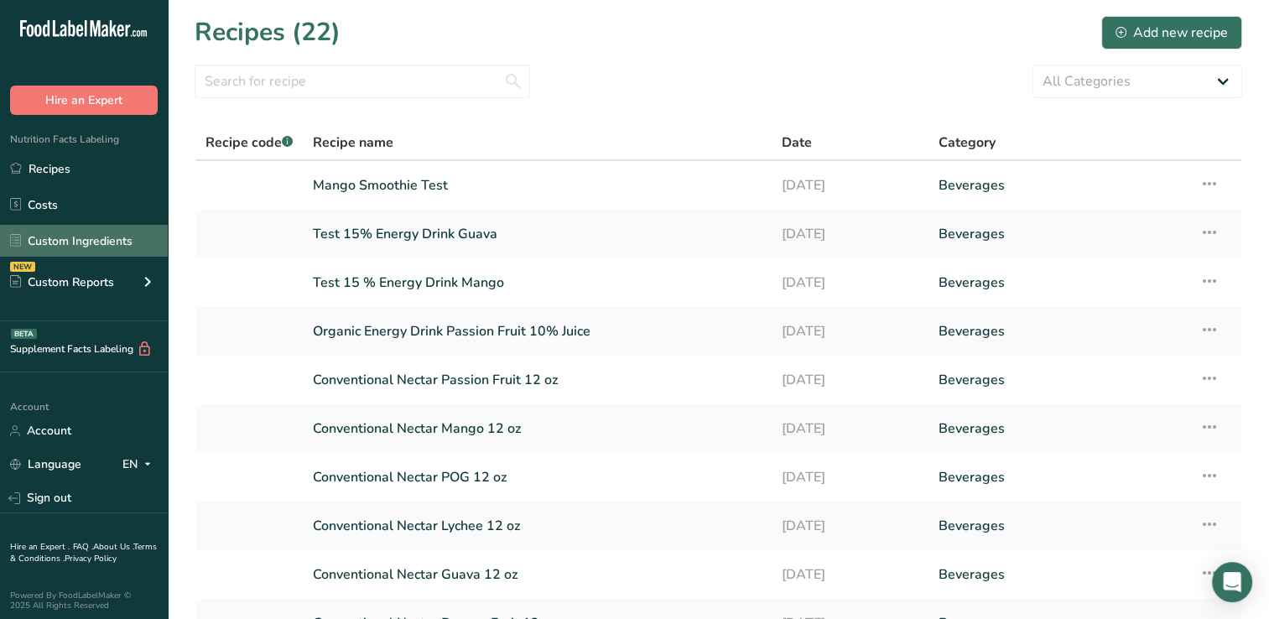
click at [117, 240] on link "Custom Ingredients" at bounding box center [84, 241] width 168 height 32
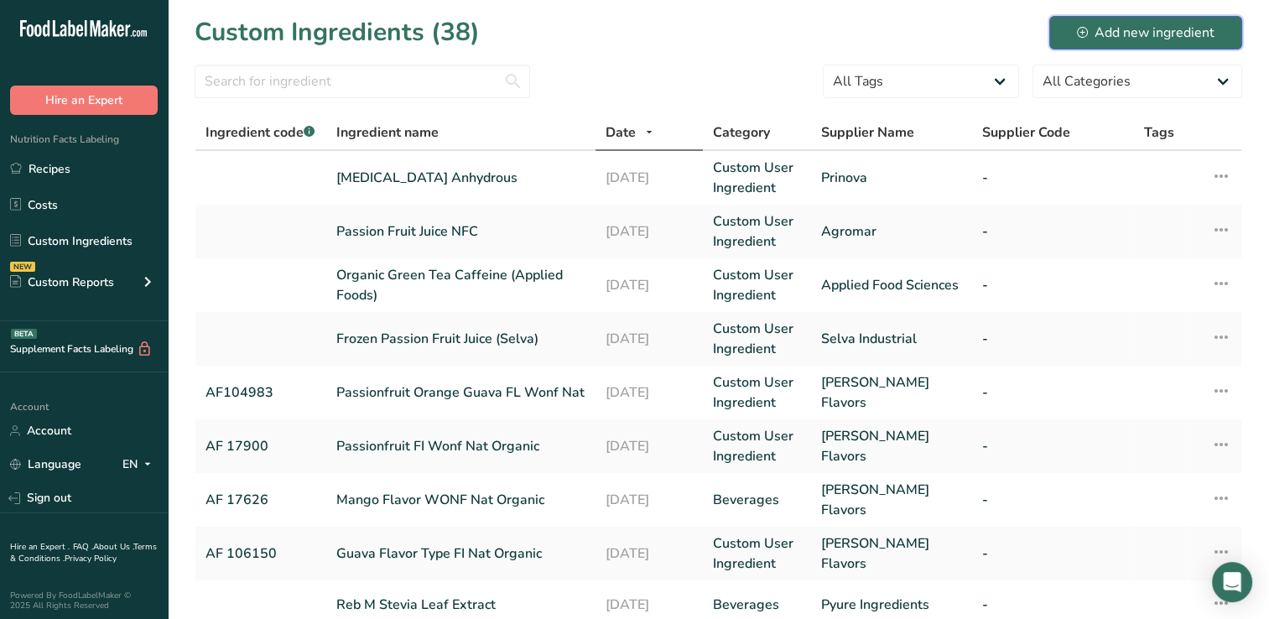
click at [1154, 32] on div "Add new ingredient" at bounding box center [1146, 33] width 138 height 20
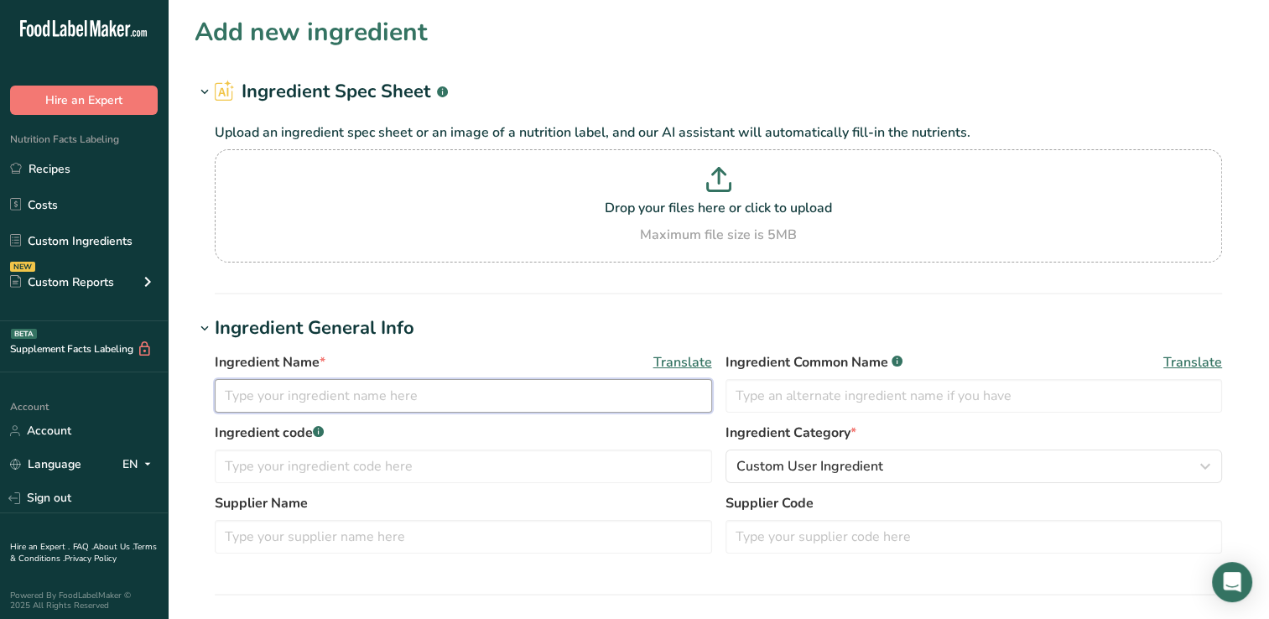
click at [245, 393] on input "text" at bounding box center [464, 396] width 498 height 34
type input "Mineral Premix"
click at [228, 465] on input "text" at bounding box center [464, 467] width 498 height 34
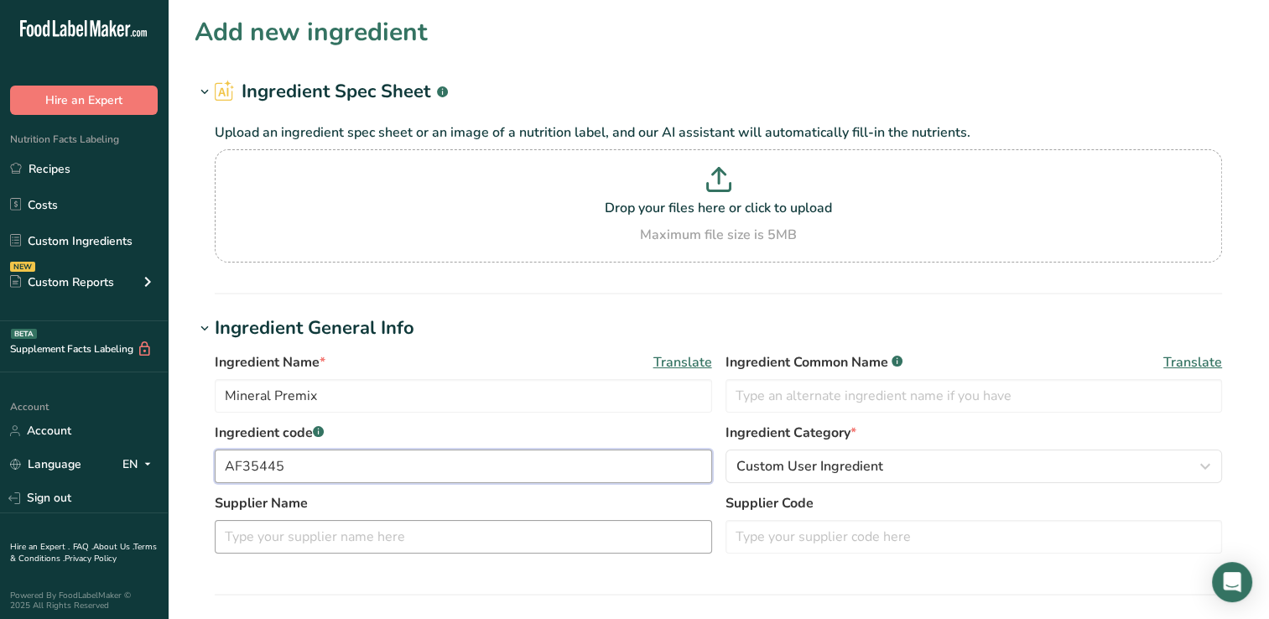
type input "AF35445"
click at [236, 540] on input "text" at bounding box center [464, 537] width 498 height 34
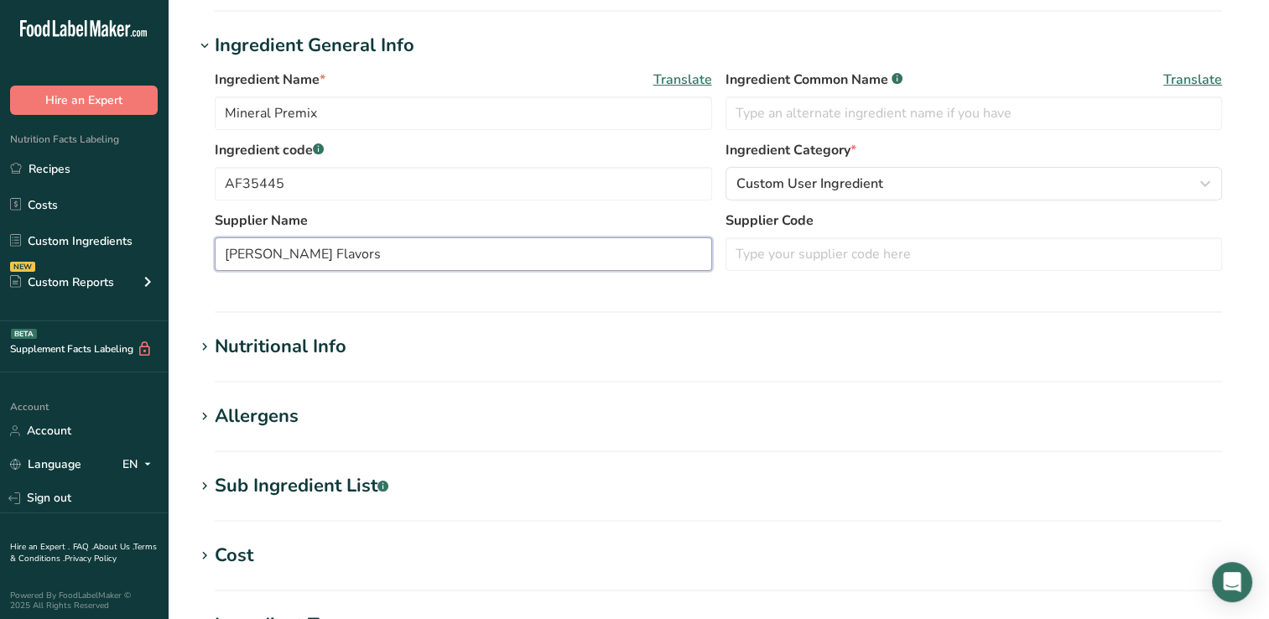
scroll to position [284, 0]
type input "[PERSON_NAME] Flavors"
click at [331, 344] on div "Nutritional Info" at bounding box center [281, 345] width 132 height 28
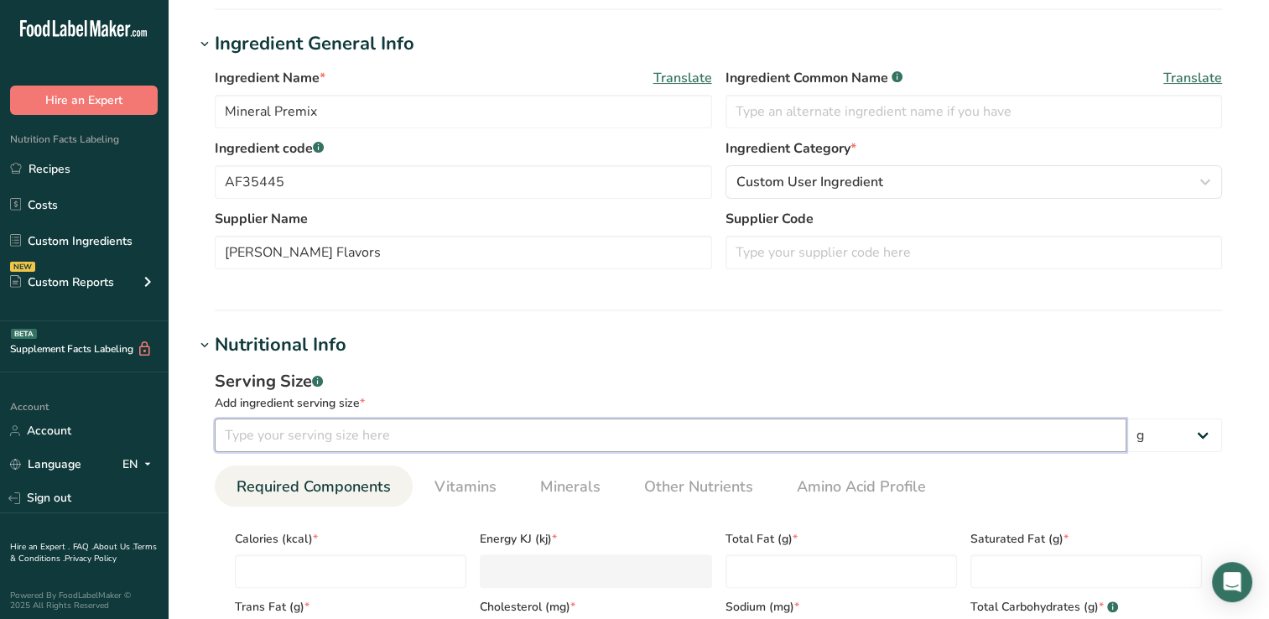
click at [248, 440] on input "number" at bounding box center [671, 436] width 912 height 34
type input "100"
drag, startPoint x: 1273, startPoint y: 399, endPoint x: 309, endPoint y: 572, distance: 979.6
click at [309, 572] on input "number" at bounding box center [351, 572] width 232 height 34
type input "2"
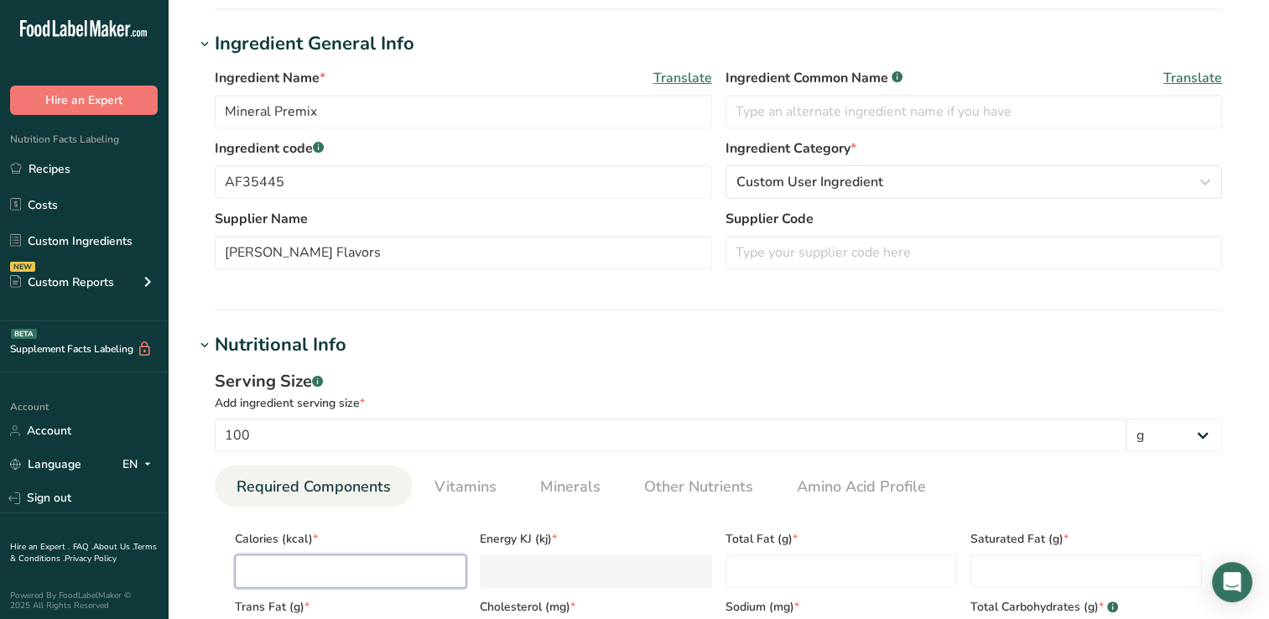
type KJ "8.4"
type input "26"
type KJ "108.8"
type input "26.3"
type KJ "110"
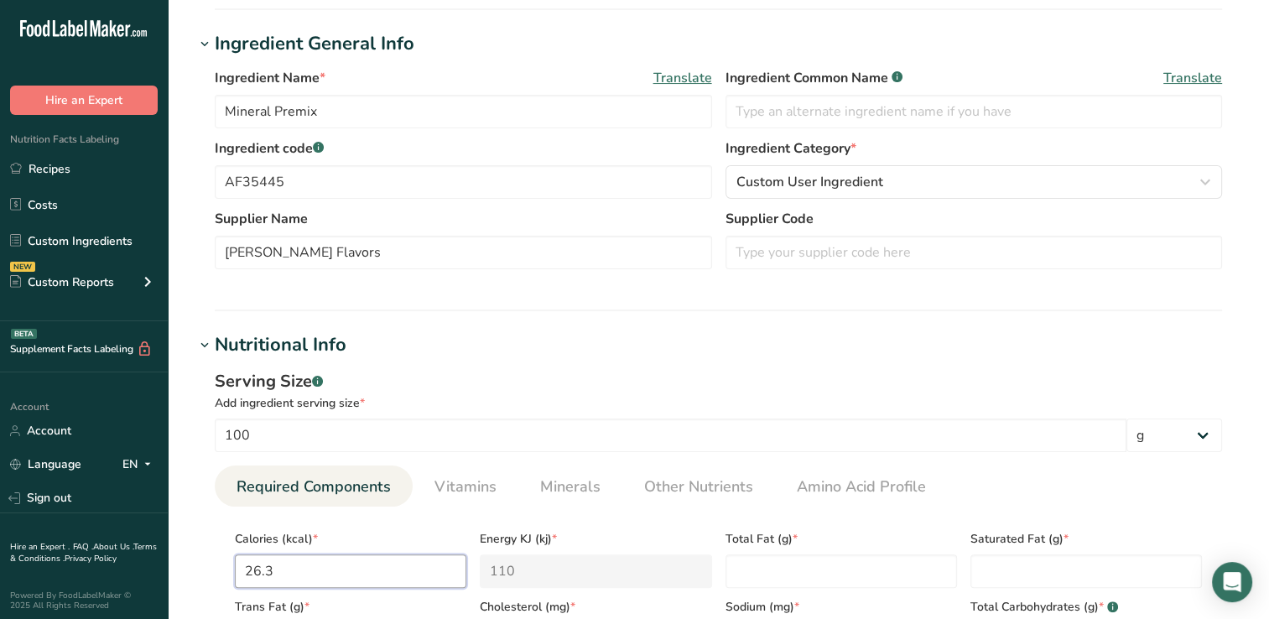
type input "26.36"
type KJ "110.3"
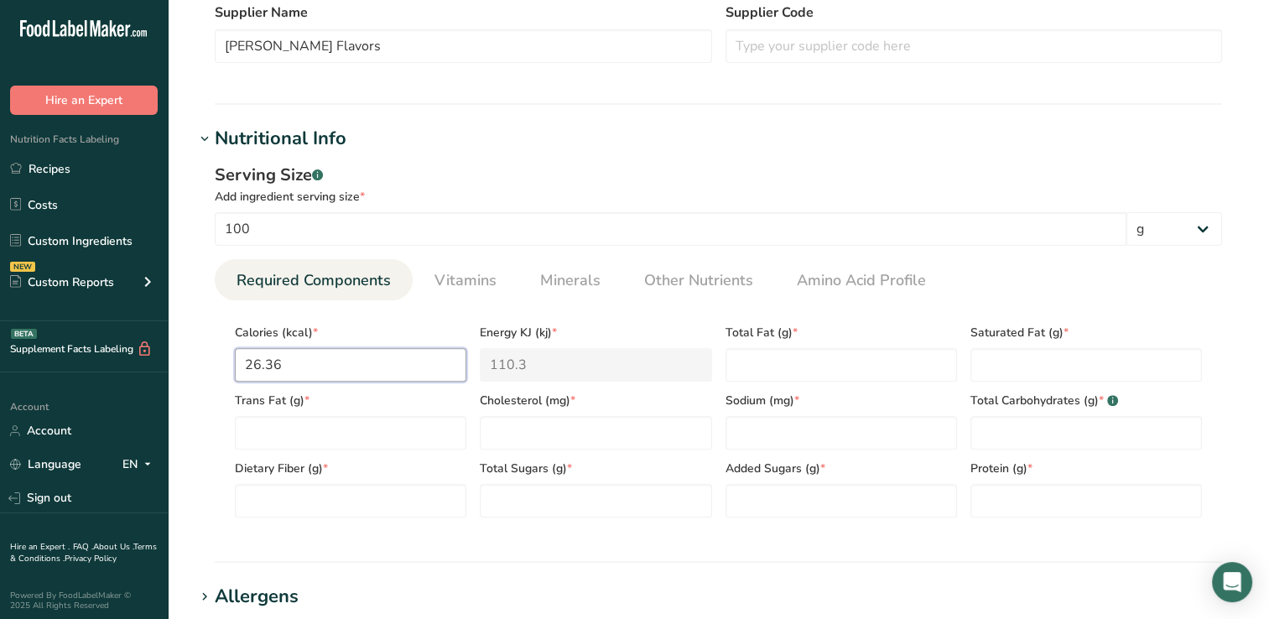
scroll to position [493, 0]
type input "26.36"
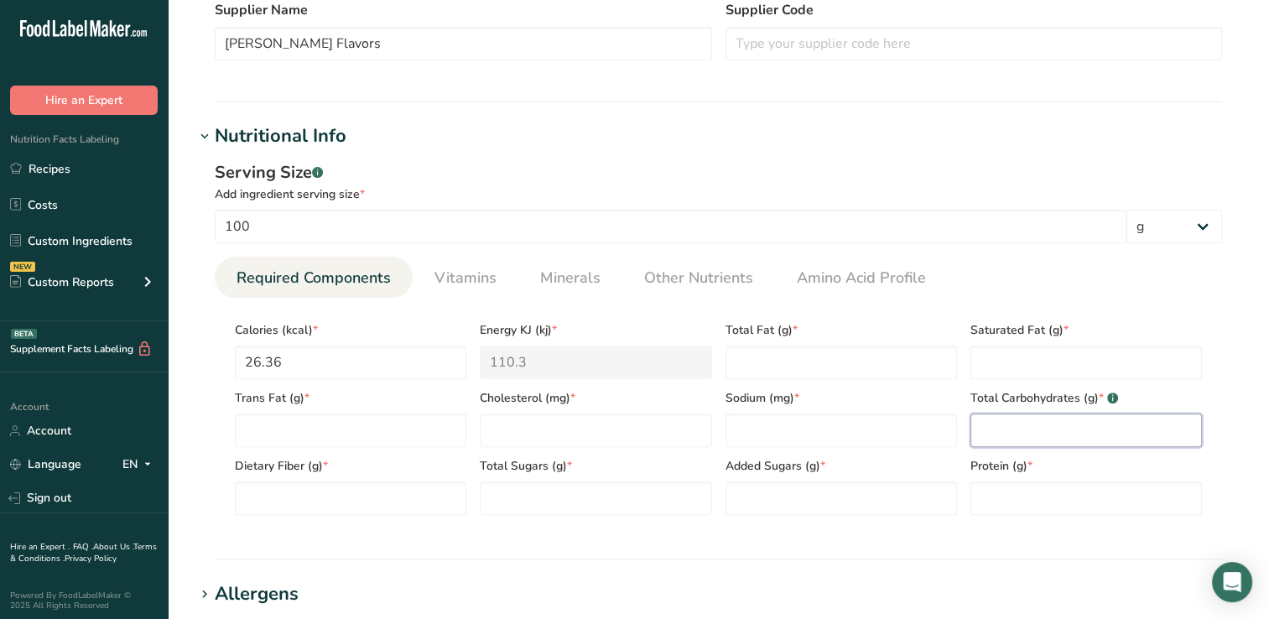
click at [999, 438] on Carbohydrates "number" at bounding box center [1087, 431] width 232 height 34
type Carbohydrates "6.59"
click at [266, 493] on Fiber "number" at bounding box center [351, 499] width 232 height 34
type Fiber "0.01"
click at [529, 489] on Sugars "number" at bounding box center [596, 499] width 232 height 34
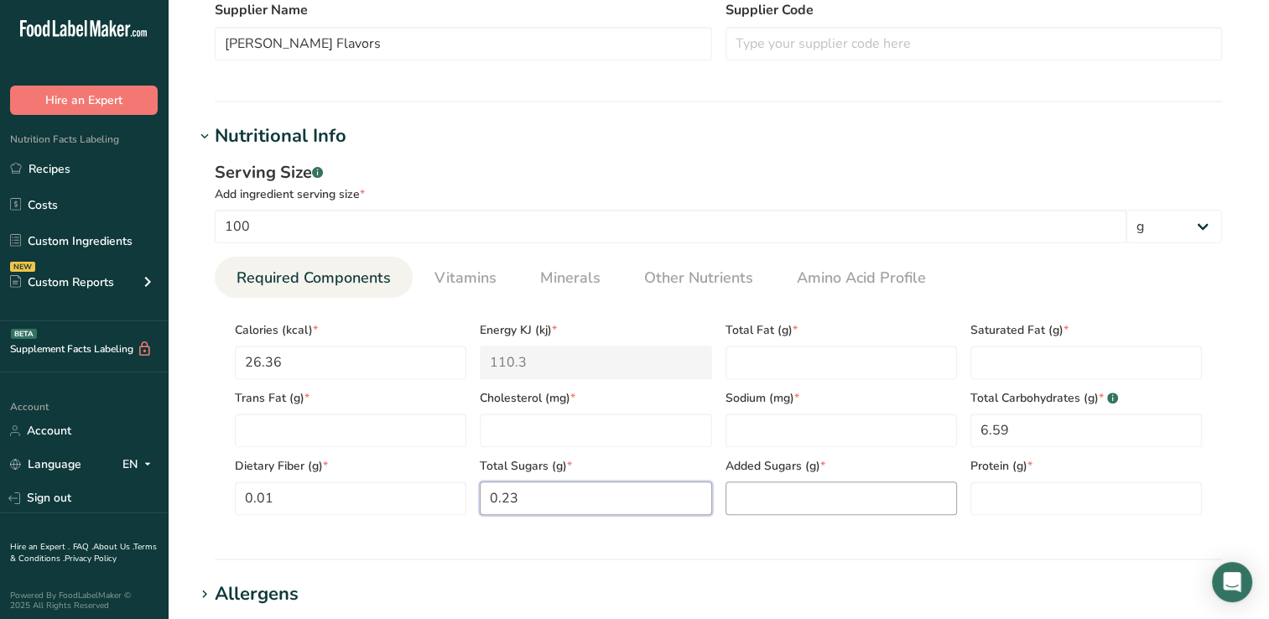
type Sugars "0.23"
click at [756, 502] on Sugars "number" at bounding box center [842, 499] width 232 height 34
type Sugars "0"
click at [496, 430] on input "number" at bounding box center [596, 431] width 232 height 34
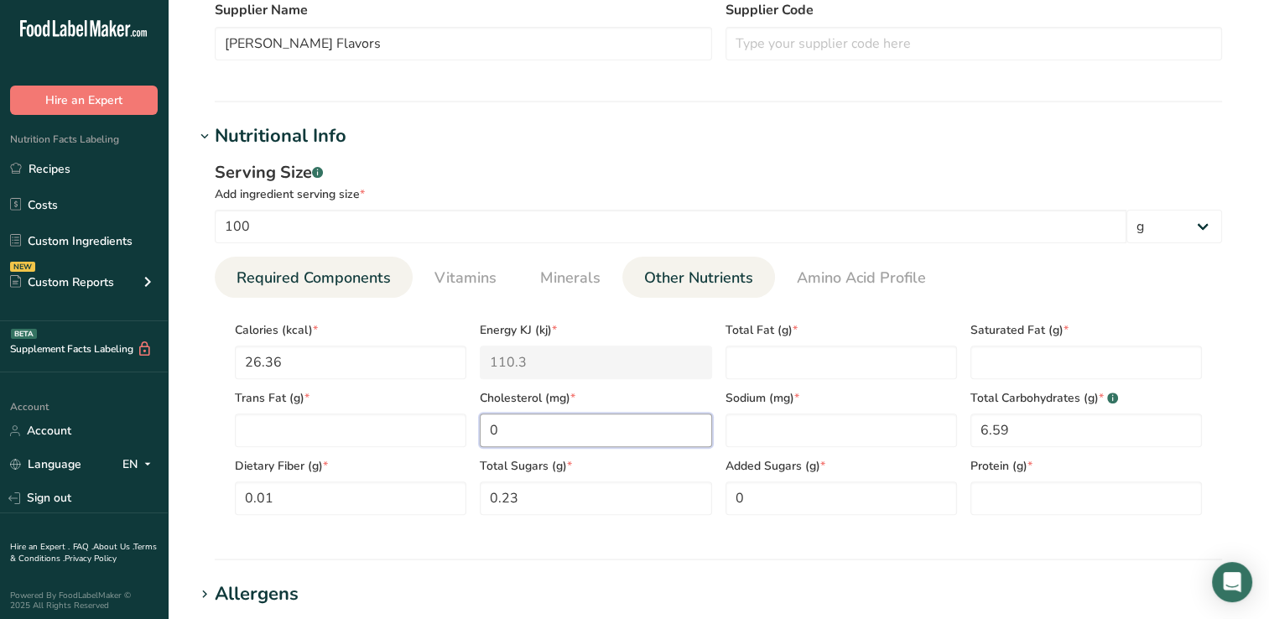
type input "0"
click at [701, 284] on span "Other Nutrients" at bounding box center [698, 278] width 109 height 23
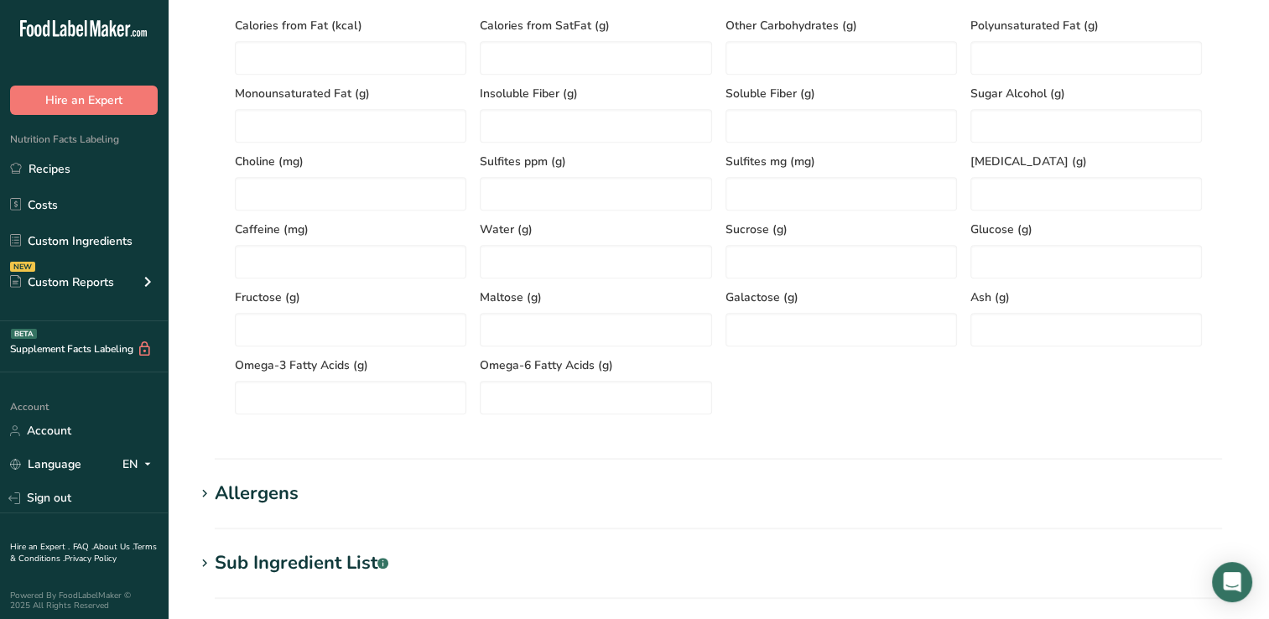
scroll to position [795, 0]
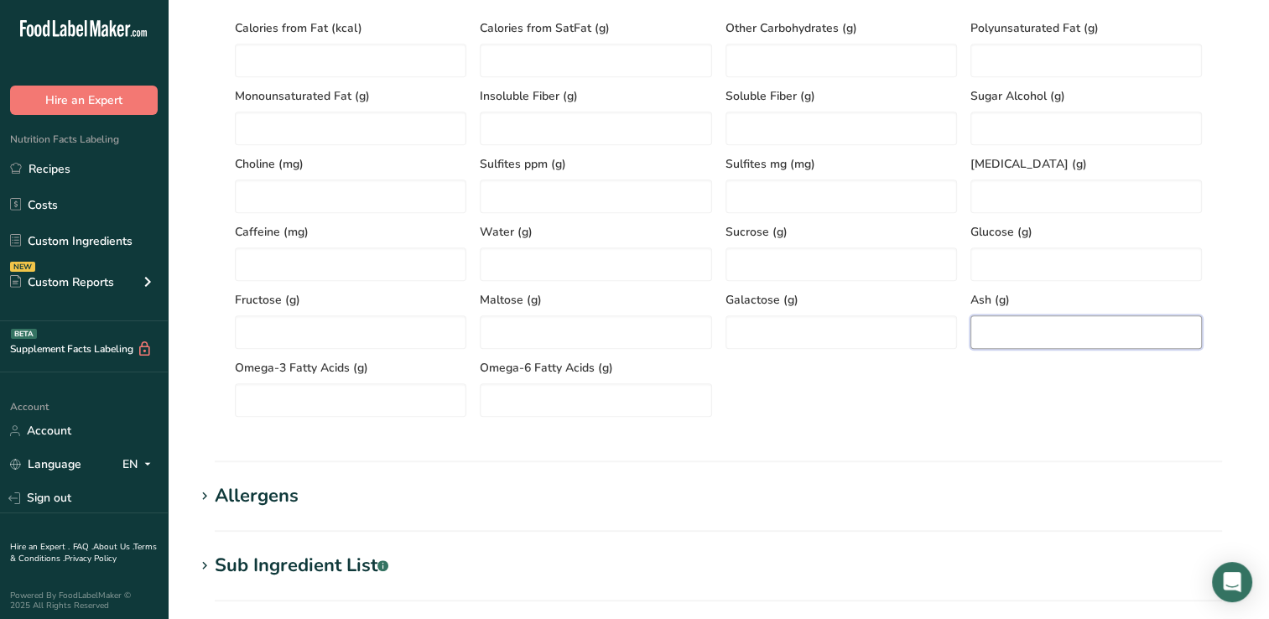
click at [997, 334] on input "number" at bounding box center [1087, 332] width 232 height 34
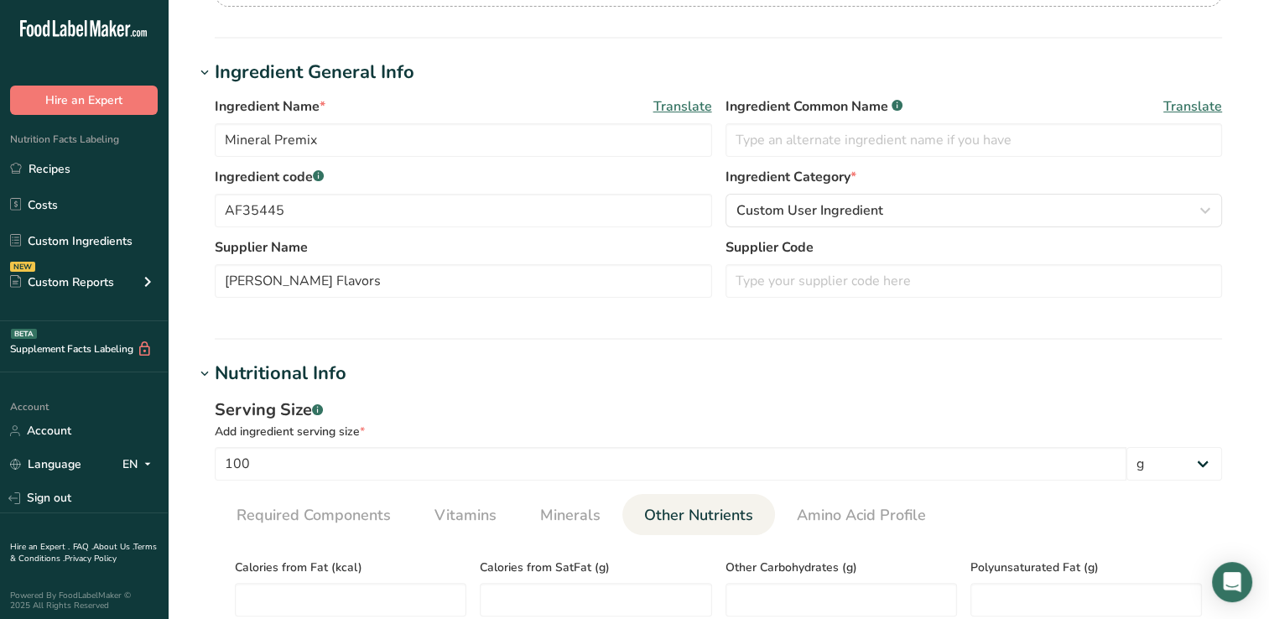
scroll to position [267, 0]
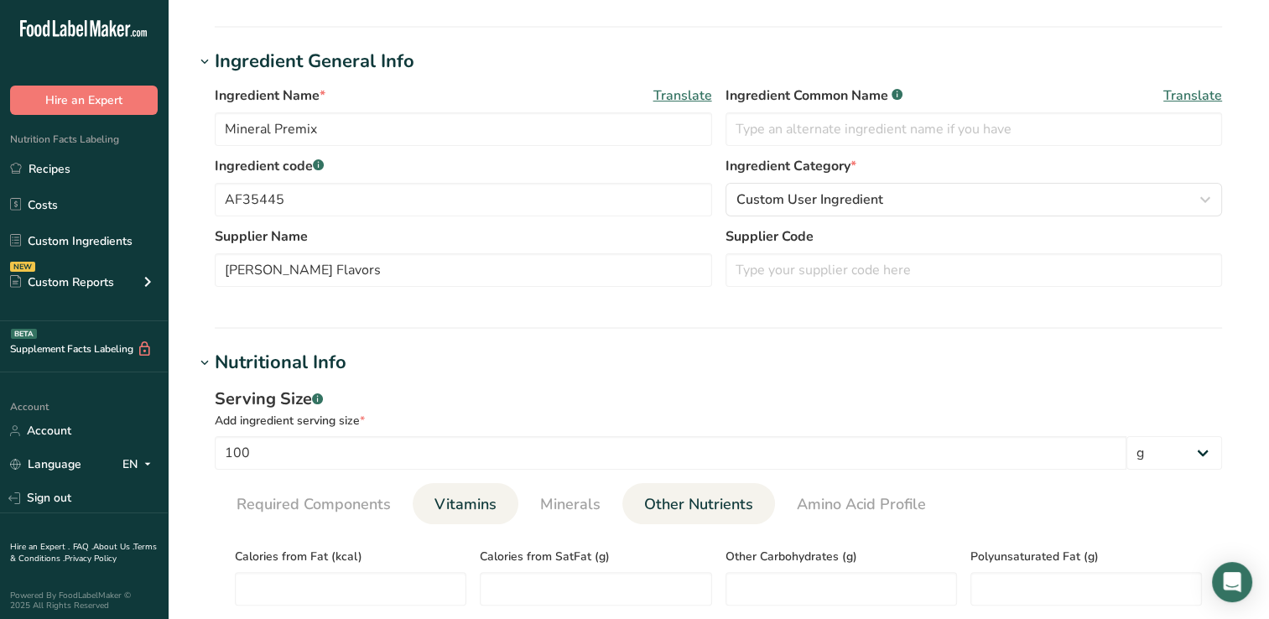
type input "93.4"
click at [460, 502] on span "Vitamins" at bounding box center [466, 504] width 62 height 23
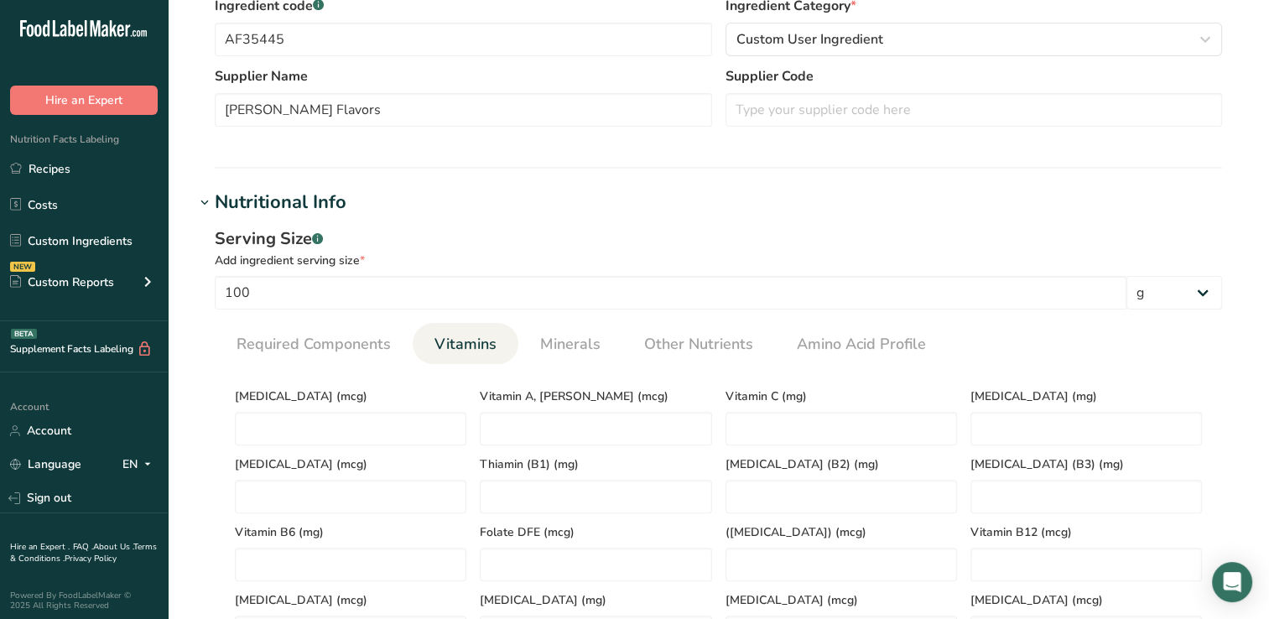
scroll to position [441, 0]
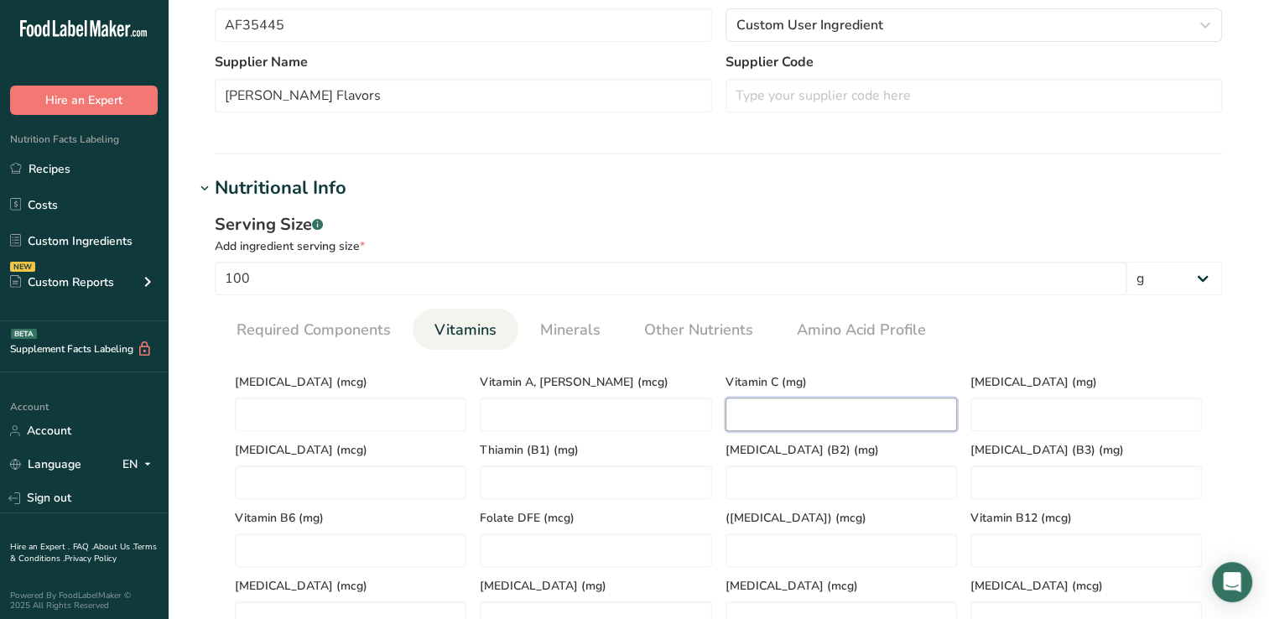
click at [758, 415] on C "number" at bounding box center [842, 415] width 232 height 34
type C "10688"
click at [558, 325] on span "Minerals" at bounding box center [570, 330] width 60 height 23
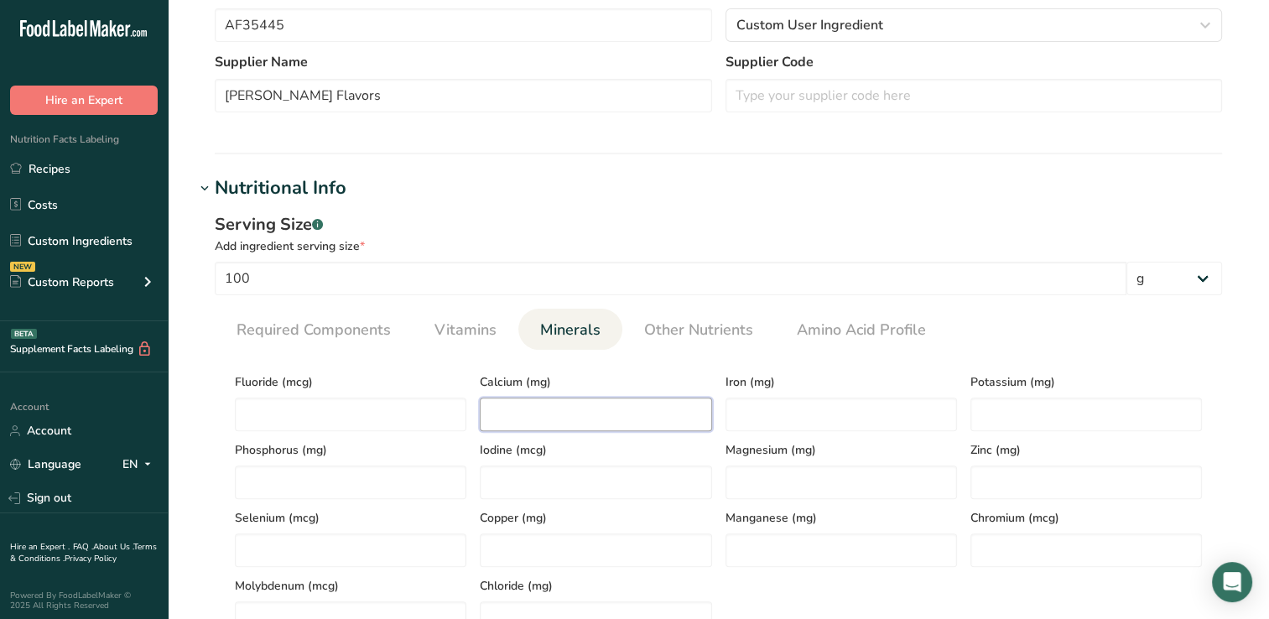
click at [503, 419] on input "number" at bounding box center [596, 415] width 232 height 34
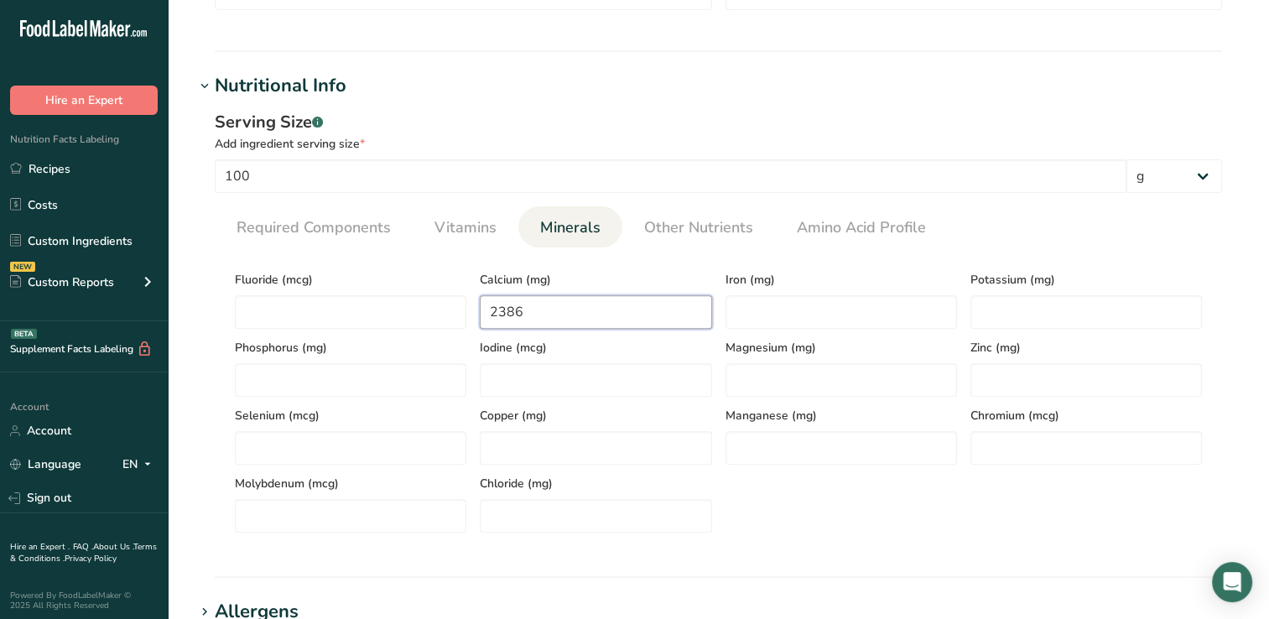
scroll to position [586, 0]
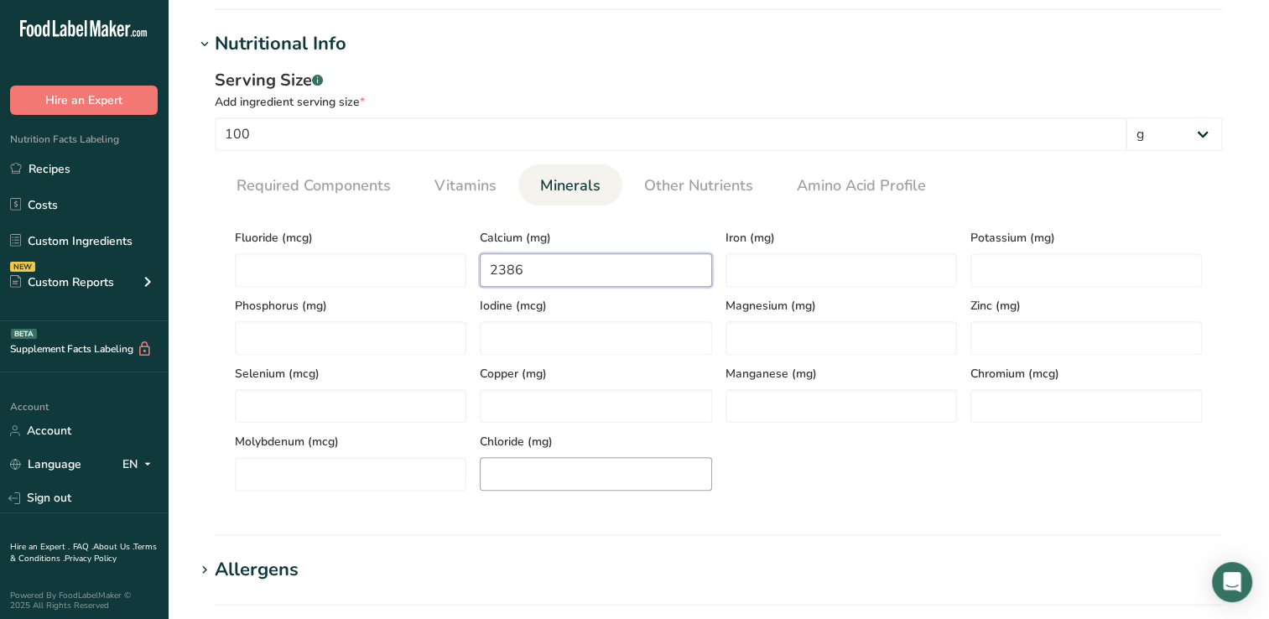
type input "2386"
click at [508, 481] on input "number" at bounding box center [596, 474] width 232 height 34
type input "9681"
click at [735, 270] on input "number" at bounding box center [842, 270] width 232 height 34
type input "0.06"
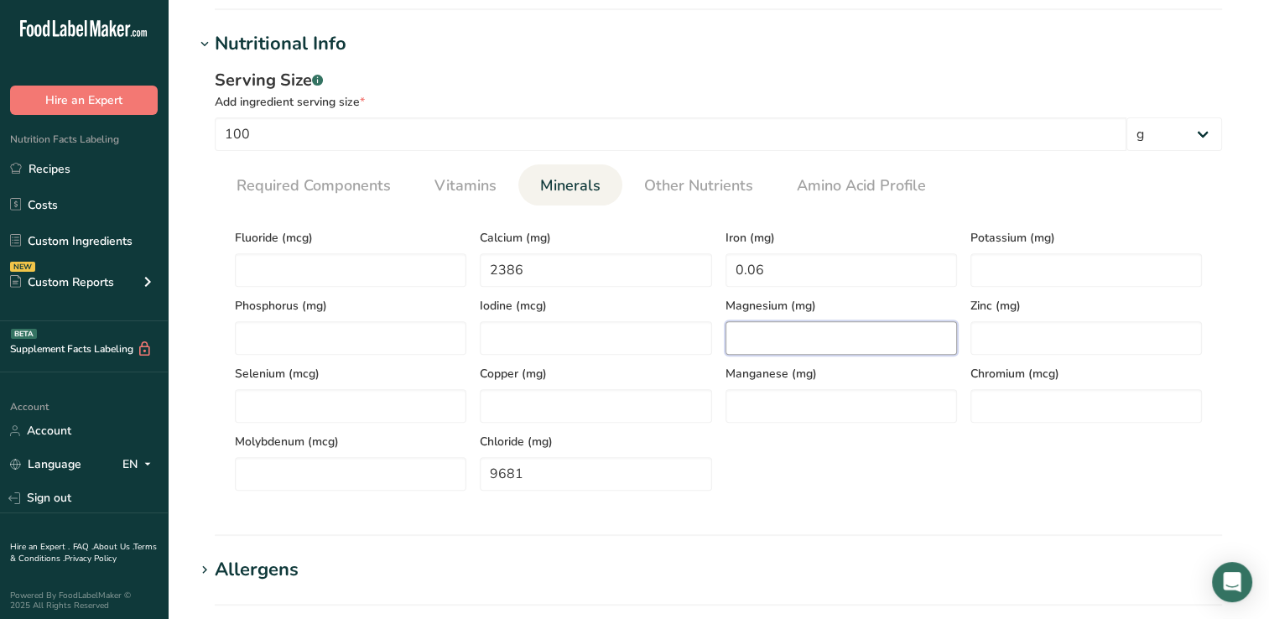
click at [768, 334] on input "number" at bounding box center [842, 338] width 232 height 34
type input "1831"
click at [758, 408] on input "number" at bounding box center [842, 406] width 232 height 34
type input "0.02"
click at [1014, 275] on input "number" at bounding box center [1087, 270] width 232 height 34
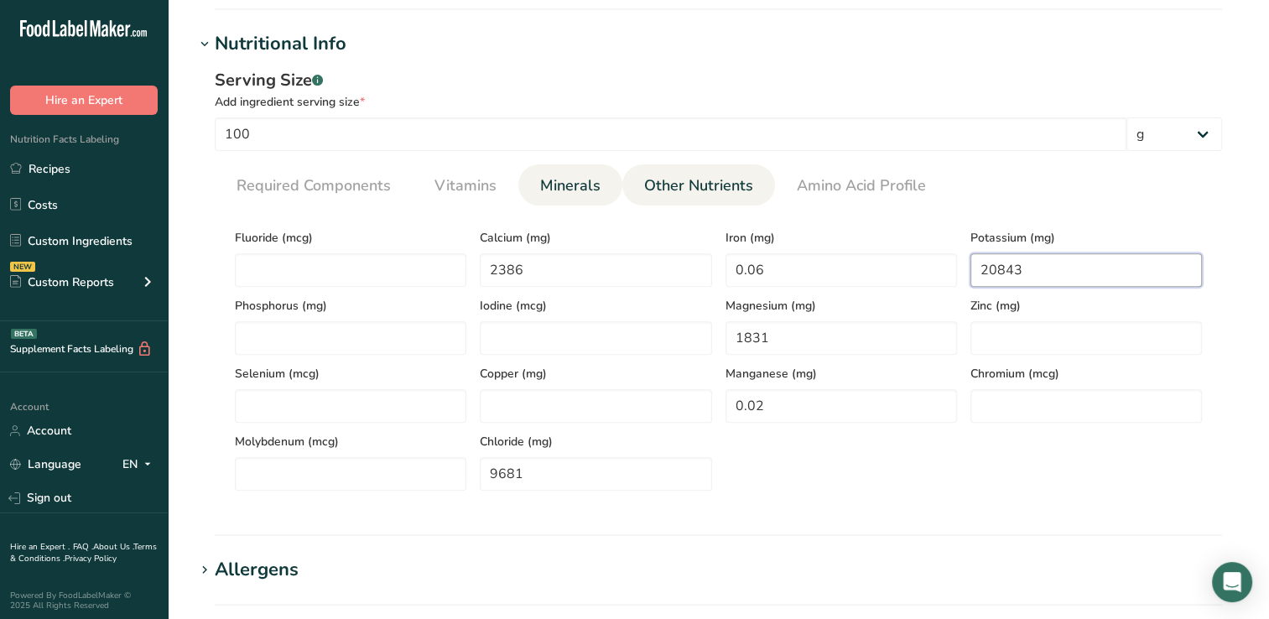
type input "20843"
click at [689, 185] on span "Other Nutrients" at bounding box center [698, 186] width 109 height 23
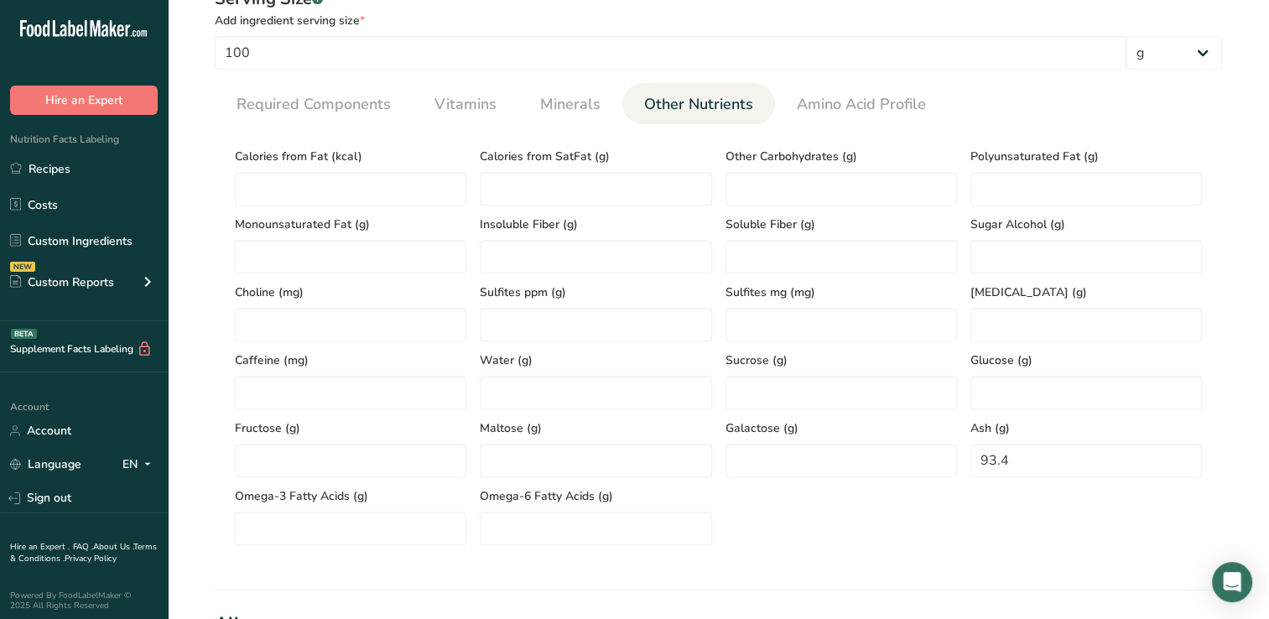
scroll to position [639, 0]
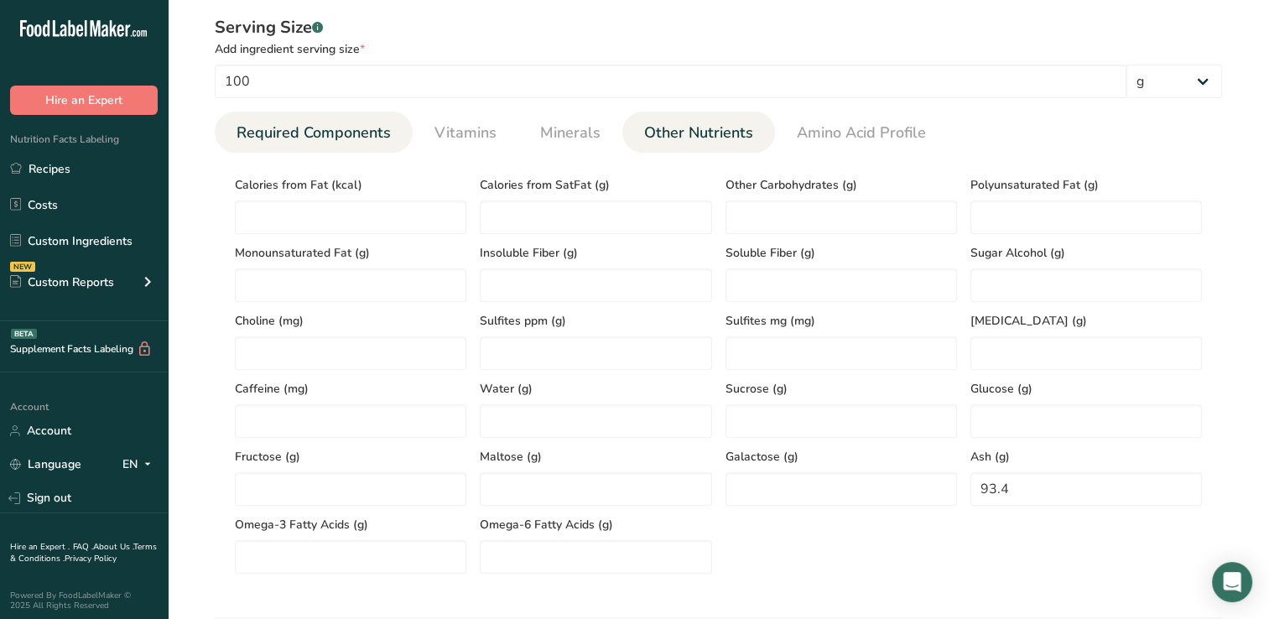
click at [329, 132] on span "Required Components" at bounding box center [314, 133] width 154 height 23
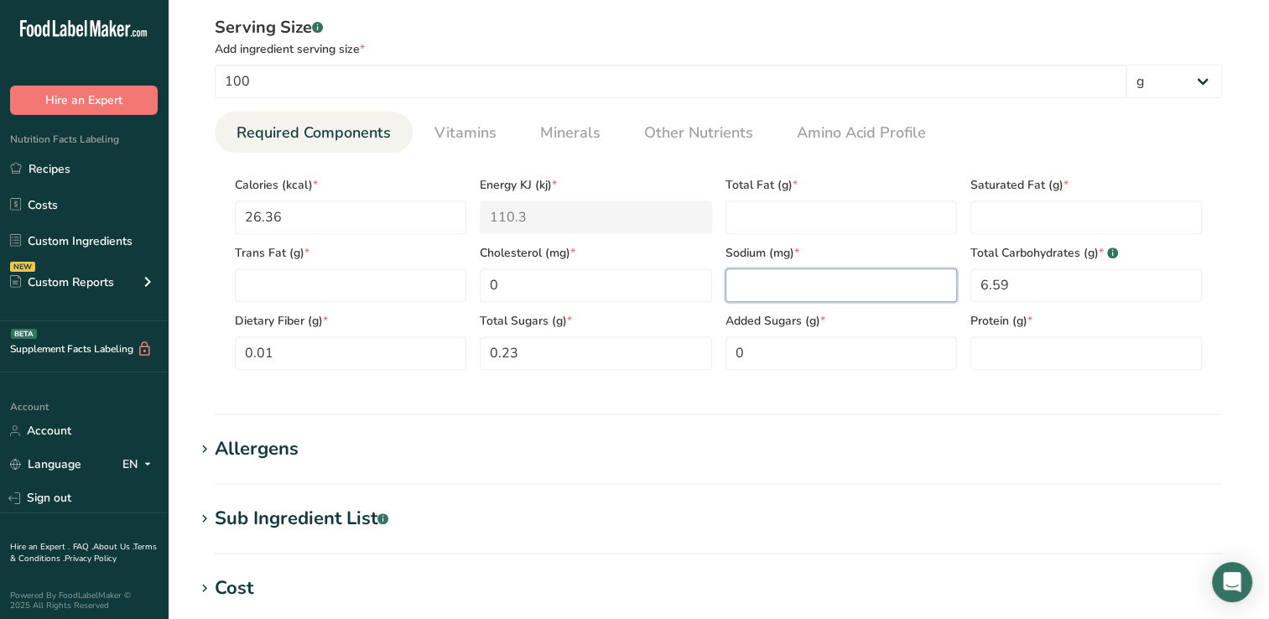
click at [759, 290] on input "number" at bounding box center [842, 285] width 232 height 34
type input "7"
drag, startPoint x: 757, startPoint y: 390, endPoint x: 671, endPoint y: 389, distance: 85.6
drag, startPoint x: 671, startPoint y: 389, endPoint x: 605, endPoint y: 389, distance: 66.3
click at [605, 389] on div "Serving Size .a-a{fill:#347362;}.b-a{fill:#fff;} Add ingredient serving size * …" at bounding box center [719, 199] width 1048 height 388
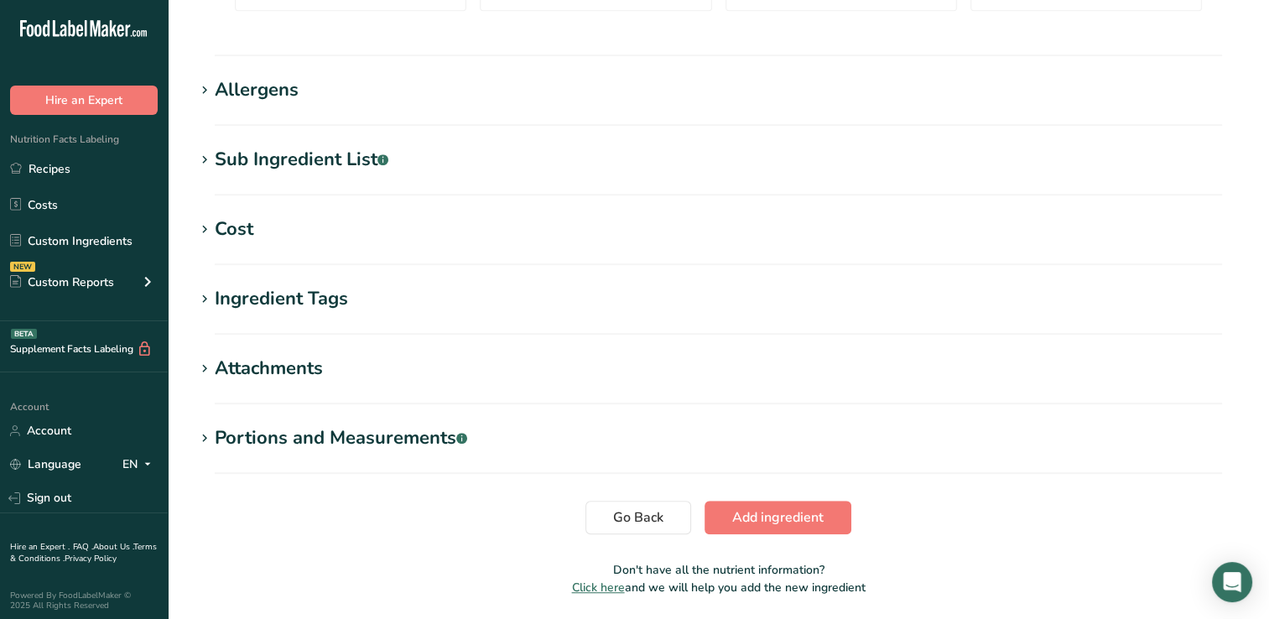
scroll to position [1055, 0]
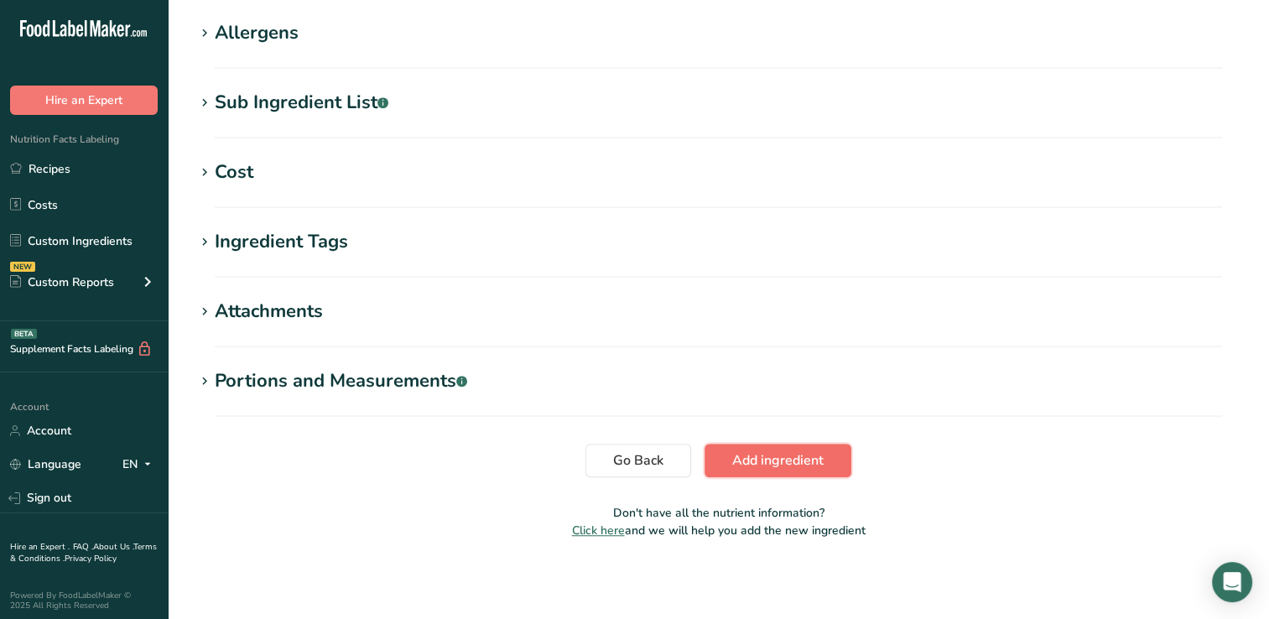
click at [798, 456] on span "Add ingredient" at bounding box center [777, 461] width 91 height 20
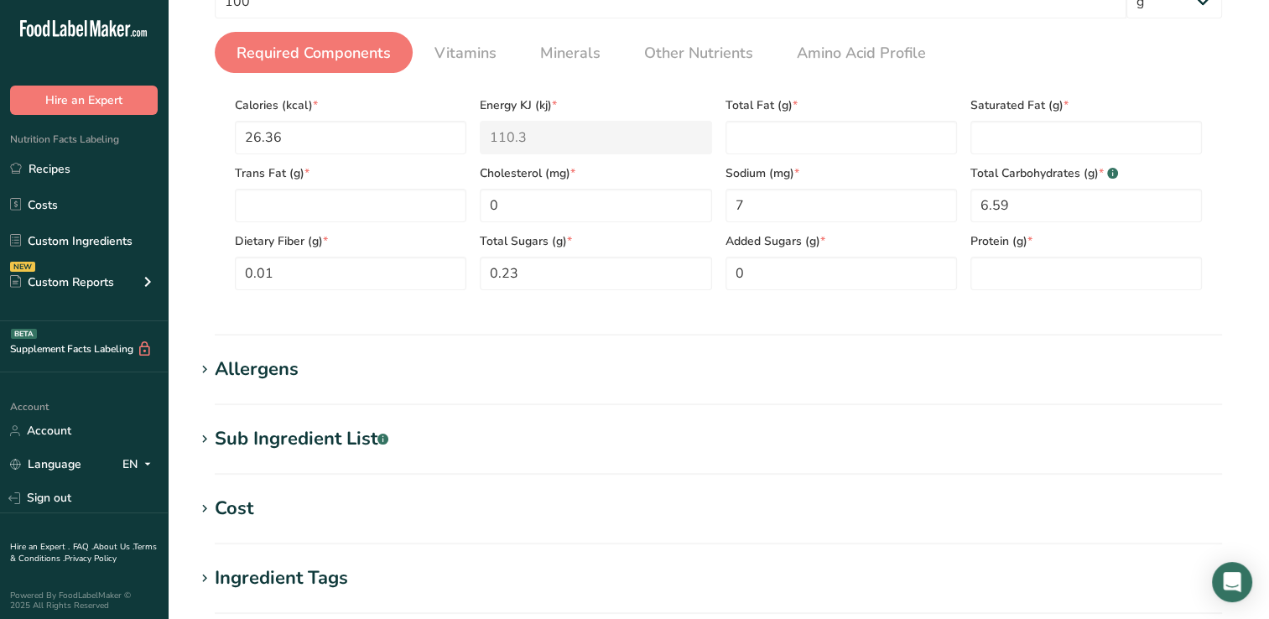
scroll to position [656, 0]
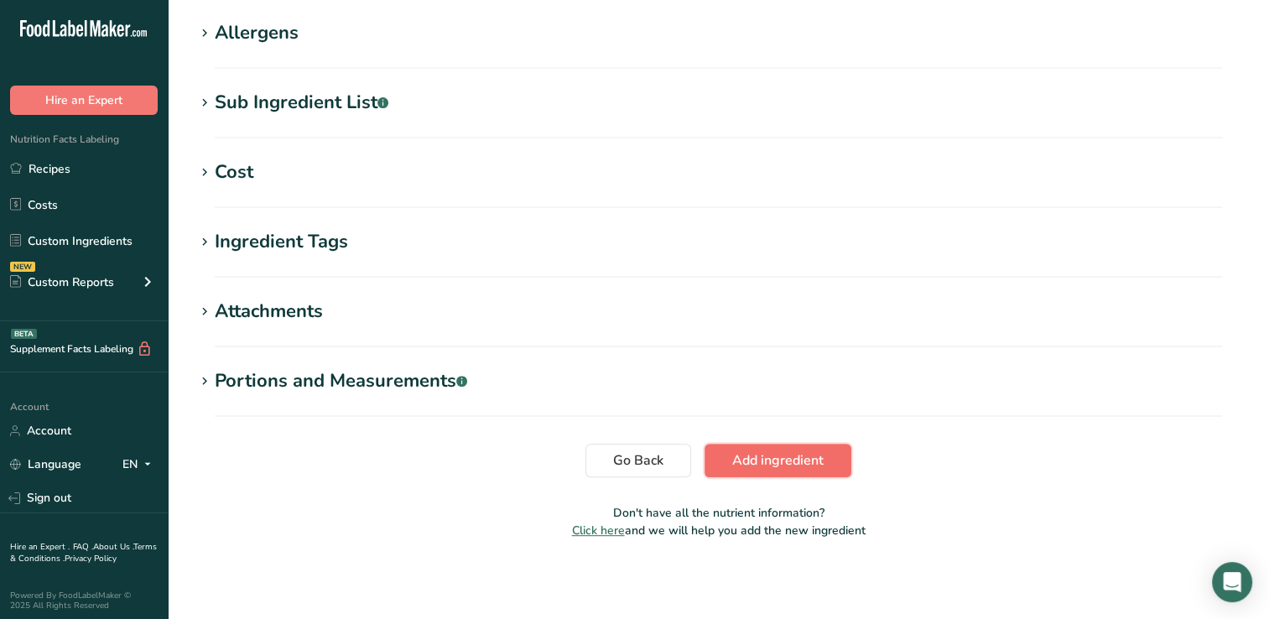
click at [789, 459] on span "Add ingredient" at bounding box center [777, 461] width 91 height 20
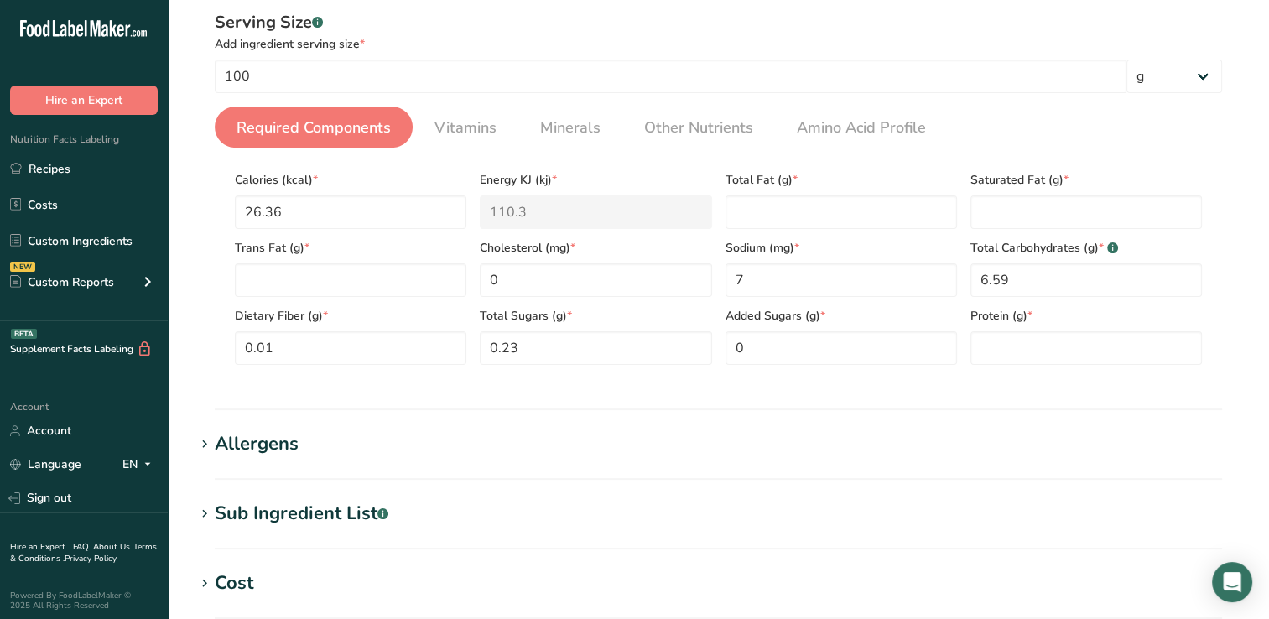
scroll to position [217, 0]
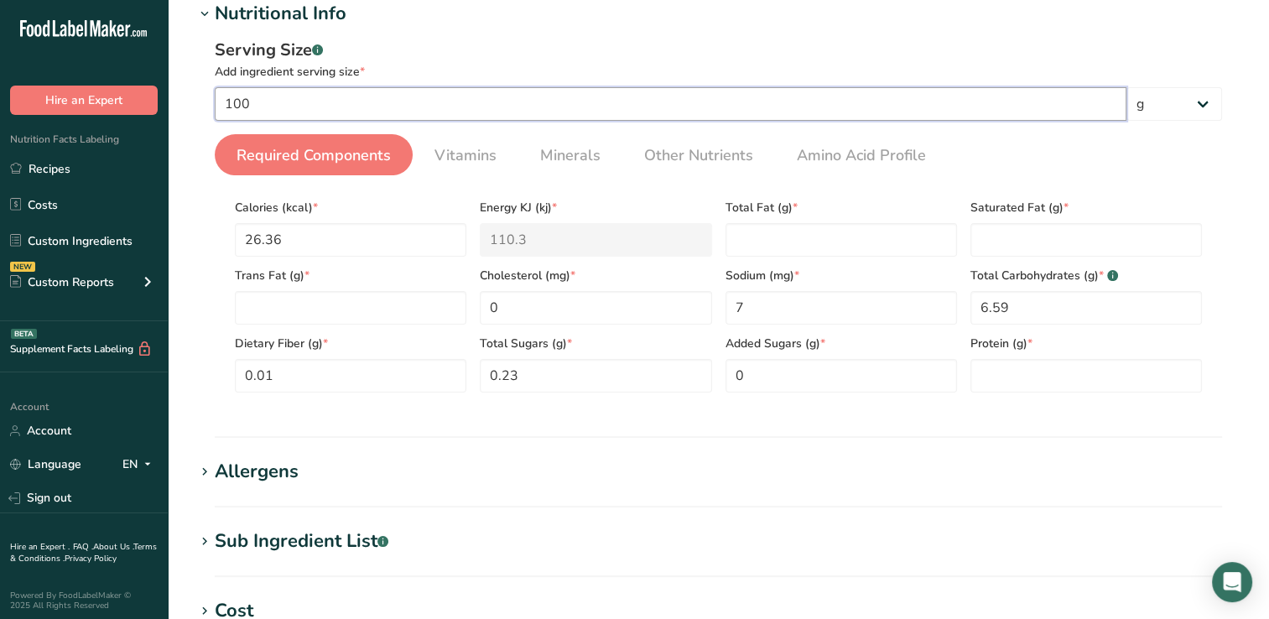
click at [268, 102] on input "100" at bounding box center [671, 104] width 912 height 34
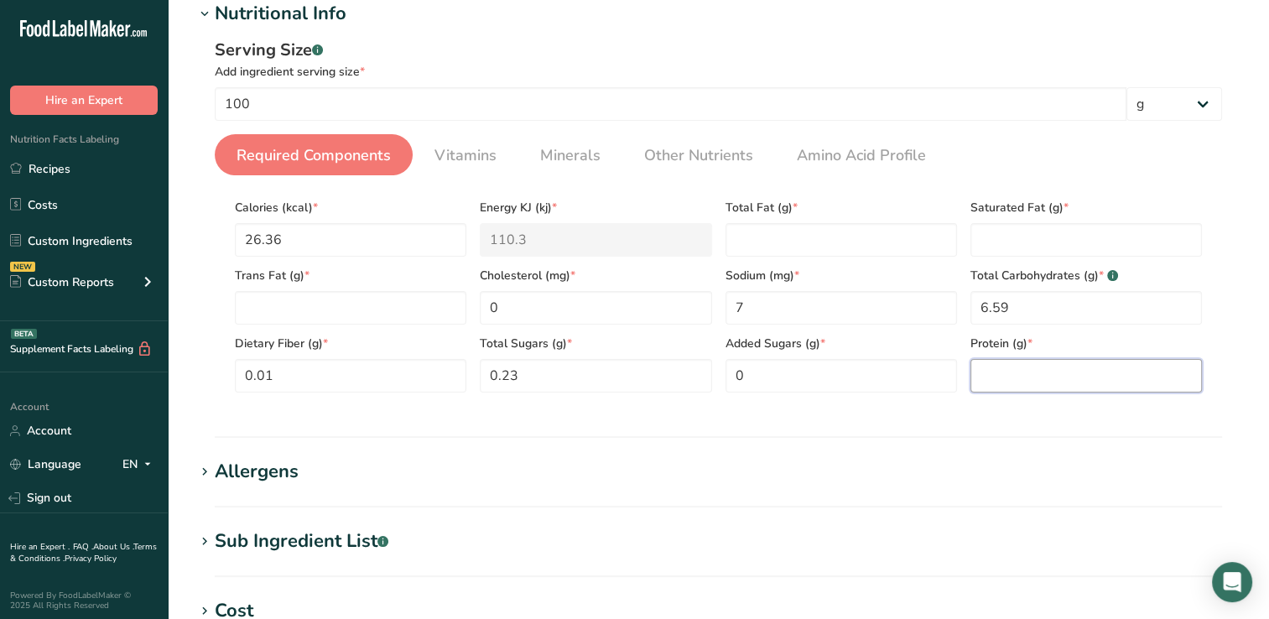
drag, startPoint x: 997, startPoint y: 379, endPoint x: 987, endPoint y: 378, distance: 10.2
click at [987, 378] on input "number" at bounding box center [1087, 376] width 232 height 34
type input "0"
click at [600, 421] on section "Nutritional Info Serving Size .a-a{fill:#347362;}.b-a{fill:#fff;} Add ingredien…" at bounding box center [719, 219] width 1048 height 438
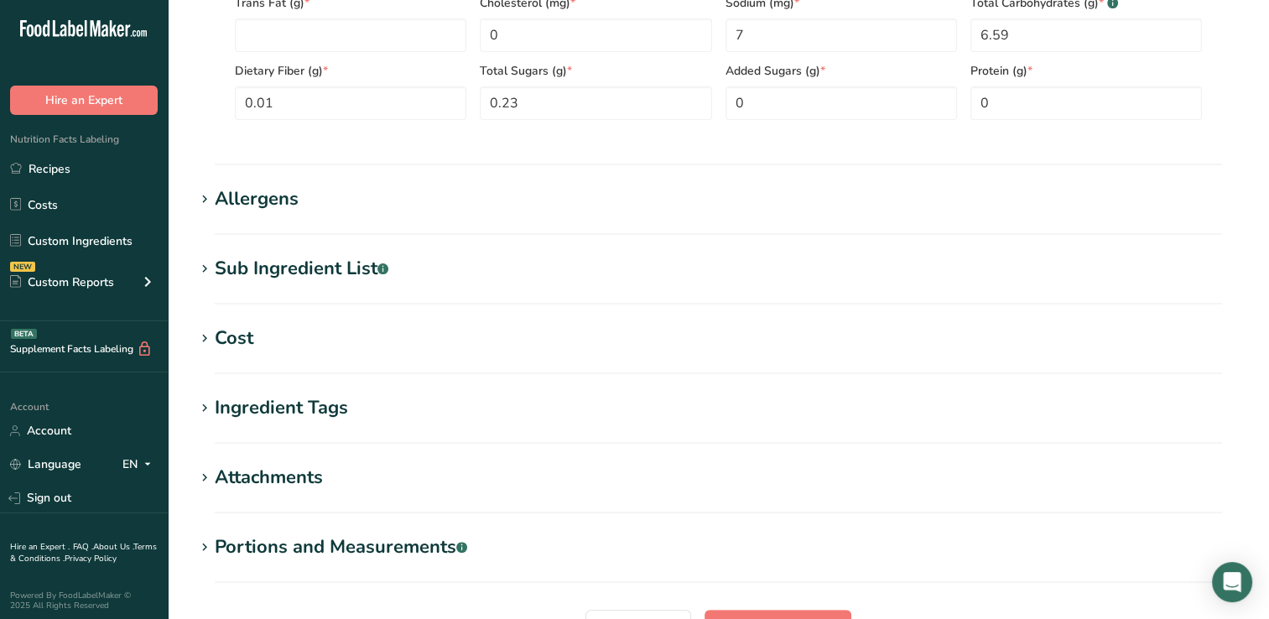
scroll to position [656, 0]
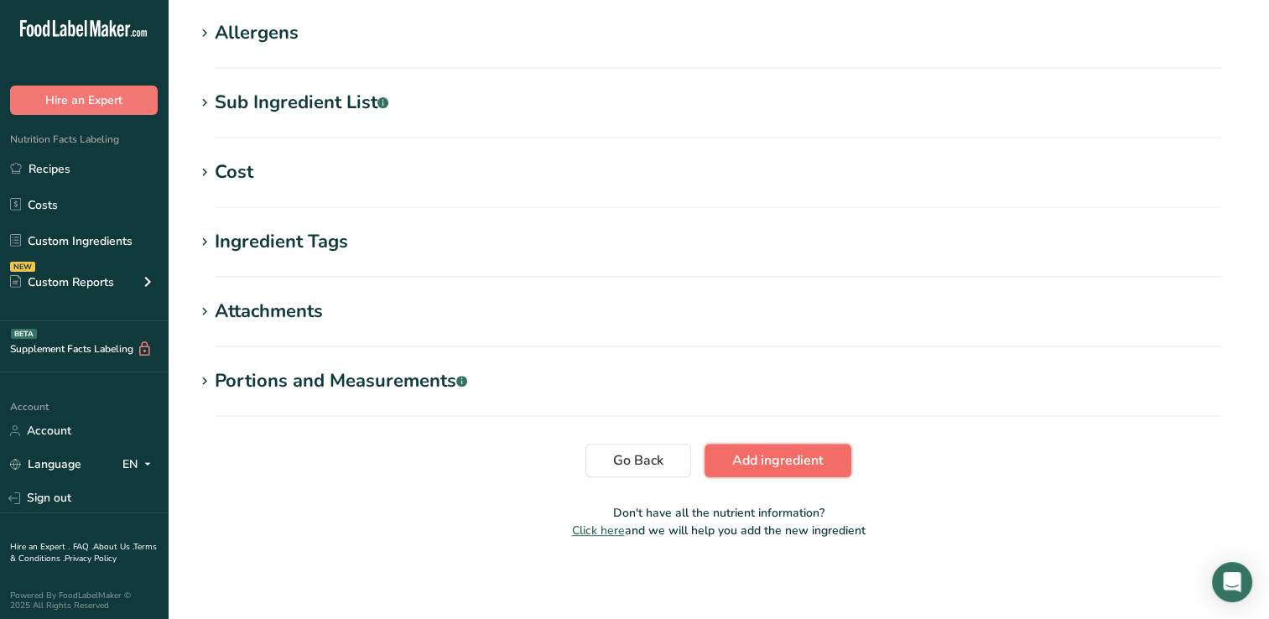
click at [812, 455] on span "Add ingredient" at bounding box center [777, 461] width 91 height 20
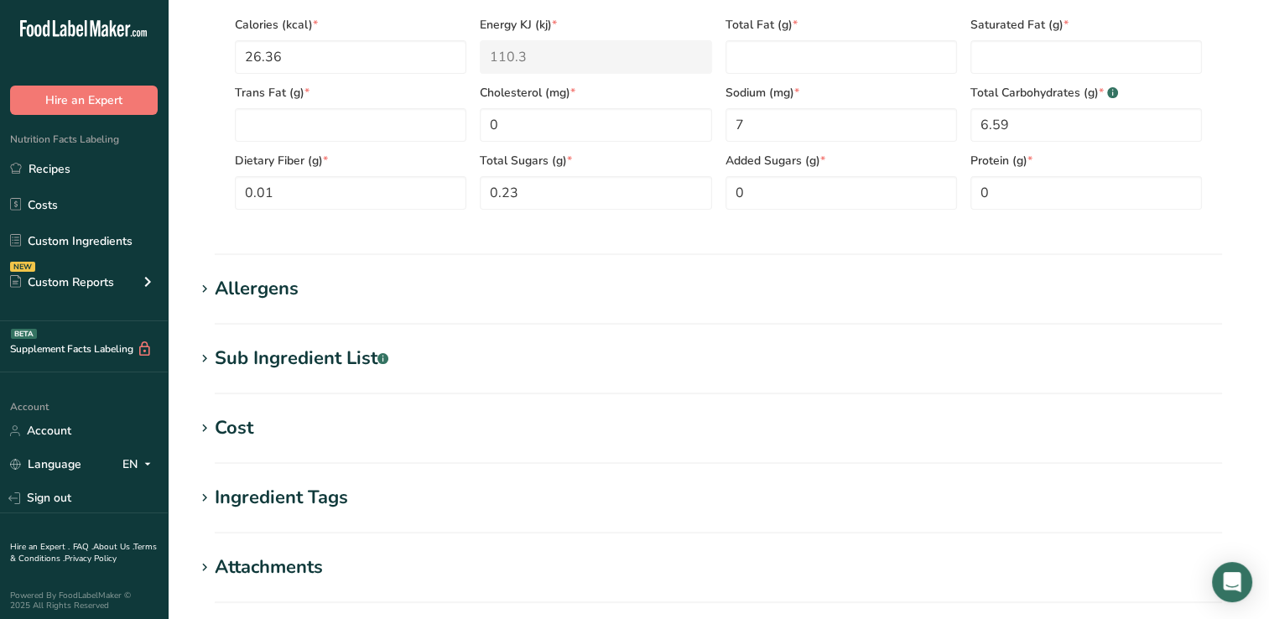
scroll to position [217, 0]
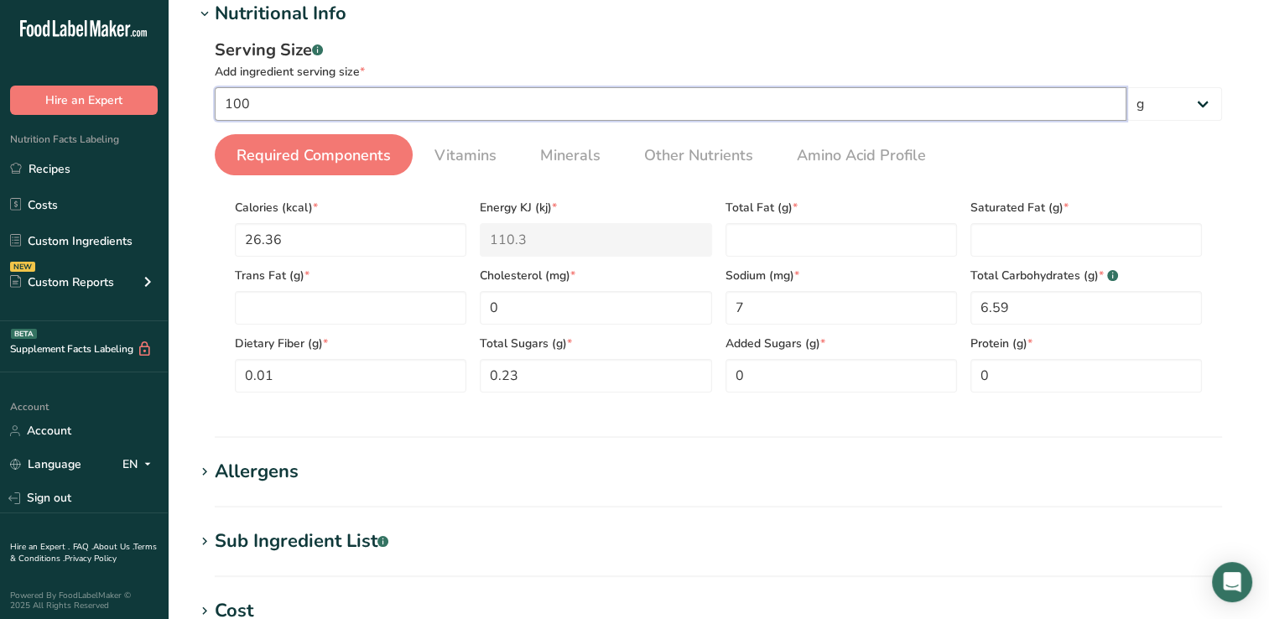
click at [257, 101] on input "100" at bounding box center [671, 104] width 912 height 34
type input "1"
type input "100"
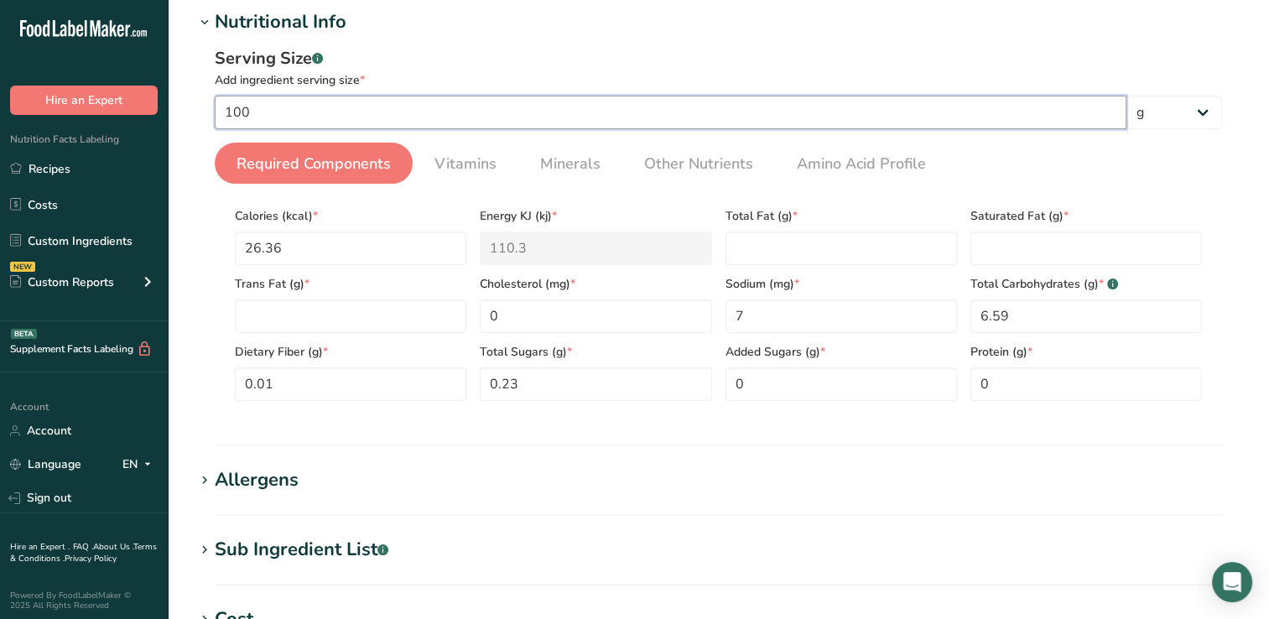
scroll to position [207, 0]
click at [744, 253] on Fat "number" at bounding box center [842, 250] width 232 height 34
type Fat "0"
click at [978, 258] on Fat "number" at bounding box center [1087, 250] width 232 height 34
type Fat "0"
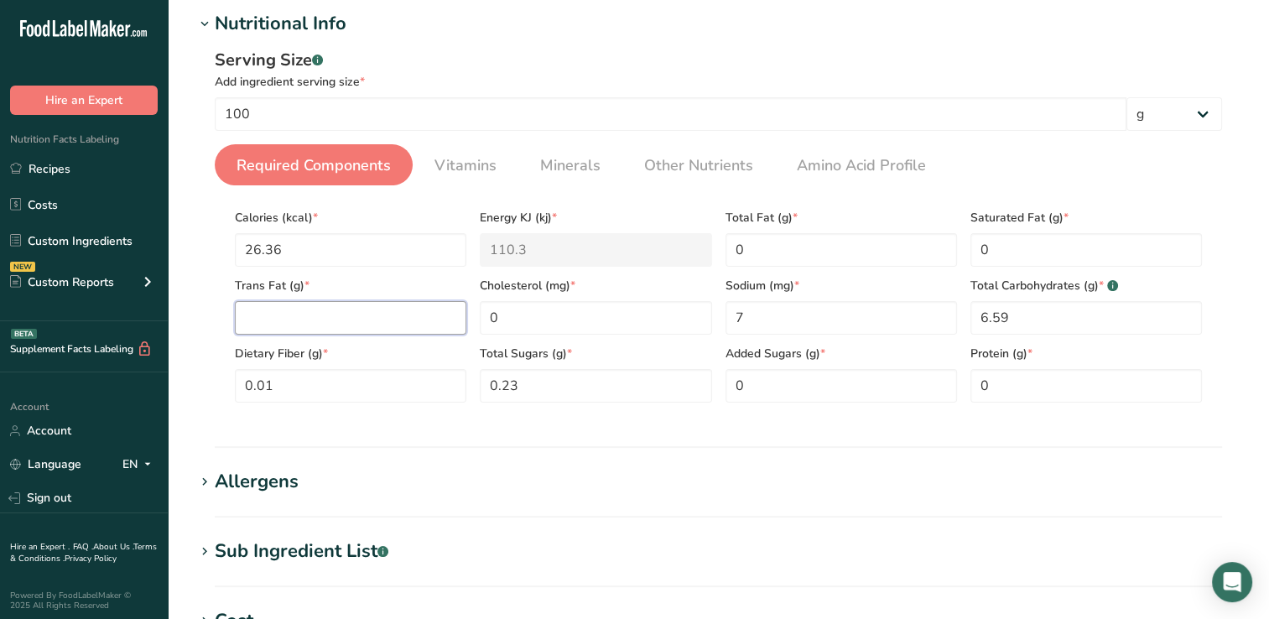
click at [259, 315] on Fat "number" at bounding box center [351, 318] width 232 height 34
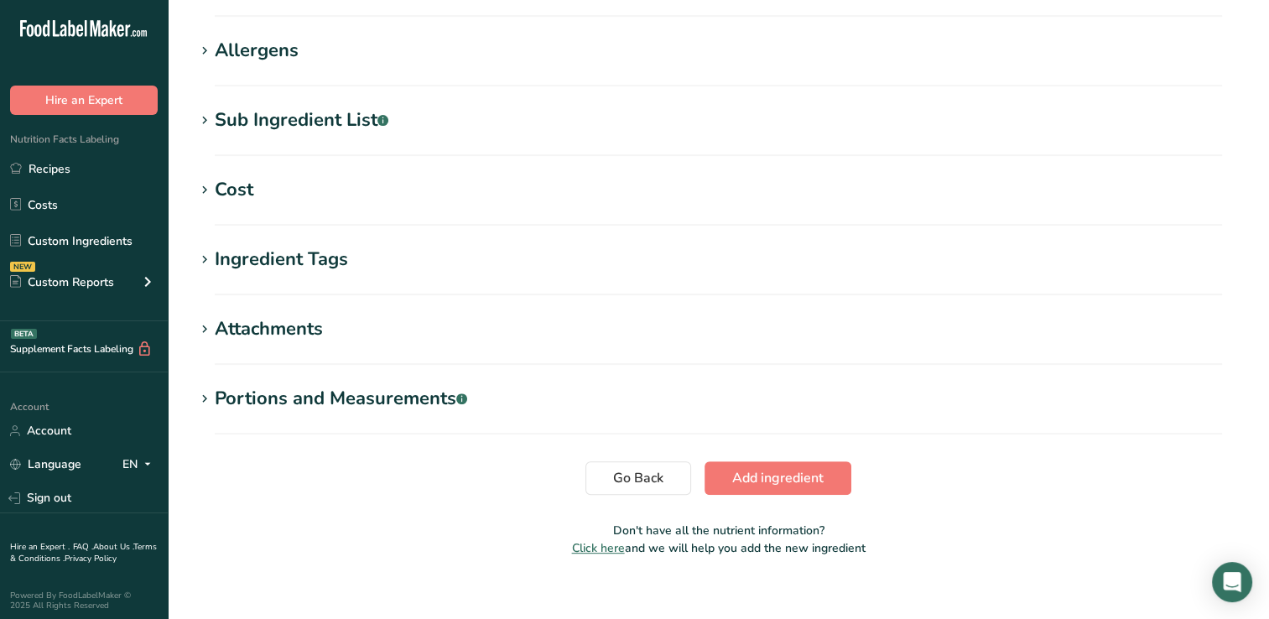
scroll to position [656, 0]
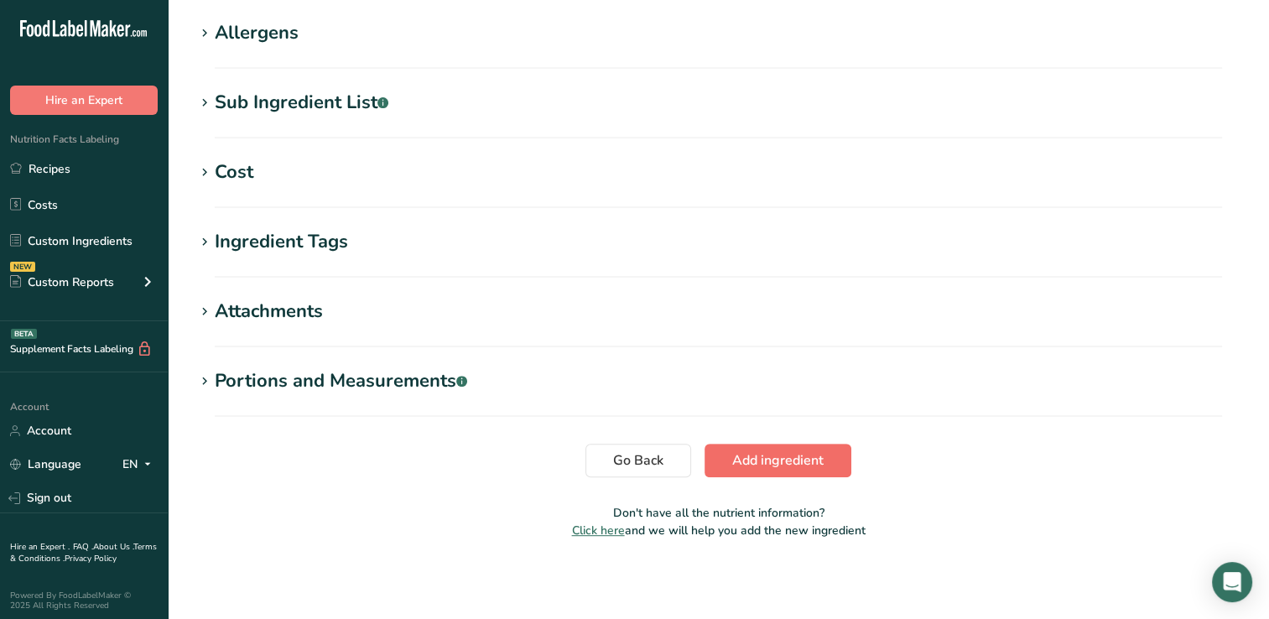
type Fat "0"
click at [797, 454] on span "Add ingredient" at bounding box center [777, 461] width 91 height 20
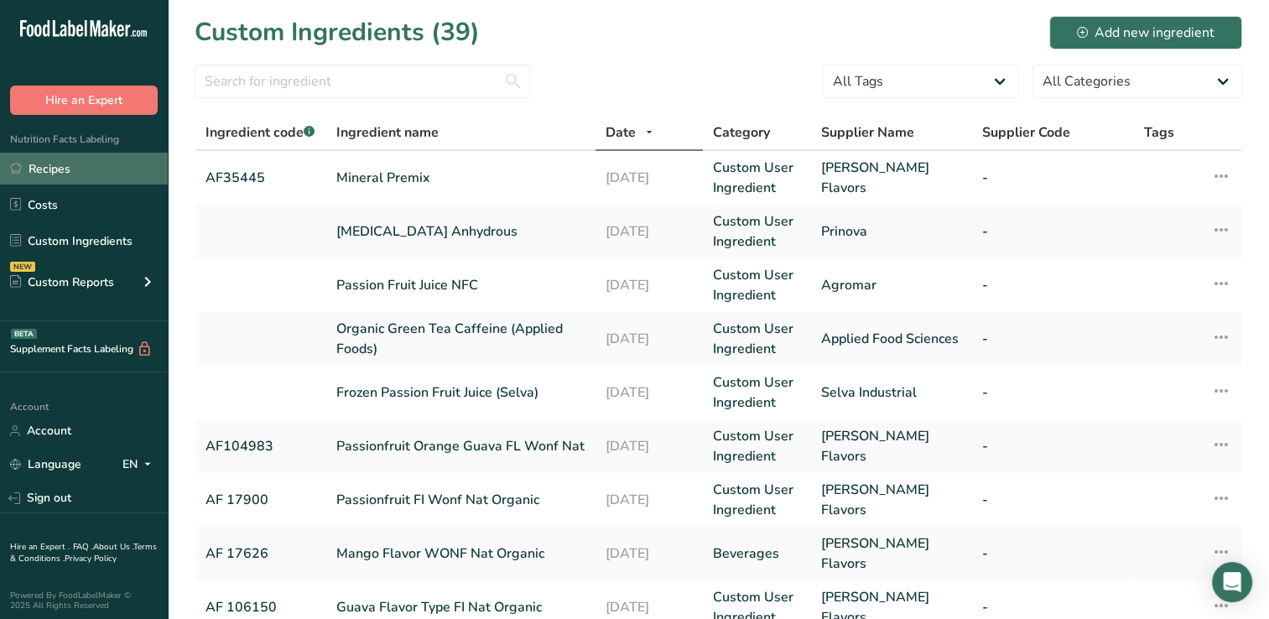
click at [68, 170] on link "Recipes" at bounding box center [84, 169] width 168 height 32
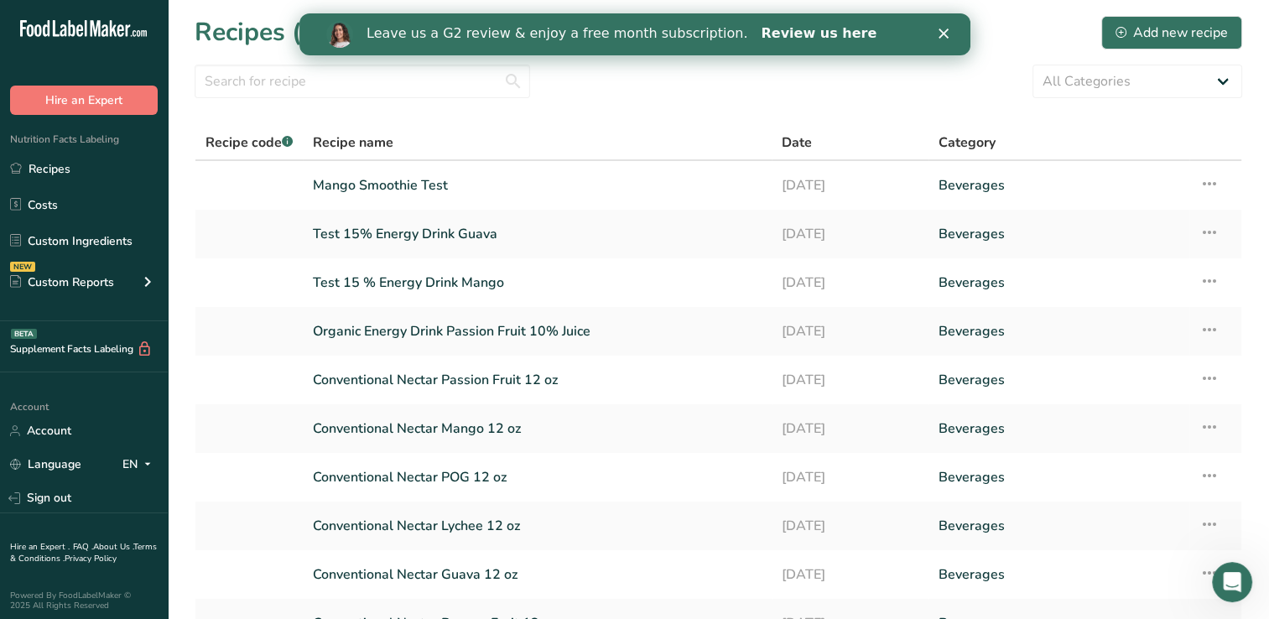
click at [760, 34] on link "Review us here" at bounding box center [818, 34] width 116 height 18
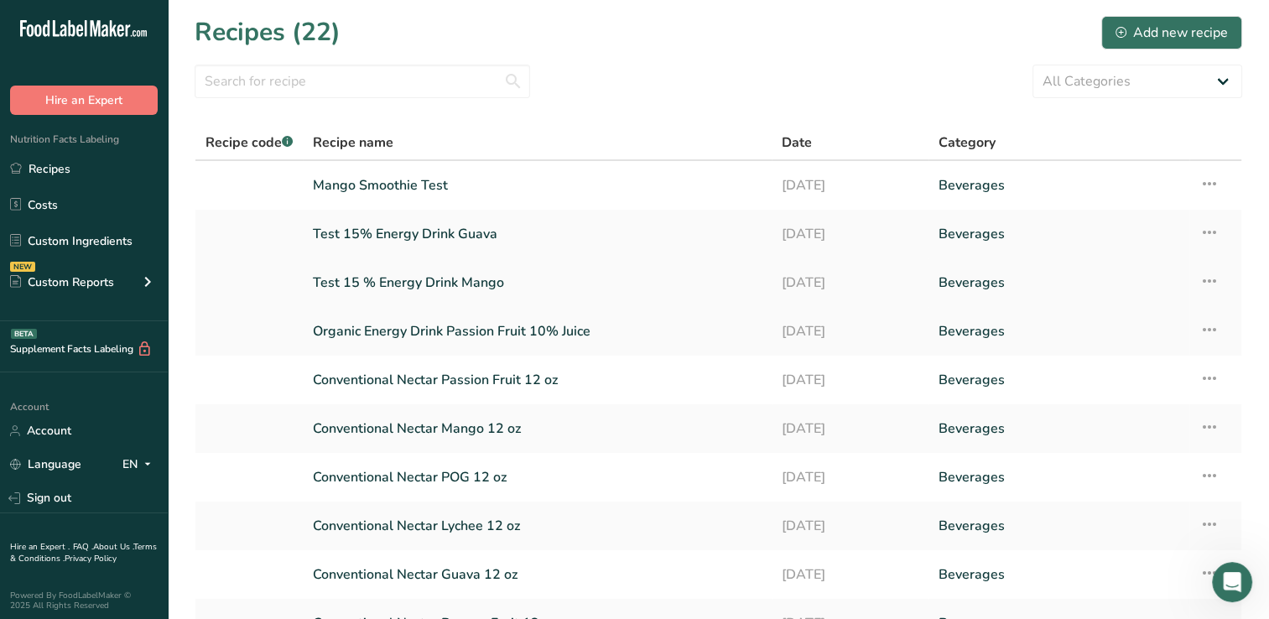
click at [443, 281] on link "Test 15 % Energy Drink Mango" at bounding box center [537, 282] width 449 height 35
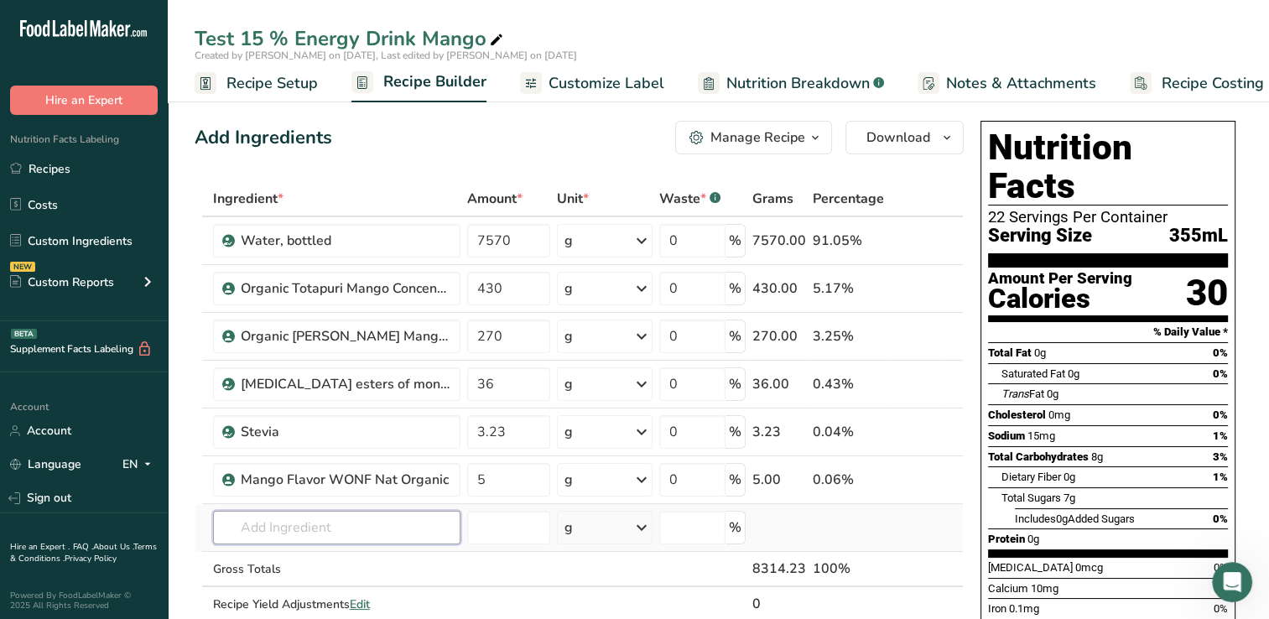
click at [235, 523] on input "text" at bounding box center [337, 528] width 248 height 34
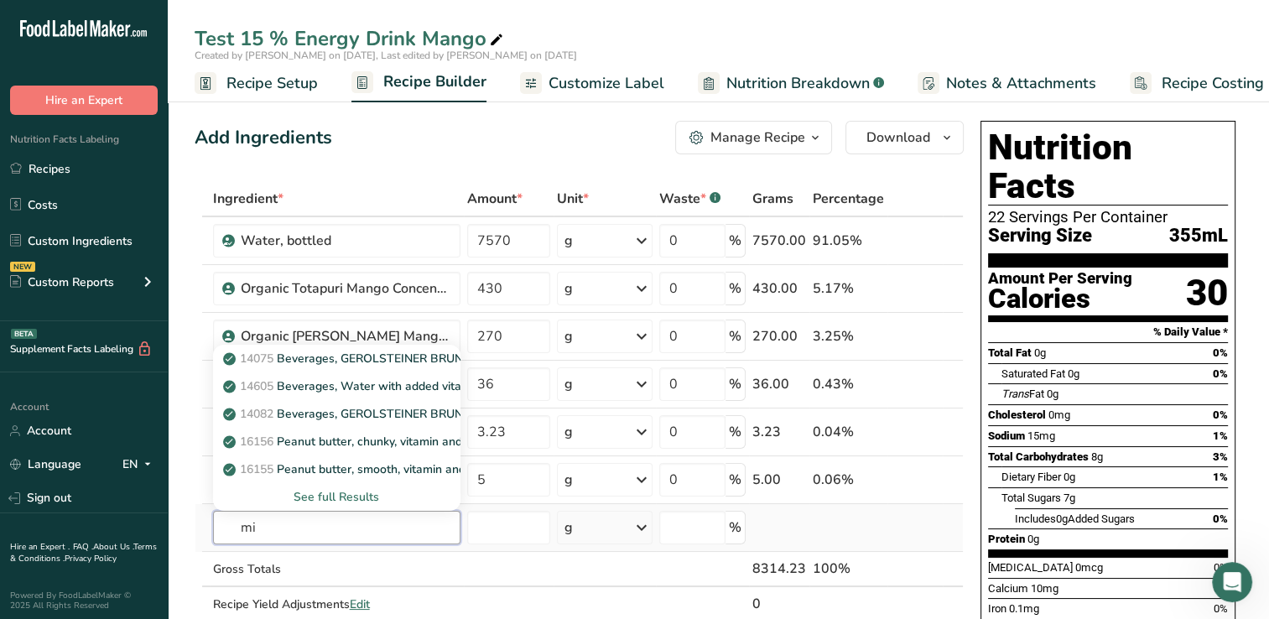
type input "m"
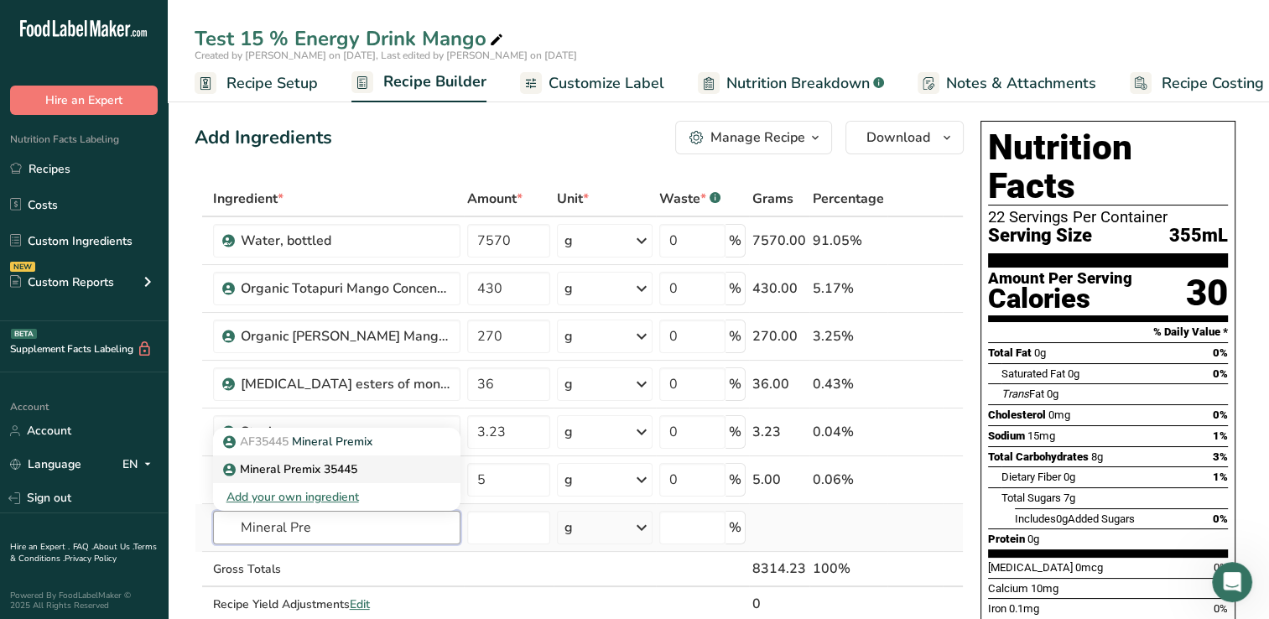
type input "Mineral Pre"
click at [315, 468] on p "Mineral Premix 35445" at bounding box center [292, 470] width 131 height 18
type input "Mineral Premix 35445"
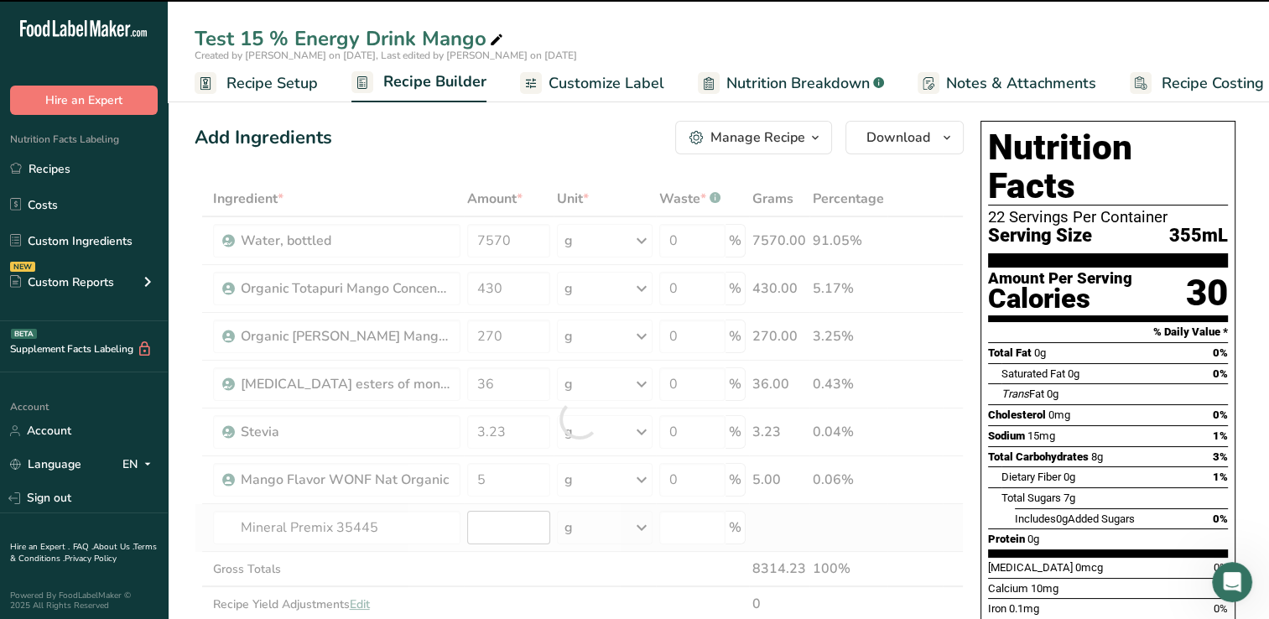
type input "0"
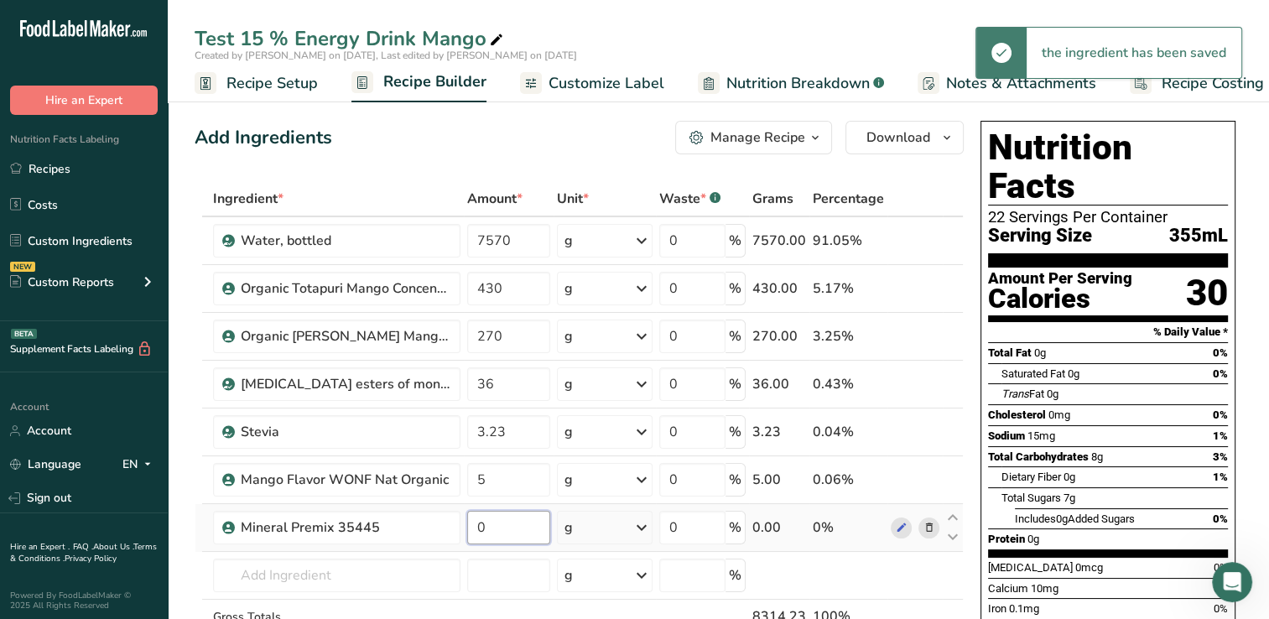
click at [489, 529] on input "0" at bounding box center [509, 528] width 84 height 34
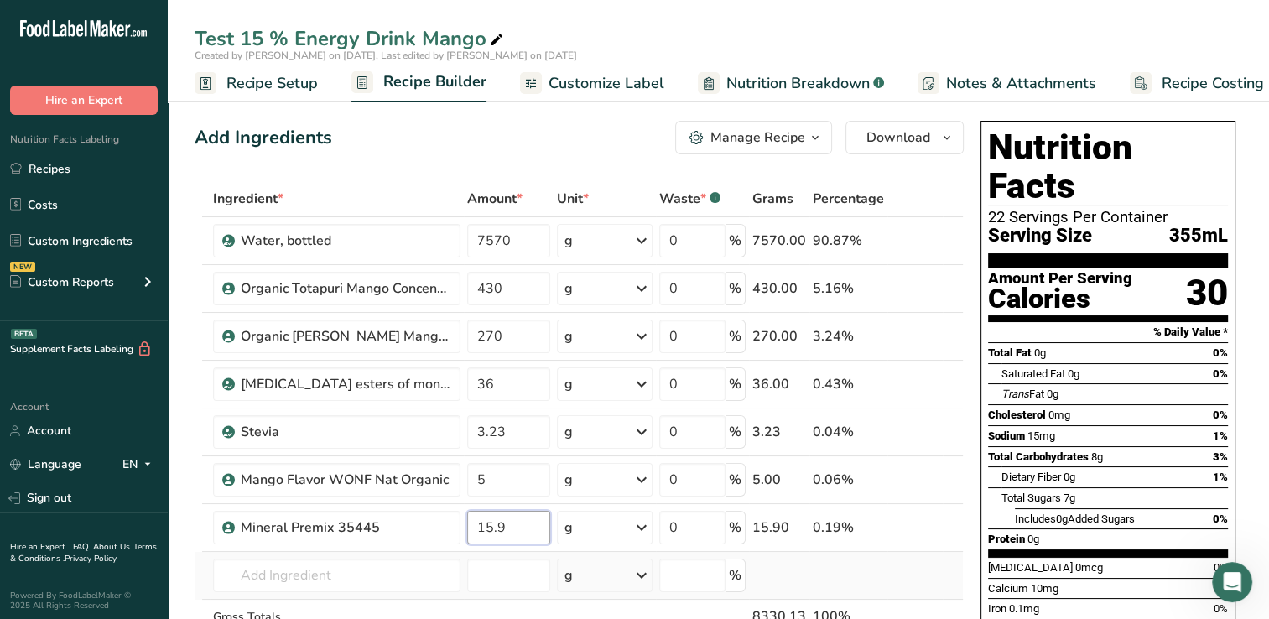
type input "15.9"
click at [883, 572] on div "Ingredient * Amount * Unit * Waste * .a-a{fill:#347362;}.b-a{fill:#fff;} Grams …" at bounding box center [579, 443] width 769 height 524
click at [737, 135] on div "Manage Recipe" at bounding box center [758, 138] width 95 height 20
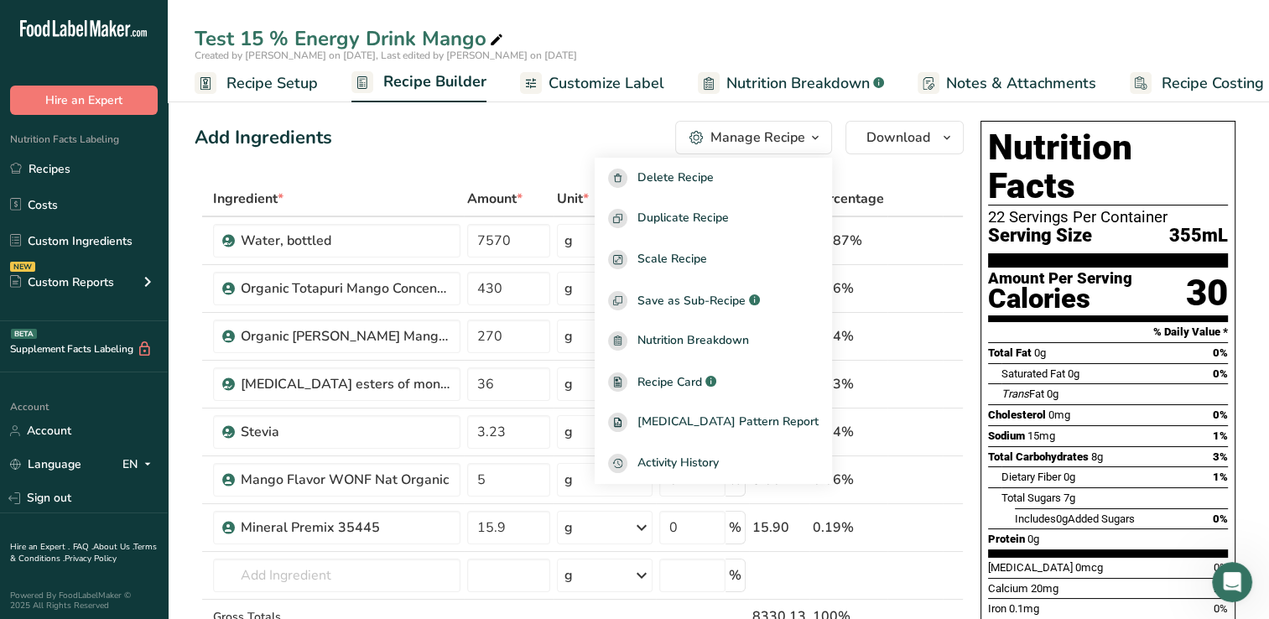
click at [533, 151] on div "Add Ingredients Manage Recipe Delete Recipe Duplicate Recipe Scale Recipe Save …" at bounding box center [579, 138] width 769 height 34
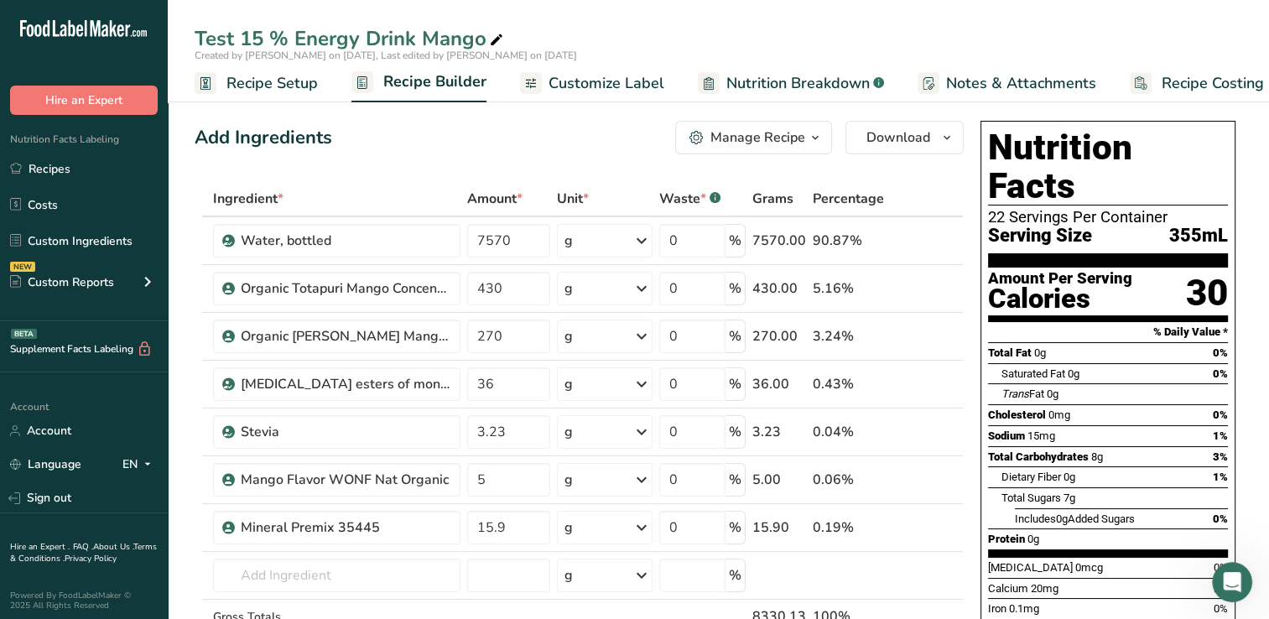
click at [584, 78] on span "Customize Label" at bounding box center [607, 83] width 116 height 23
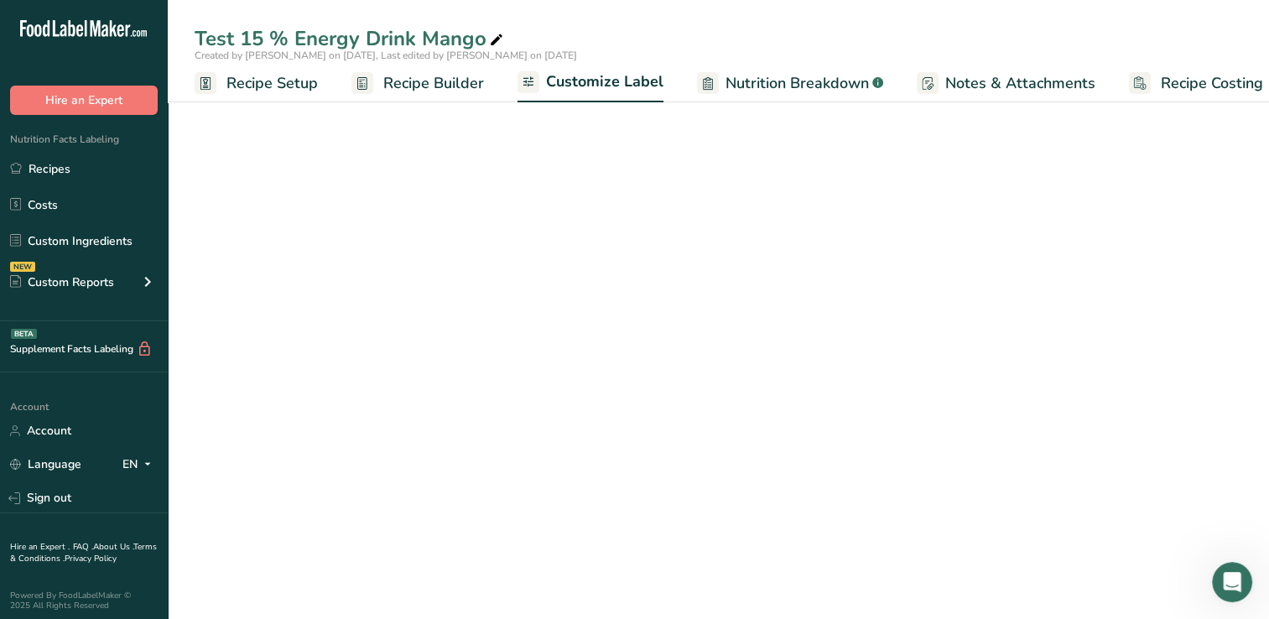
scroll to position [0, 21]
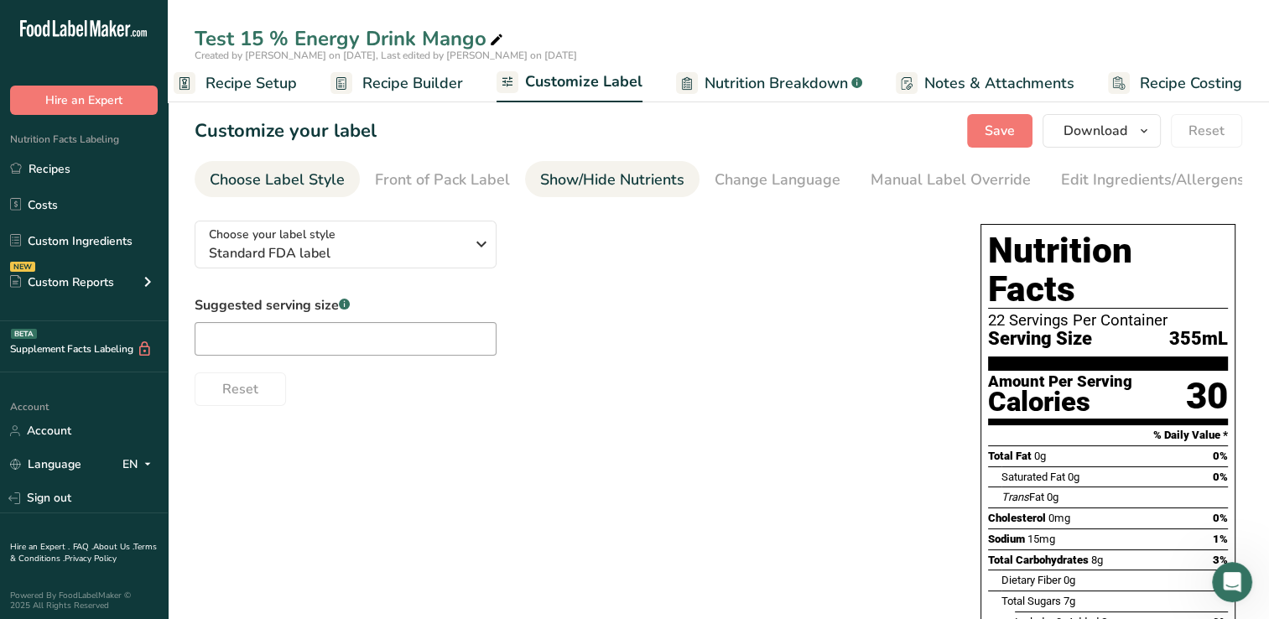
click at [641, 180] on div "Show/Hide Nutrients" at bounding box center [612, 180] width 144 height 23
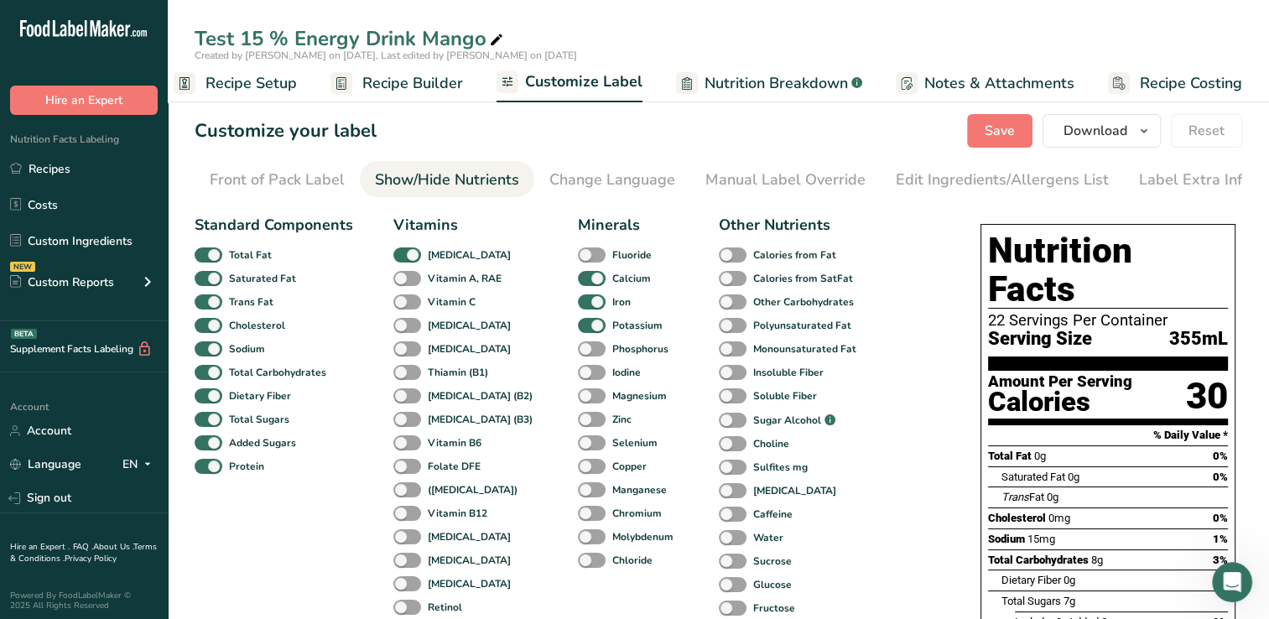
scroll to position [0, 171]
click at [403, 304] on span at bounding box center [408, 303] width 28 height 16
click at [403, 304] on input "Vitamin C" at bounding box center [399, 301] width 11 height 11
checkbox input "true"
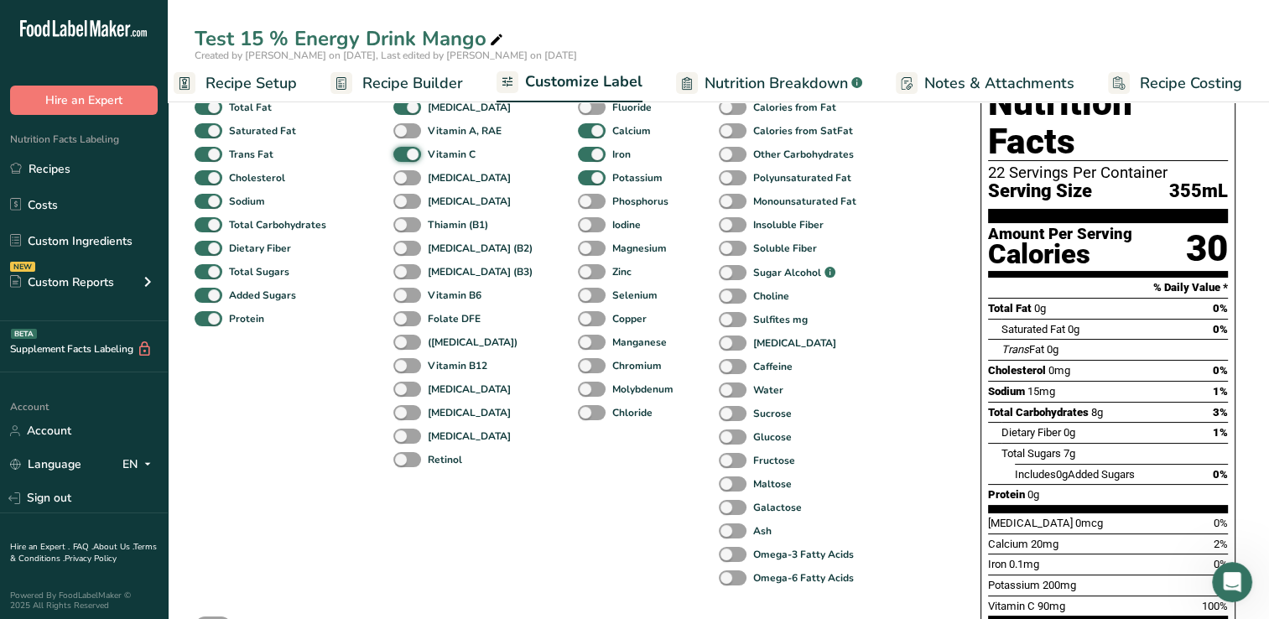
scroll to position [13, 0]
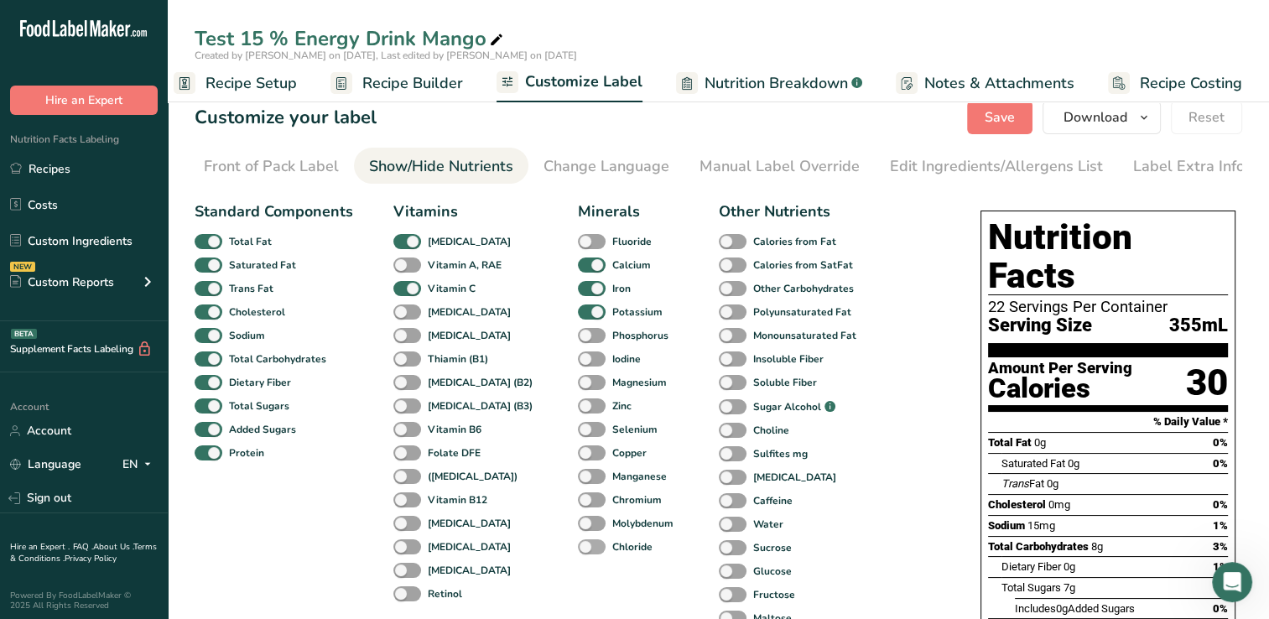
click at [578, 545] on span at bounding box center [592, 547] width 28 height 16
click at [578, 545] on input "Chloride" at bounding box center [583, 546] width 11 height 11
checkbox input "true"
click at [578, 387] on span at bounding box center [592, 383] width 28 height 16
click at [578, 387] on input "Magnesium" at bounding box center [583, 382] width 11 height 11
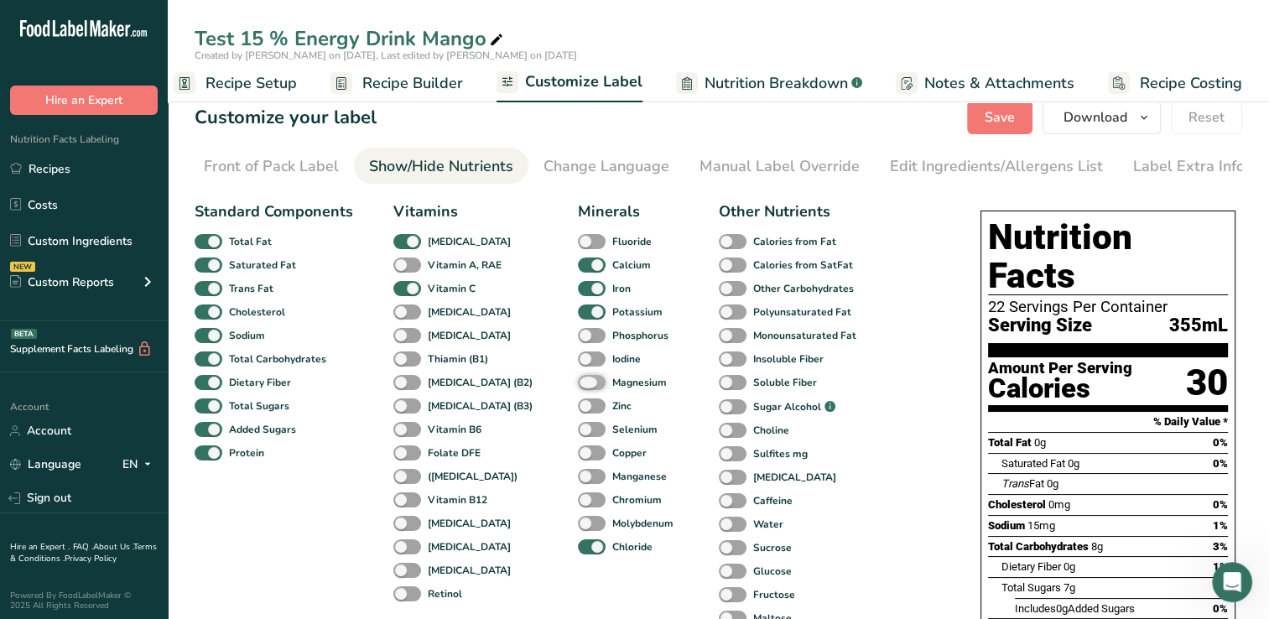
checkbox input "true"
drag, startPoint x: 558, startPoint y: 482, endPoint x: 529, endPoint y: 475, distance: 30.1
click at [529, 475] on div "Standard Components Total Fat Saturated Fat Trans Fat [MEDICAL_DATA] Sodium Tot…" at bounding box center [528, 469] width 667 height 537
click at [578, 474] on span at bounding box center [592, 477] width 28 height 16
click at [578, 474] on input "Manganese" at bounding box center [583, 476] width 11 height 11
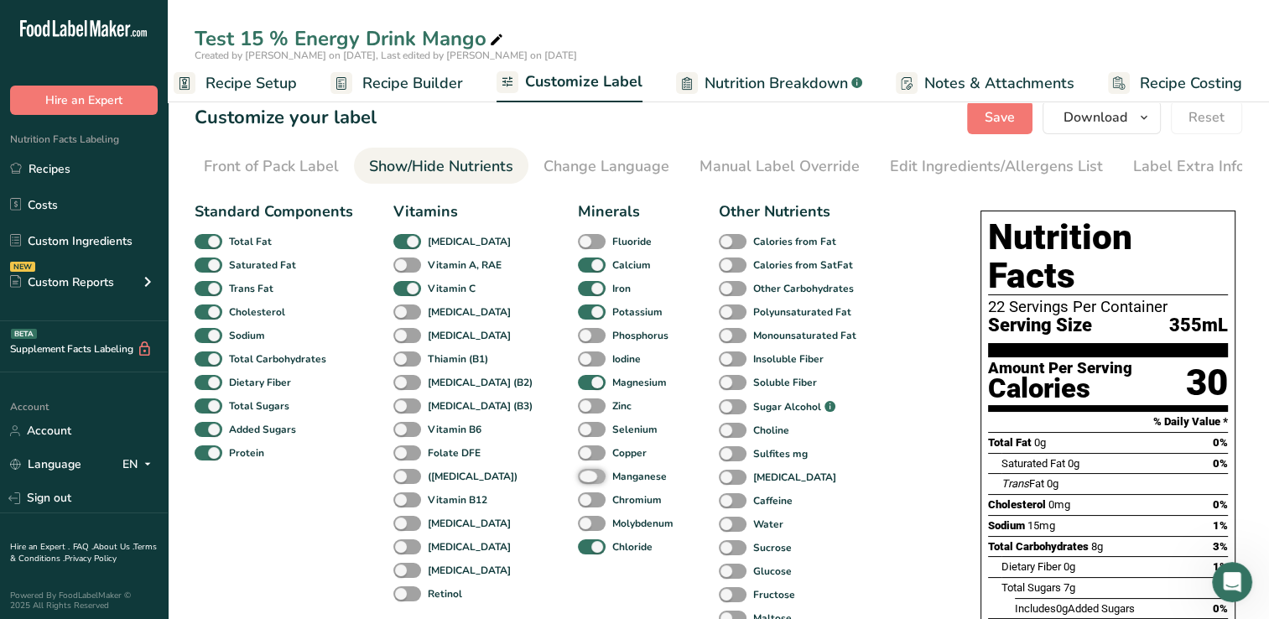
checkbox input "true"
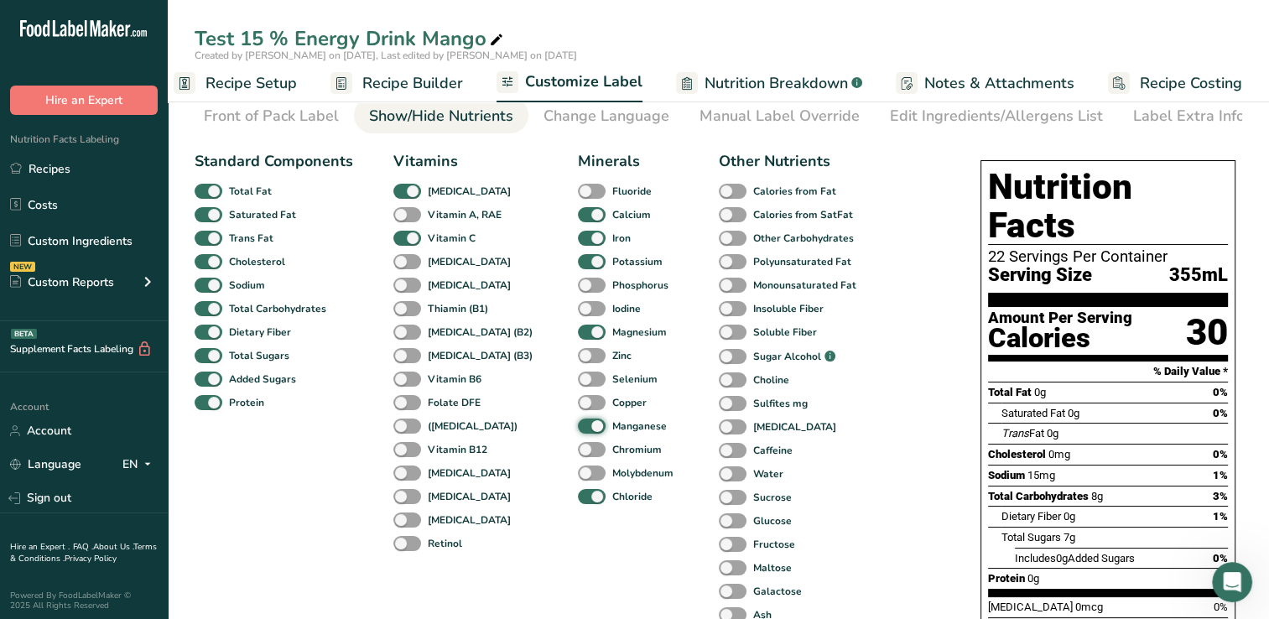
scroll to position [0, 0]
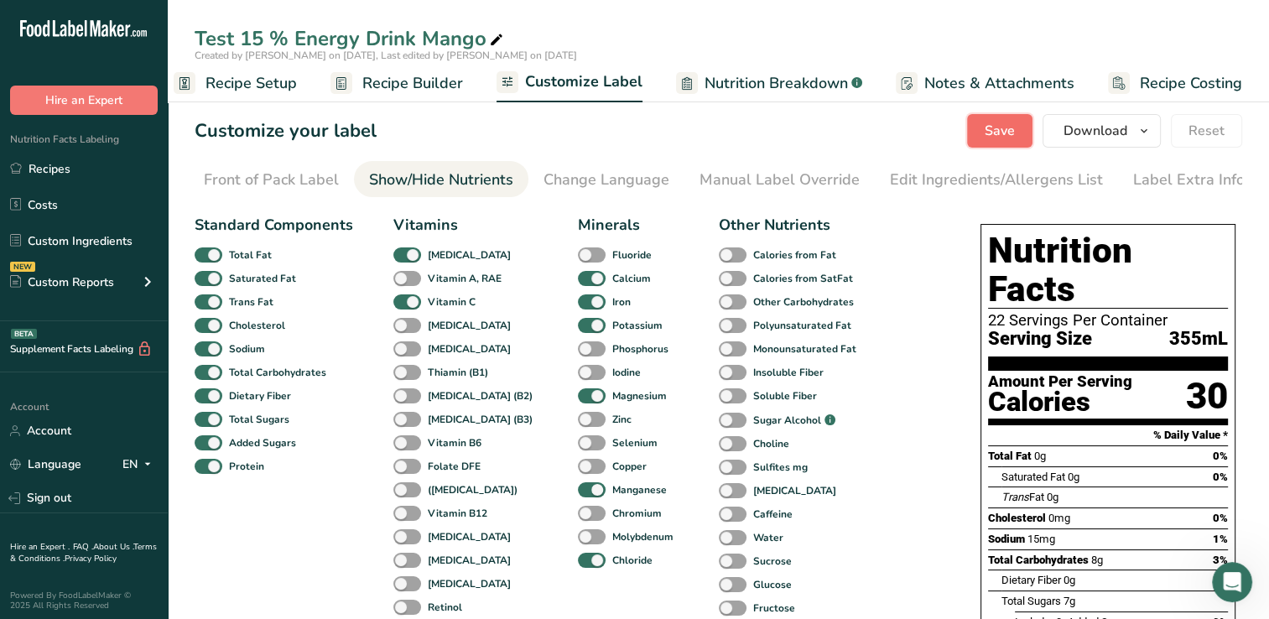
click at [1001, 127] on span "Save" at bounding box center [1000, 131] width 30 height 20
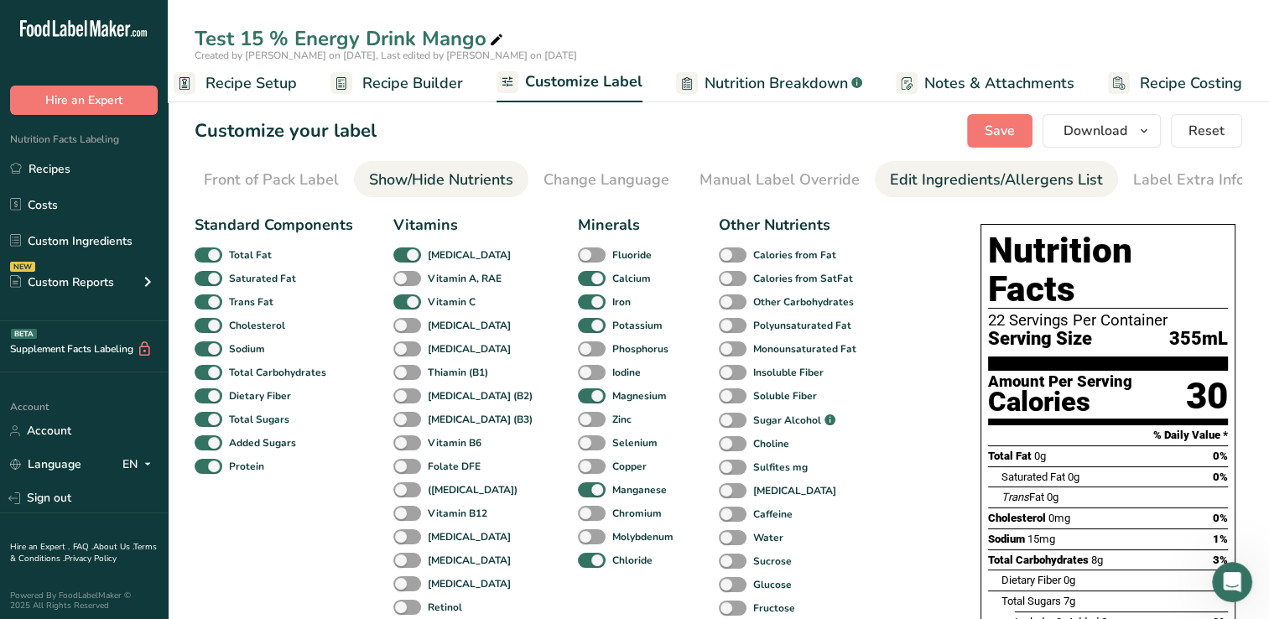
click at [959, 180] on div "Edit Ingredients/Allergens List" at bounding box center [996, 180] width 213 height 23
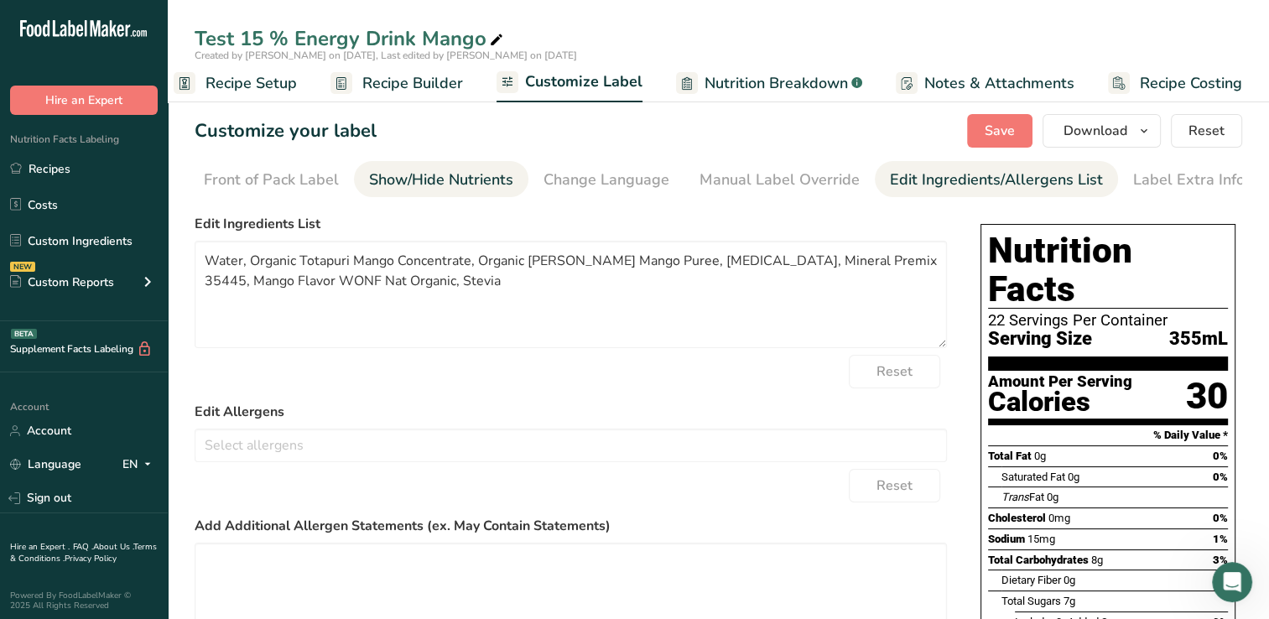
click at [441, 174] on div "Show/Hide Nutrients" at bounding box center [441, 180] width 144 height 23
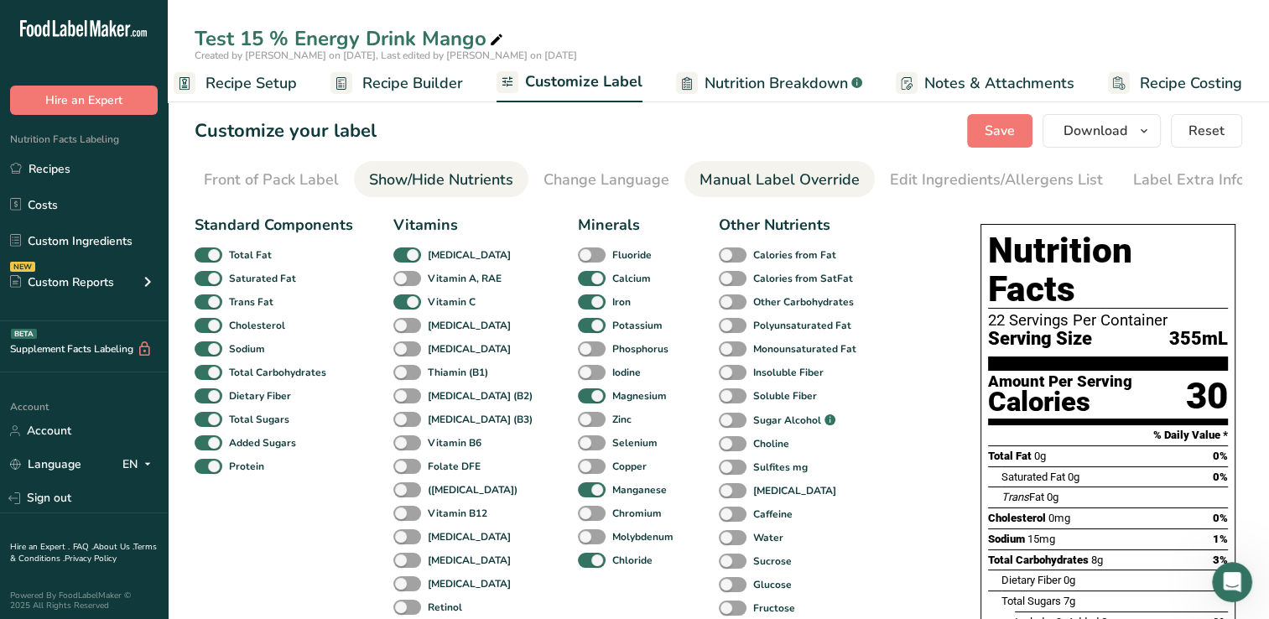
click at [814, 175] on div "Manual Label Override" at bounding box center [780, 180] width 160 height 23
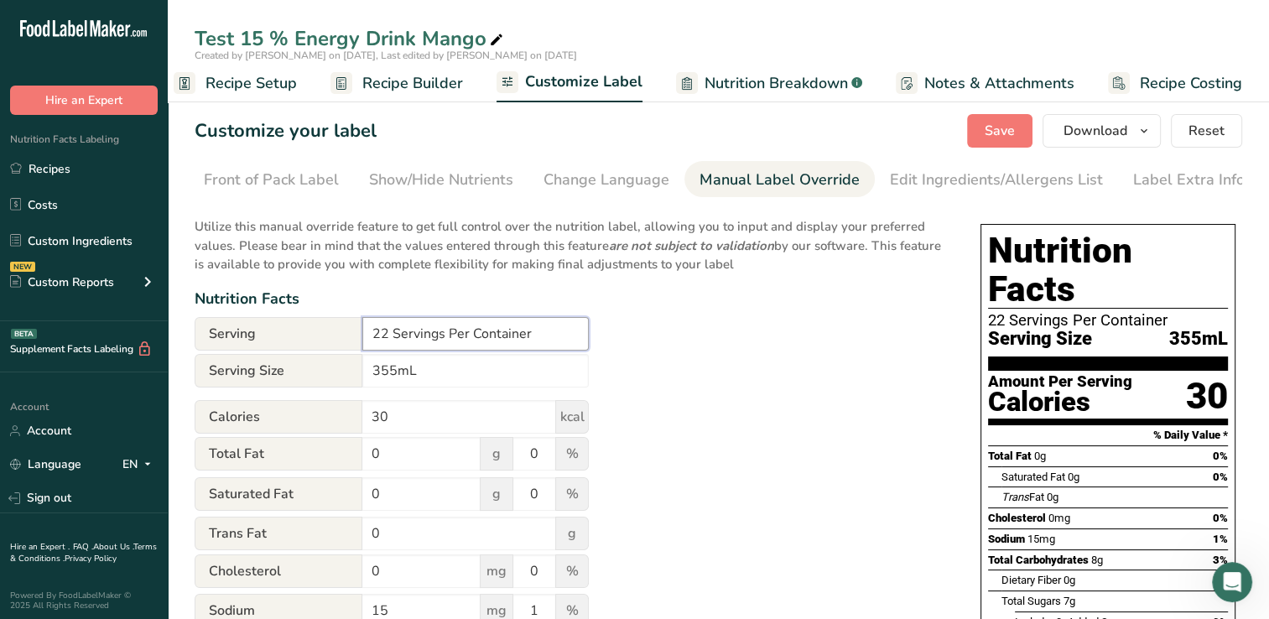
click at [387, 340] on input "22 Servings Per Container" at bounding box center [475, 334] width 227 height 34
click at [436, 341] on input "1 Servings Per Container" at bounding box center [475, 334] width 227 height 34
click at [533, 341] on input "1 Serving Per Container" at bounding box center [475, 334] width 227 height 34
type input "1 Serving Per Container"
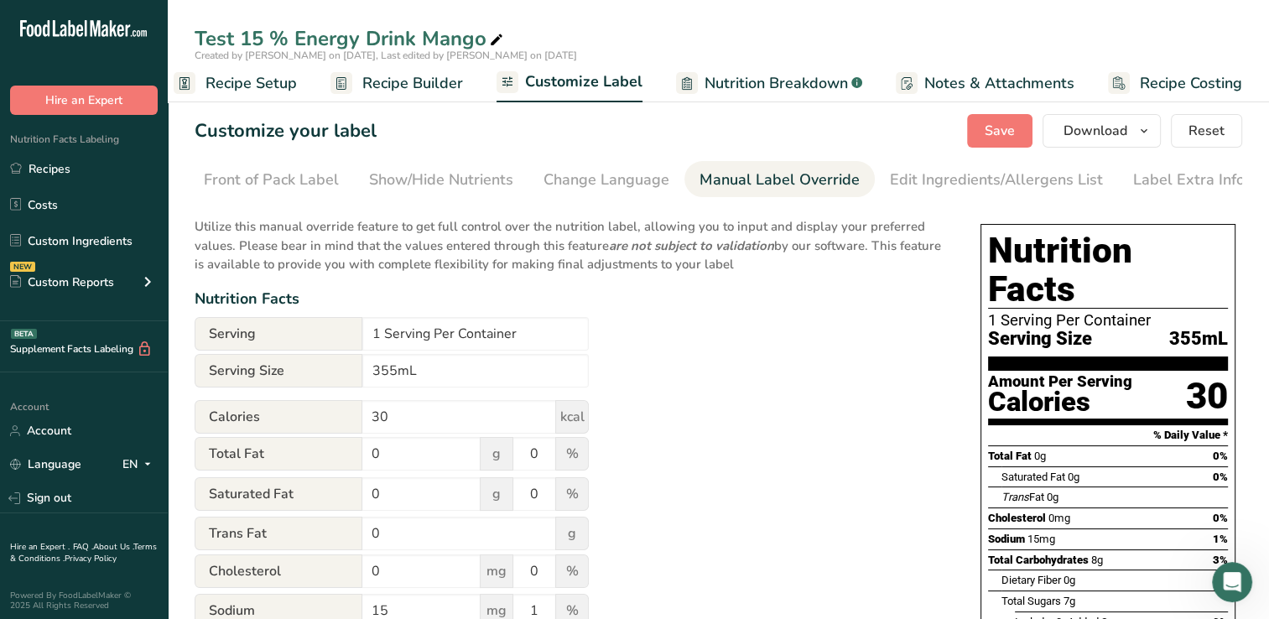
drag, startPoint x: 999, startPoint y: 128, endPoint x: 794, endPoint y: 320, distance: 280.8
click at [998, 127] on span "Save" at bounding box center [1000, 131] width 30 height 20
drag, startPoint x: 1274, startPoint y: 225, endPoint x: 785, endPoint y: 452, distance: 538.7
drag, startPoint x: 785, startPoint y: 452, endPoint x: 716, endPoint y: 396, distance: 89.5
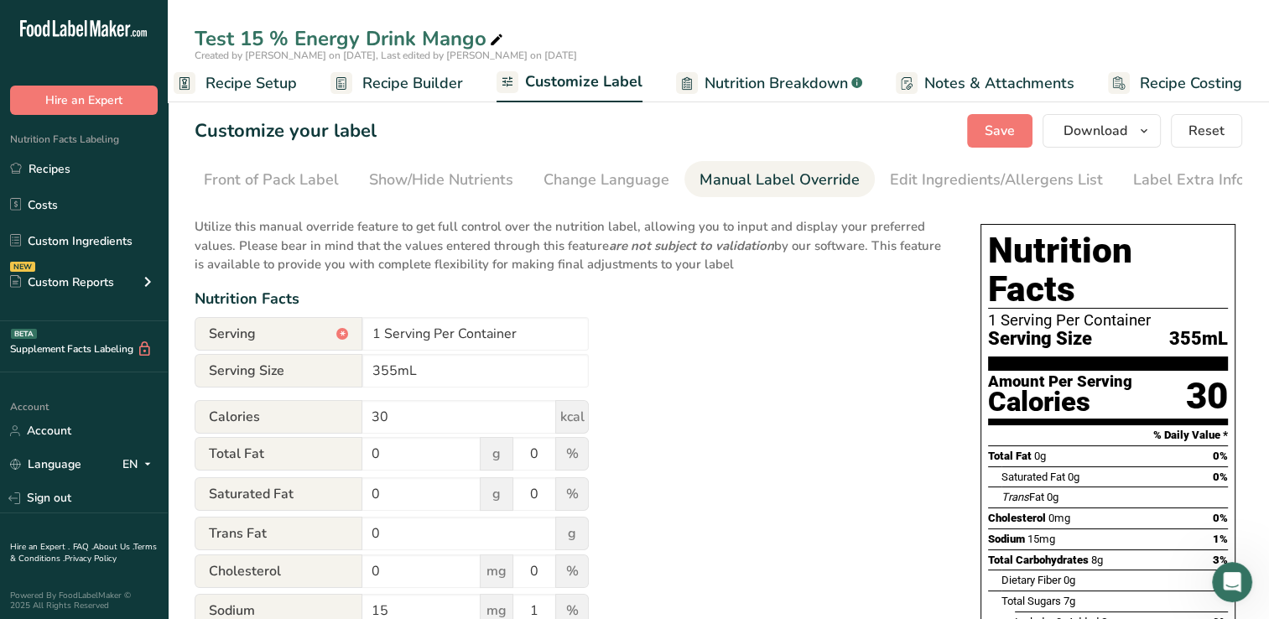
drag, startPoint x: 1273, startPoint y: 247, endPoint x: 826, endPoint y: 343, distance: 457.5
drag, startPoint x: 1274, startPoint y: 83, endPoint x: 524, endPoint y: 297, distance: 780.0
click at [524, 297] on div "Nutrition Facts" at bounding box center [571, 299] width 753 height 23
